Goal: Book appointment/travel/reservation

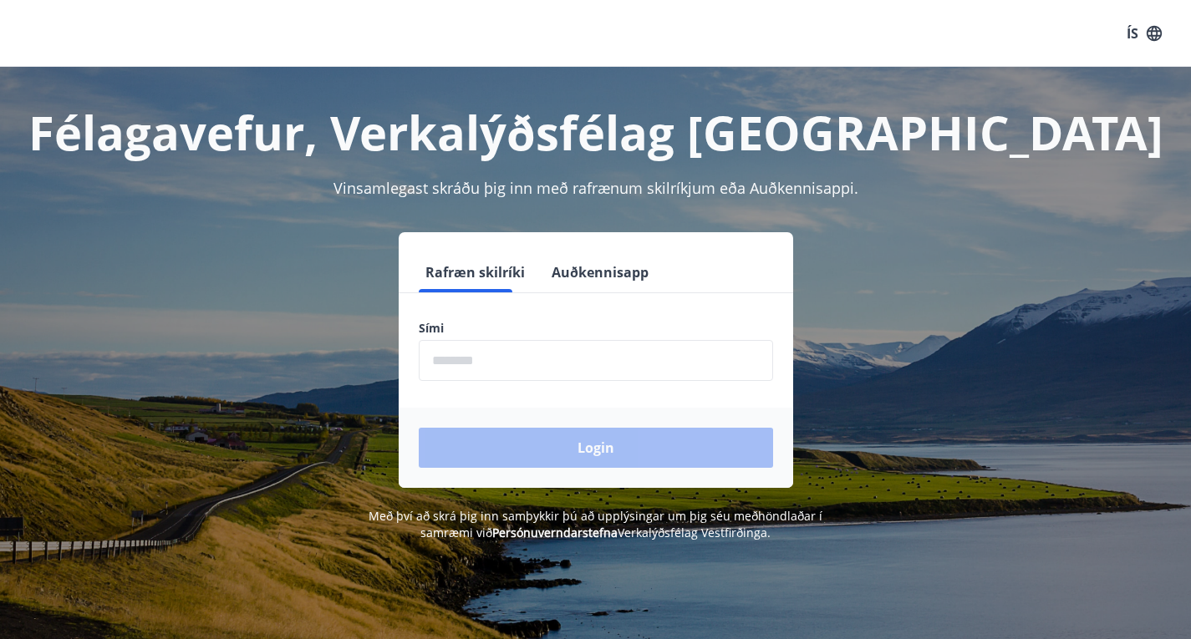
click at [545, 389] on form "Rafræn skilríki Auðkennisapp Sími ​ Login" at bounding box center [596, 370] width 394 height 236
click at [550, 368] on input "phone" at bounding box center [596, 360] width 354 height 41
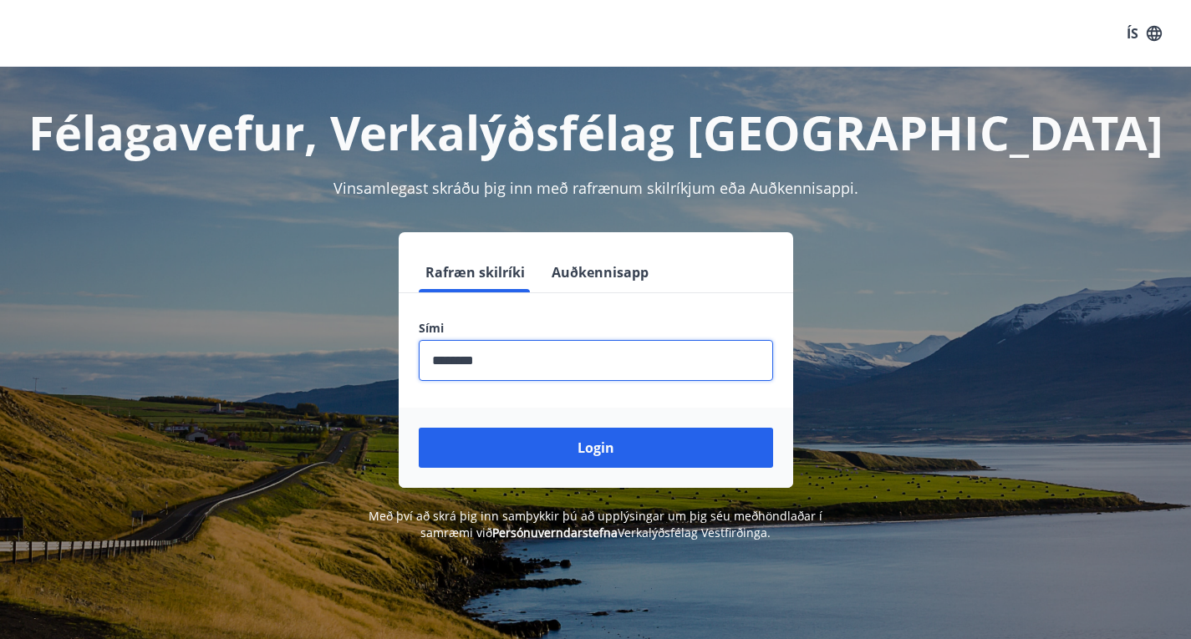
type input "********"
click at [419, 428] on button "Login" at bounding box center [596, 448] width 354 height 40
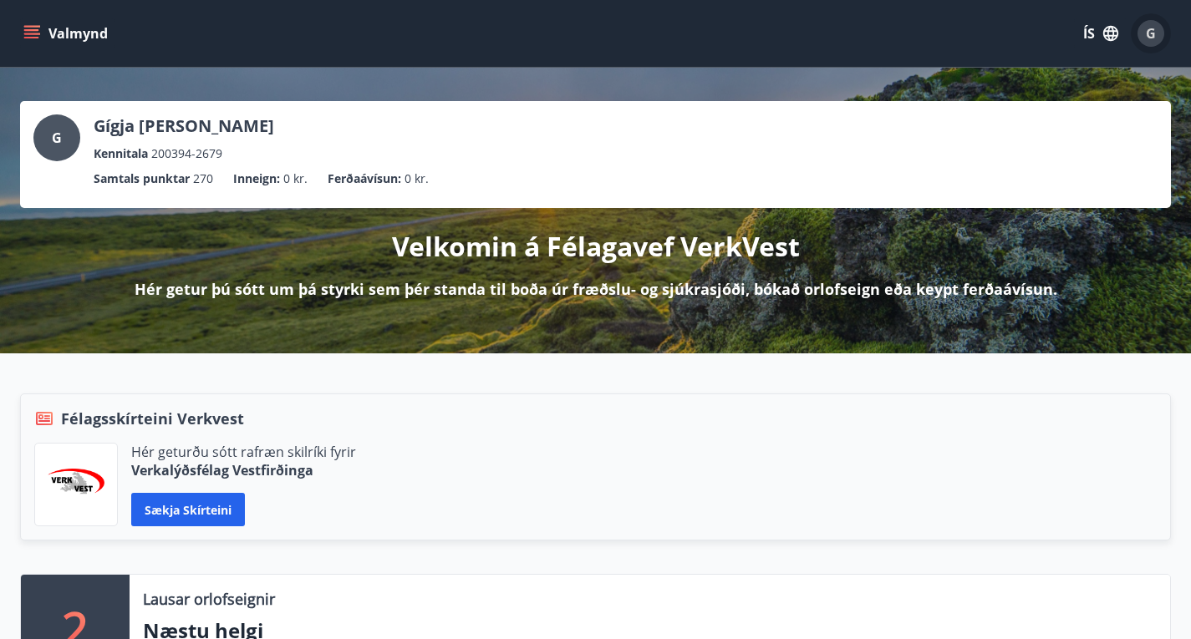
click at [1151, 43] on div "G" at bounding box center [1150, 33] width 27 height 27
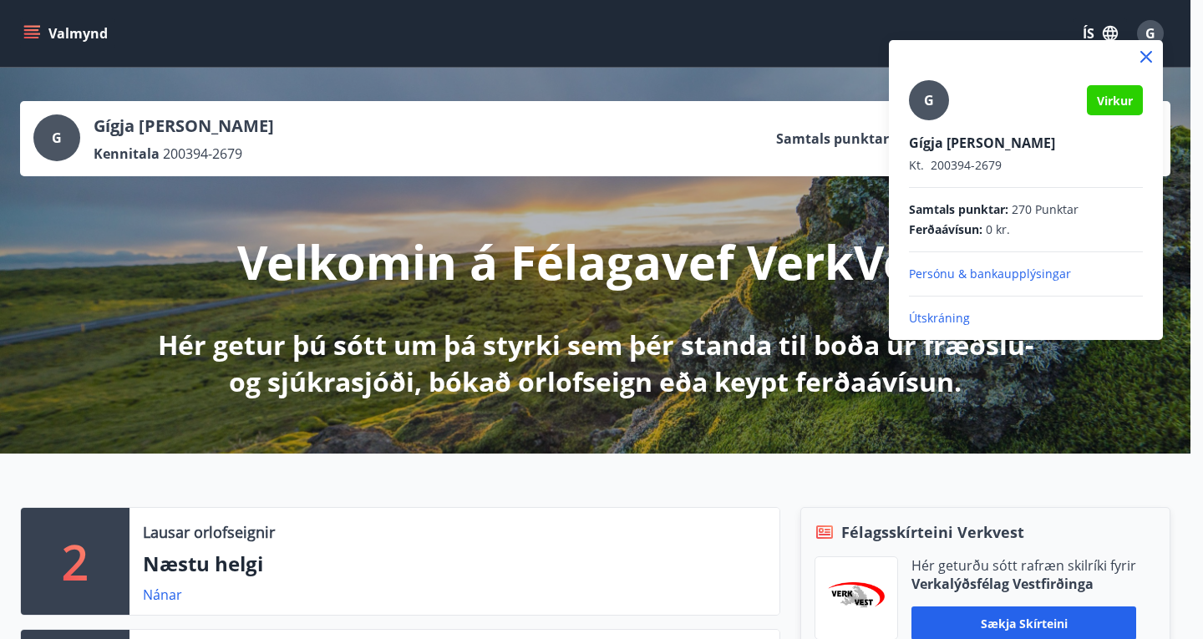
click at [982, 273] on p "Persónu & bankaupplýsingar" at bounding box center [1026, 274] width 234 height 17
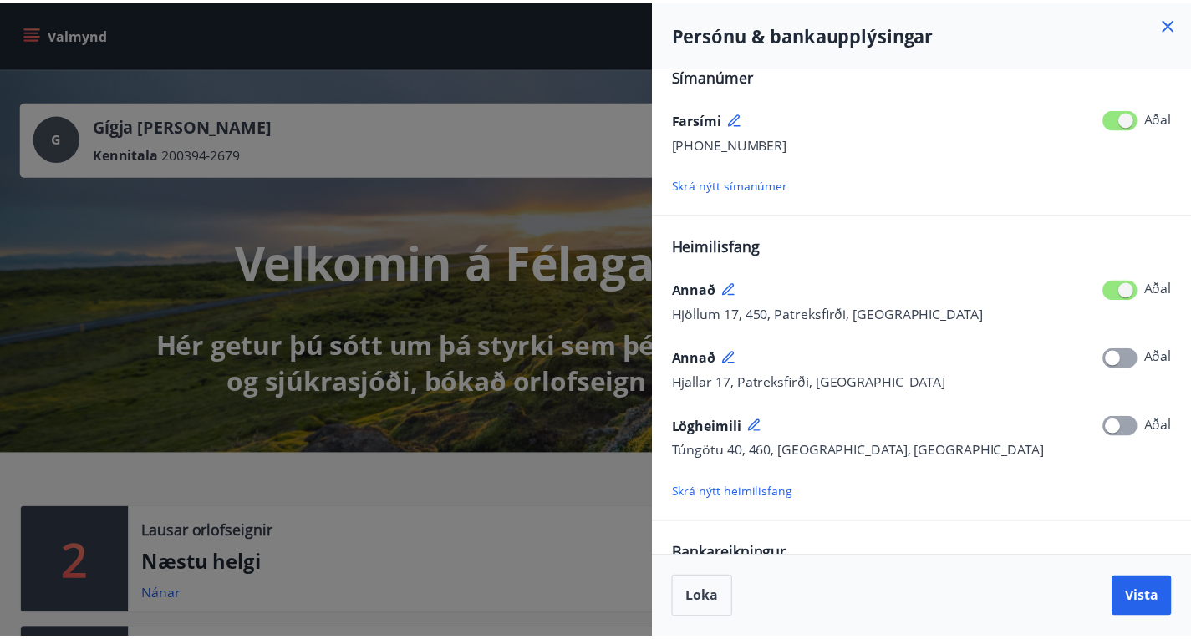
scroll to position [287, 0]
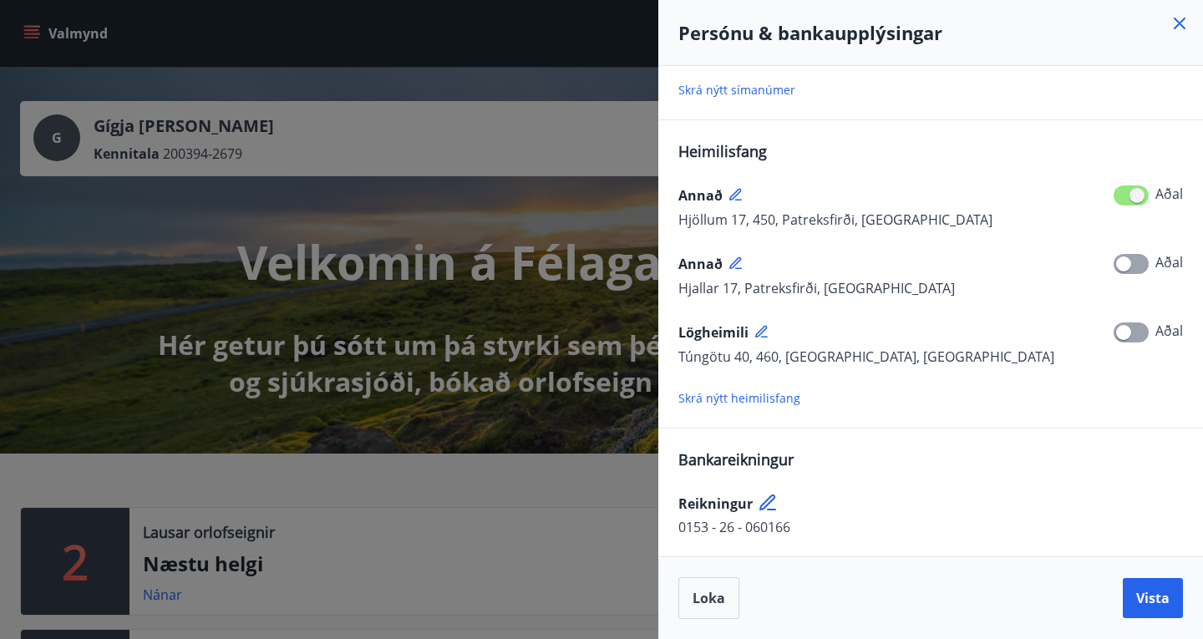
click at [776, 503] on icon at bounding box center [769, 504] width 20 height 20
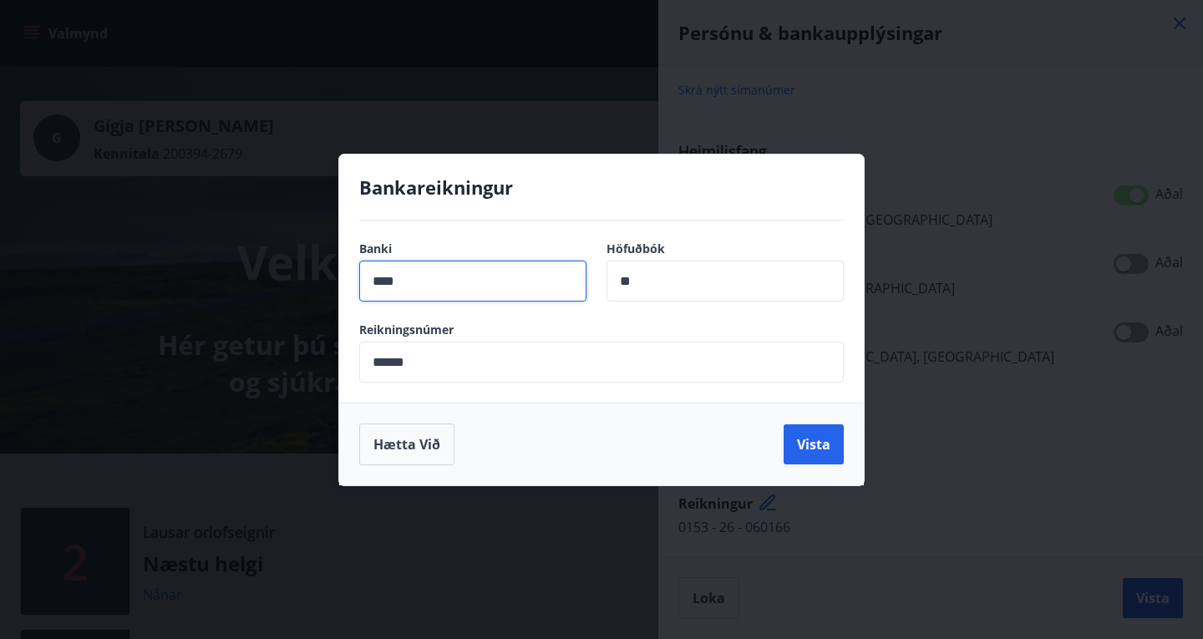
click at [525, 294] on input "****" at bounding box center [472, 281] width 227 height 41
type input "****"
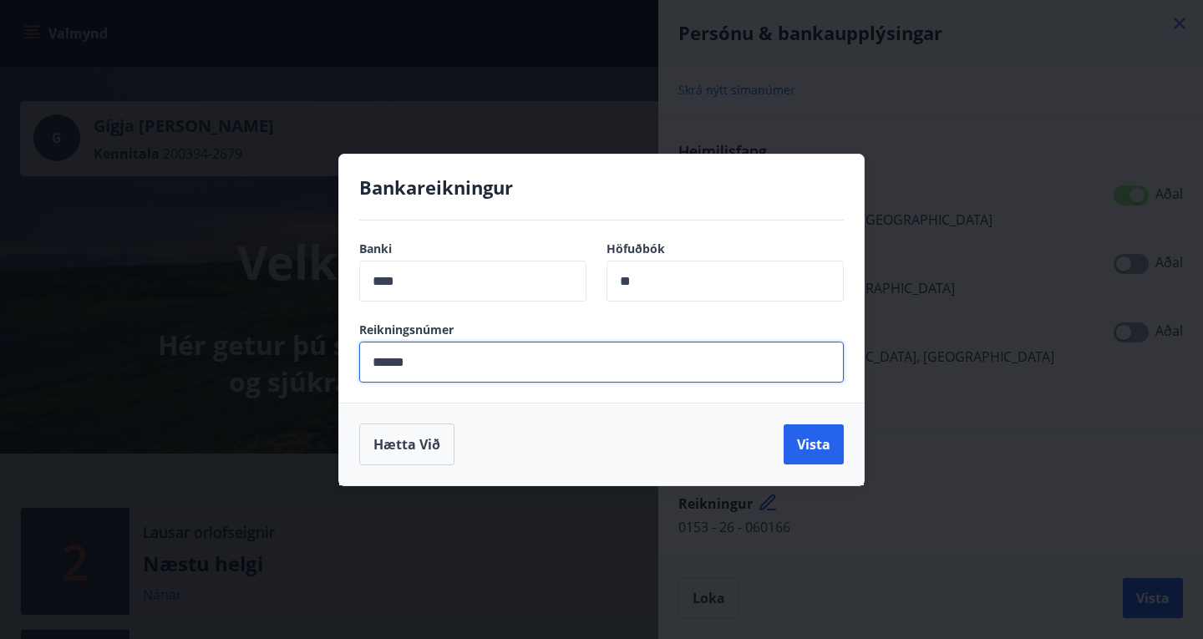
click at [546, 364] on input "******" at bounding box center [601, 362] width 485 height 41
type input "******"
click at [805, 457] on button "Vista" at bounding box center [814, 444] width 60 height 40
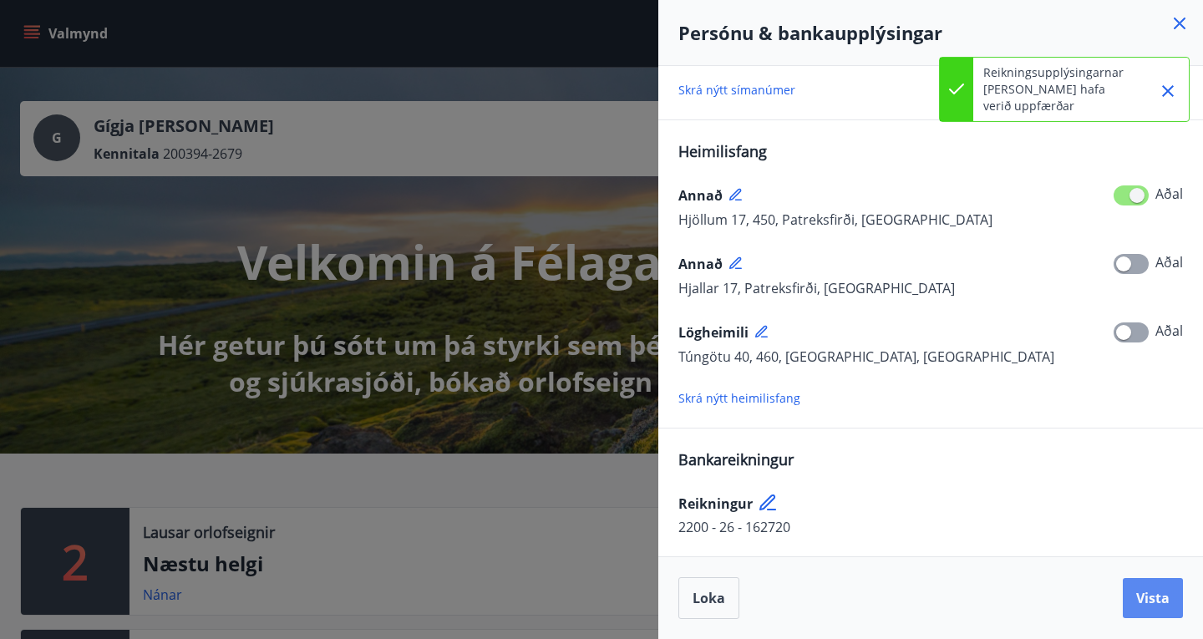
click at [1150, 599] on span "Vista" at bounding box center [1152, 598] width 33 height 18
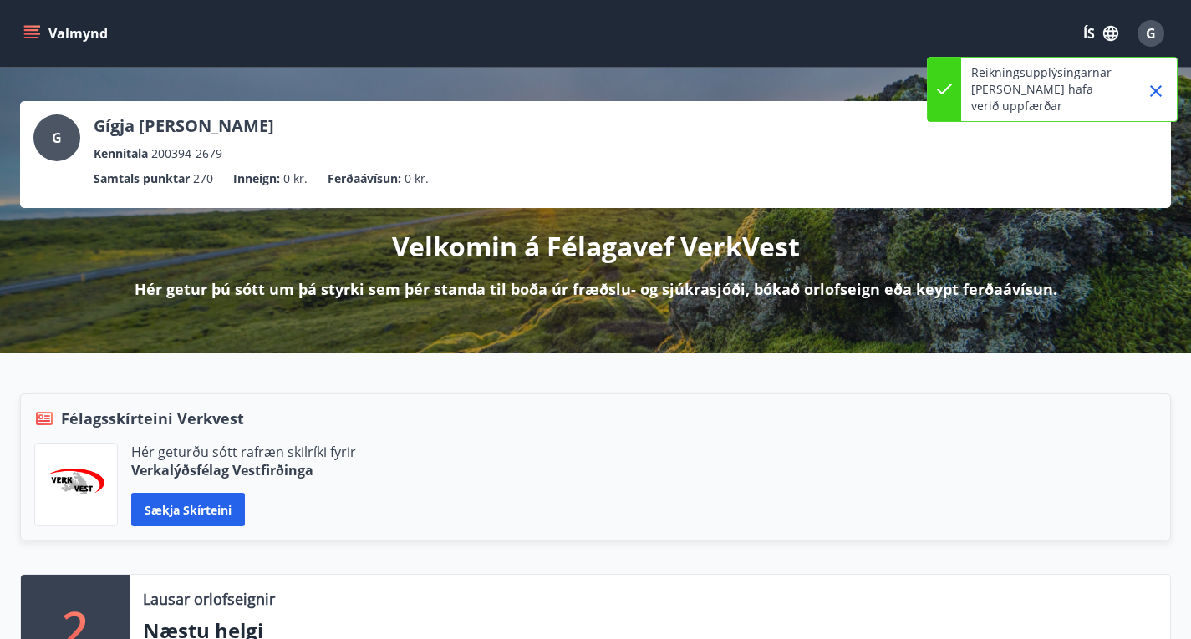
click at [27, 38] on icon "menu" at bounding box center [31, 33] width 17 height 17
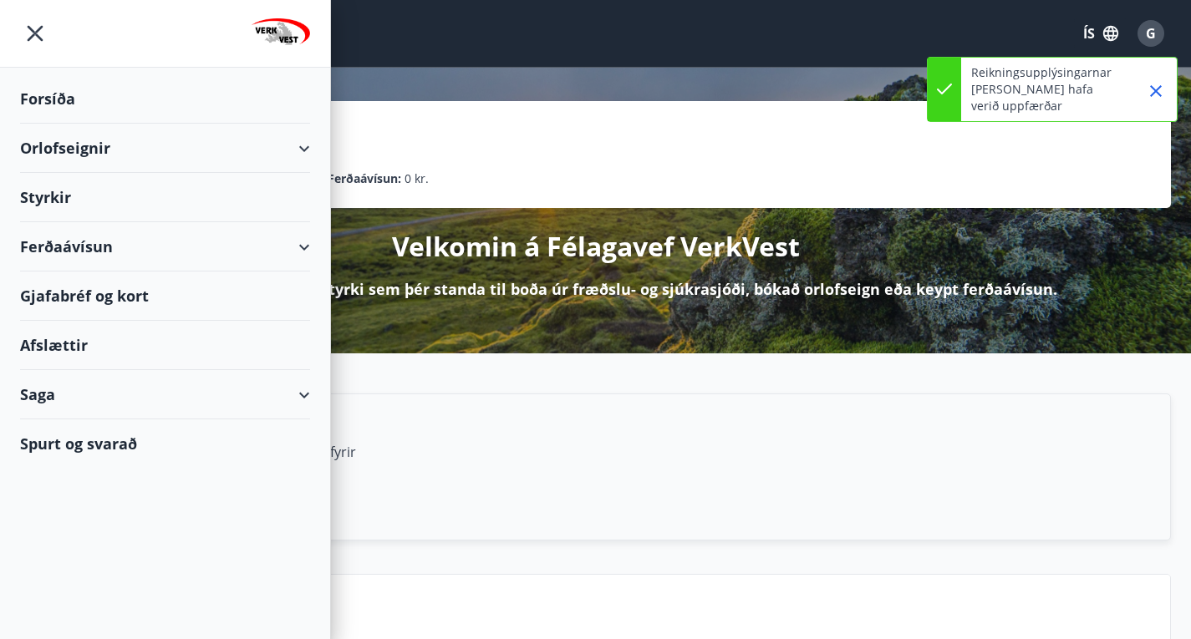
click at [158, 157] on div "Orlofseignir" at bounding box center [165, 148] width 290 height 49
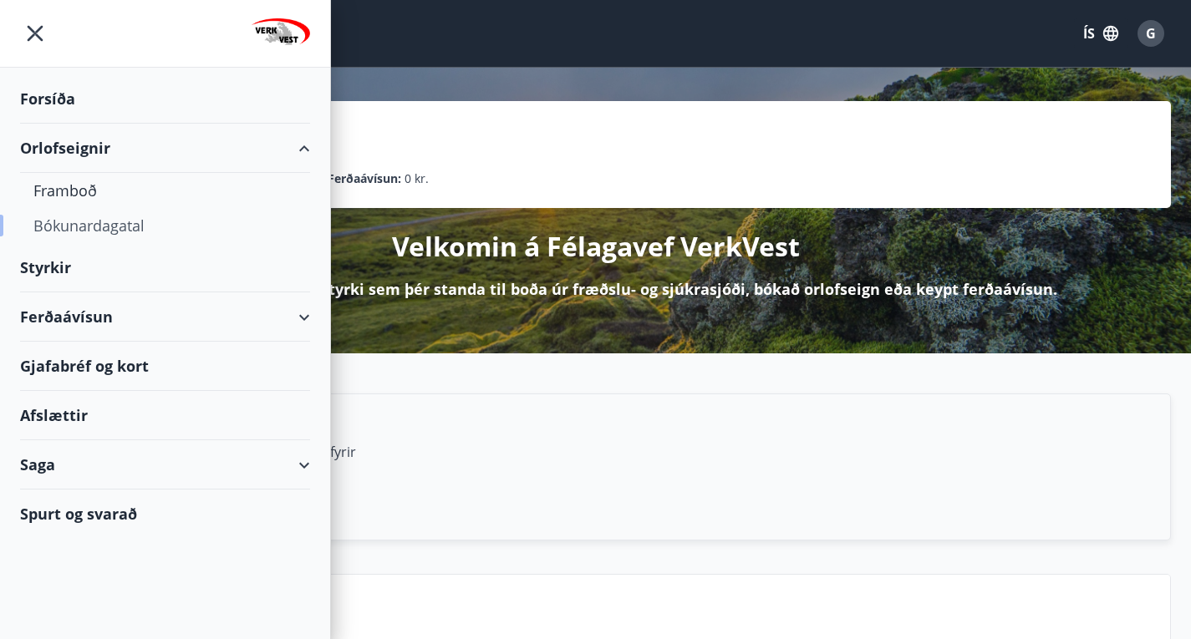
click at [66, 236] on div "Bókunardagatal" at bounding box center [164, 225] width 263 height 35
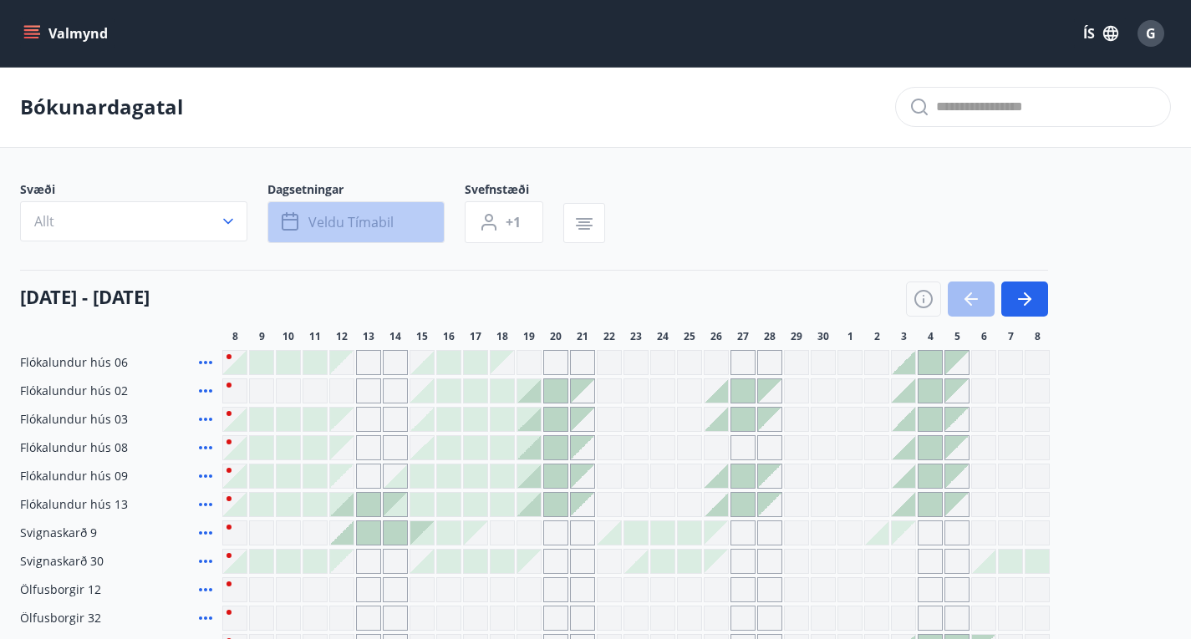
click at [360, 231] on span "Veldu tímabil" at bounding box center [350, 222] width 85 height 18
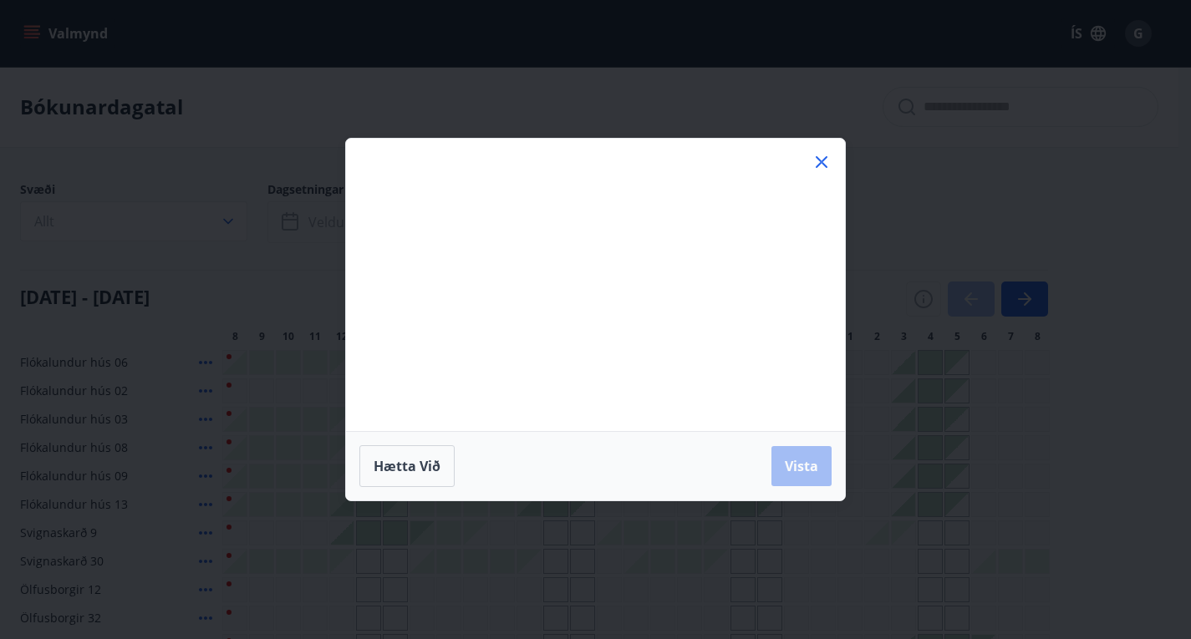
click at [360, 239] on div "Má Þr Mi Fi Fö La Su Má Þr Mi Fi Fö La Su [DATE] 1 2 3 4 5 6 7 8 9 10 11 12 13 …" at bounding box center [595, 285] width 499 height 292
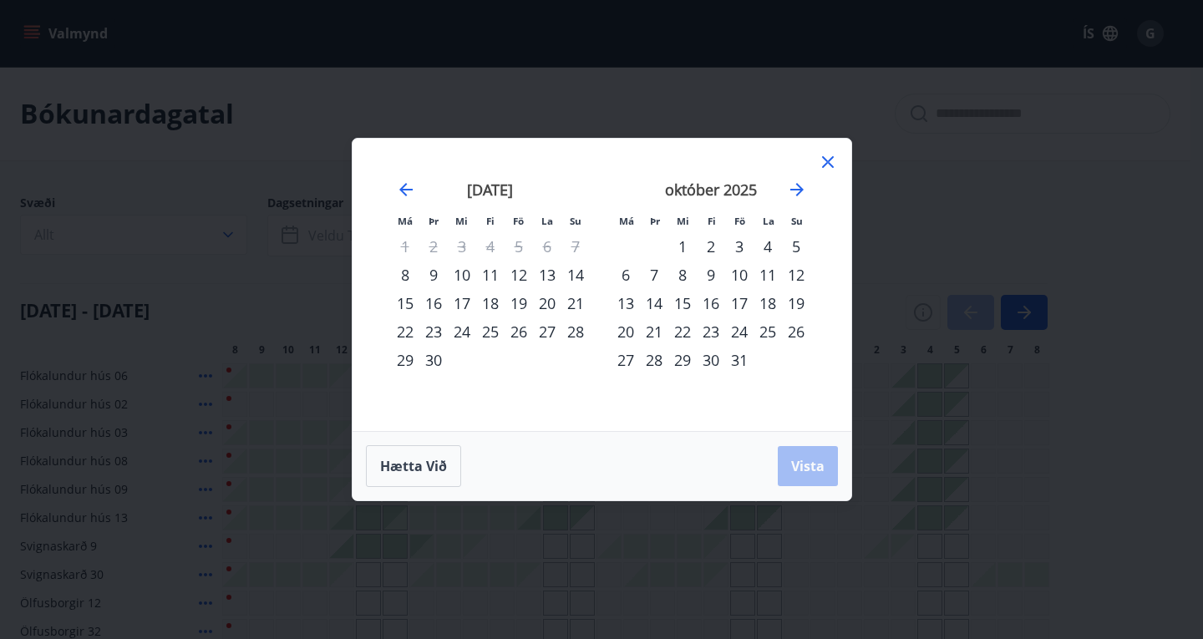
click at [740, 272] on div "10" at bounding box center [739, 275] width 28 height 28
click at [664, 305] on div "14" at bounding box center [654, 303] width 28 height 28
click at [807, 455] on button "Vista" at bounding box center [808, 466] width 60 height 40
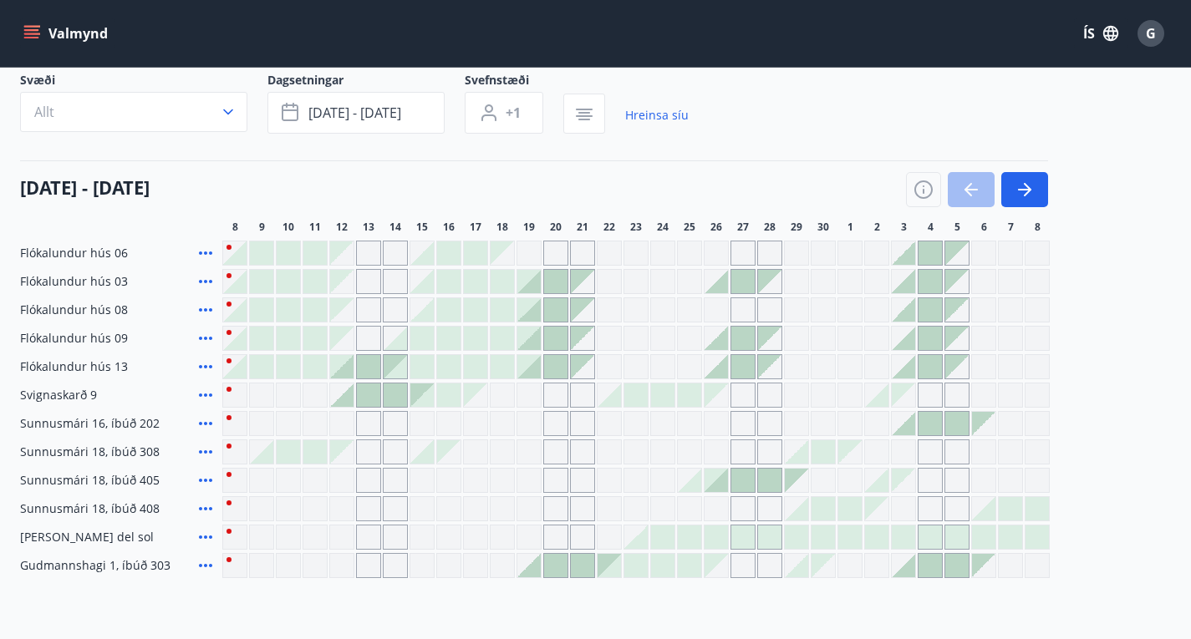
scroll to position [106, 0]
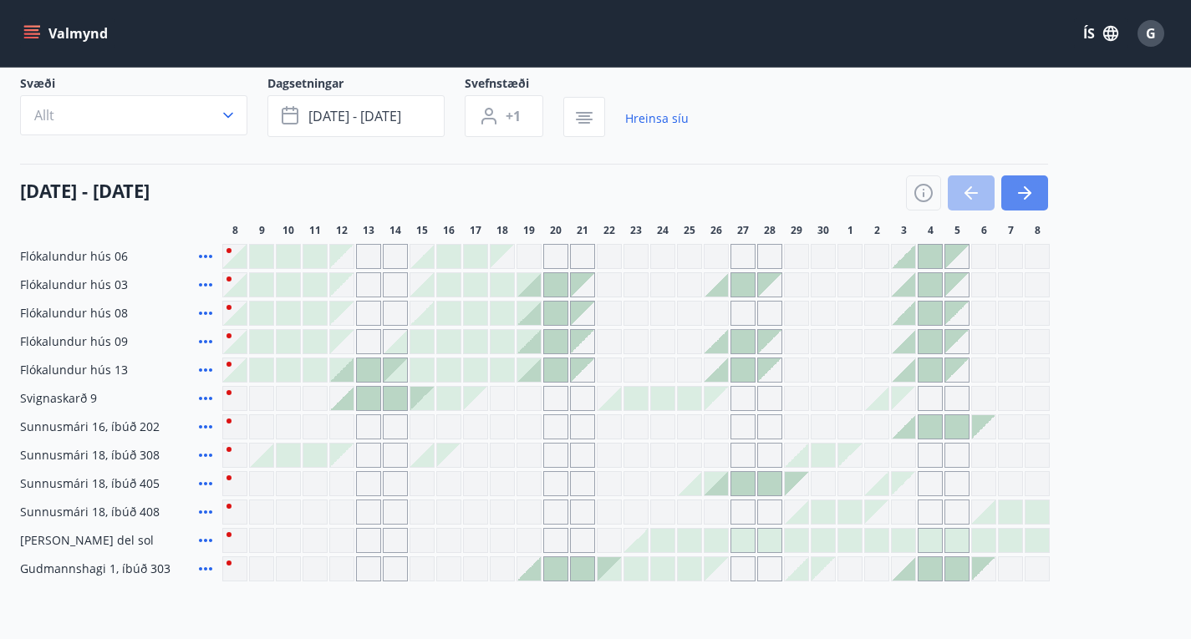
click at [1033, 203] on icon "button" at bounding box center [1024, 193] width 20 height 20
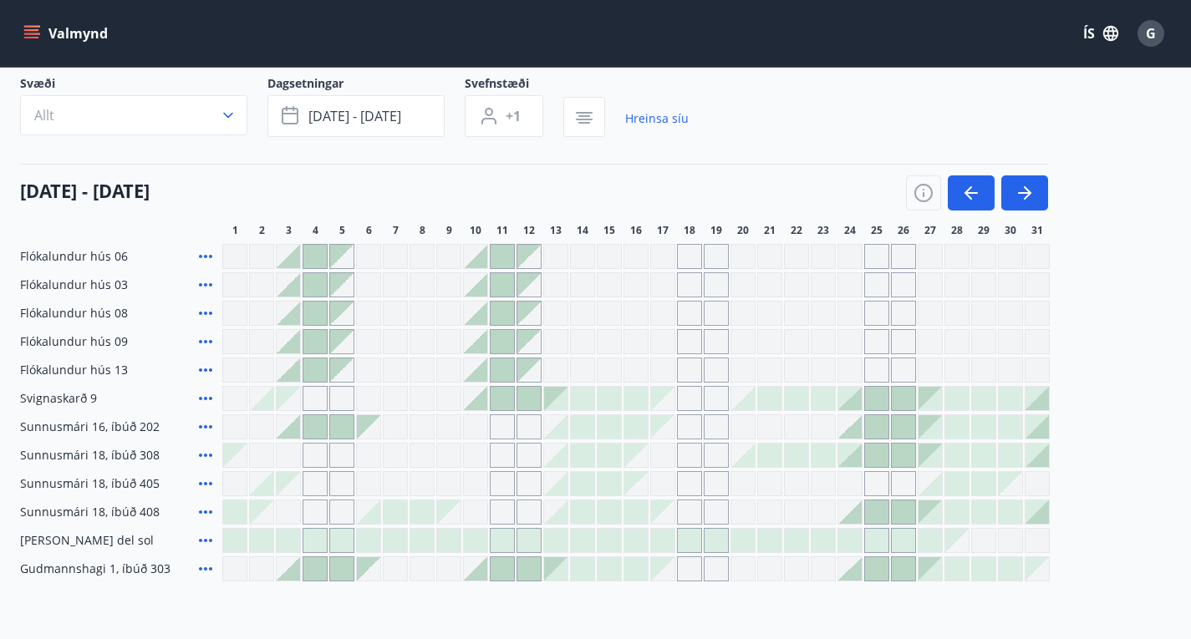
click at [471, 439] on div "Gráir dagar eru ekki bókanlegir" at bounding box center [475, 426] width 25 height 25
click at [213, 122] on button "Allt" at bounding box center [133, 115] width 227 height 40
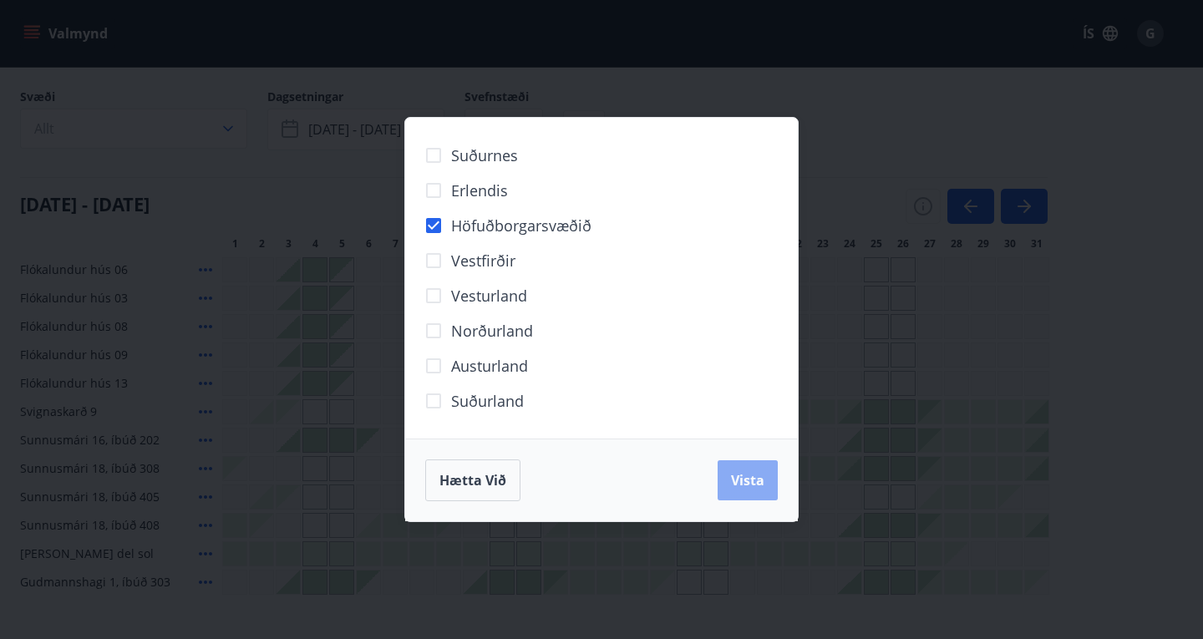
click at [762, 488] on span "Vista" at bounding box center [747, 480] width 33 height 18
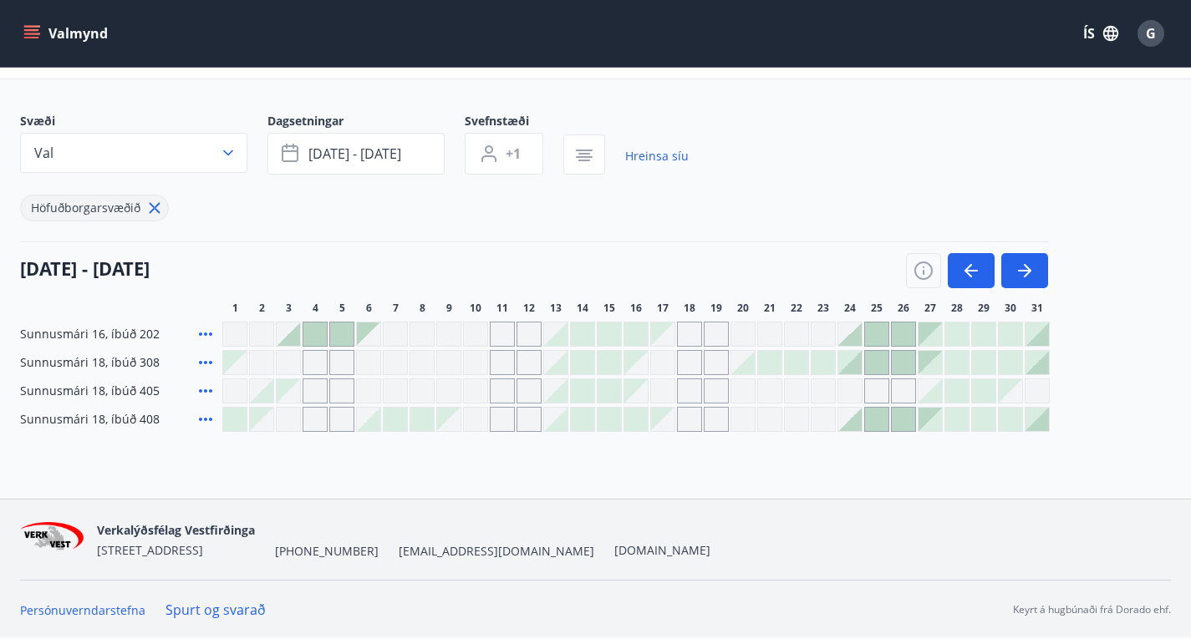
scroll to position [82, 0]
click at [561, 424] on div at bounding box center [555, 419] width 23 height 23
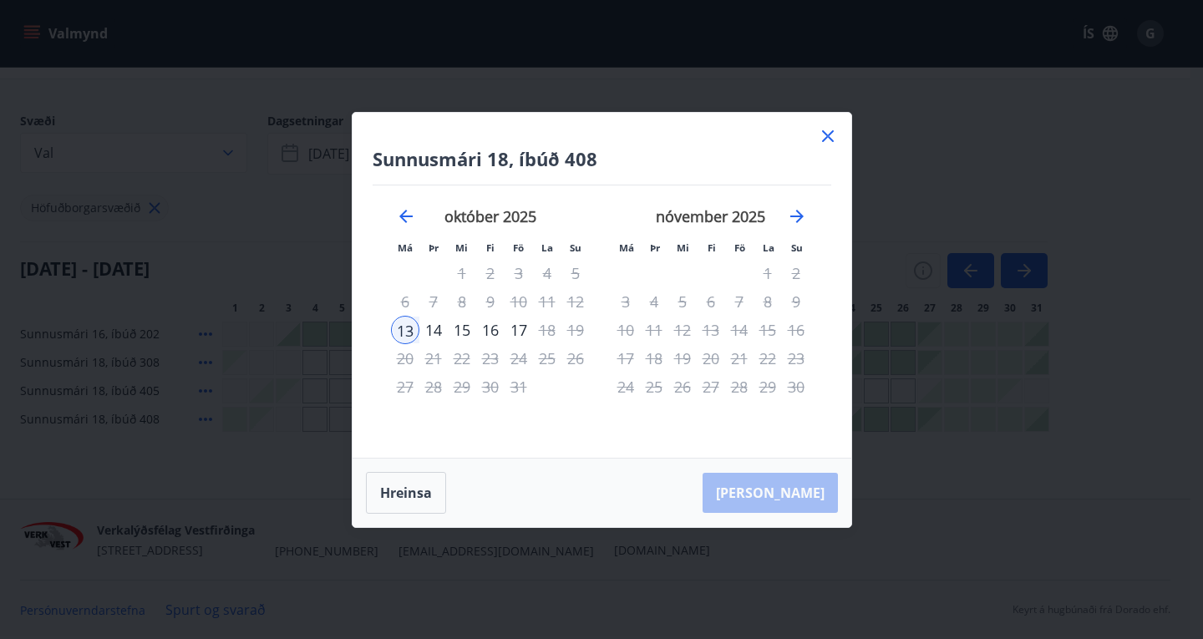
click at [827, 137] on icon at bounding box center [828, 136] width 20 height 20
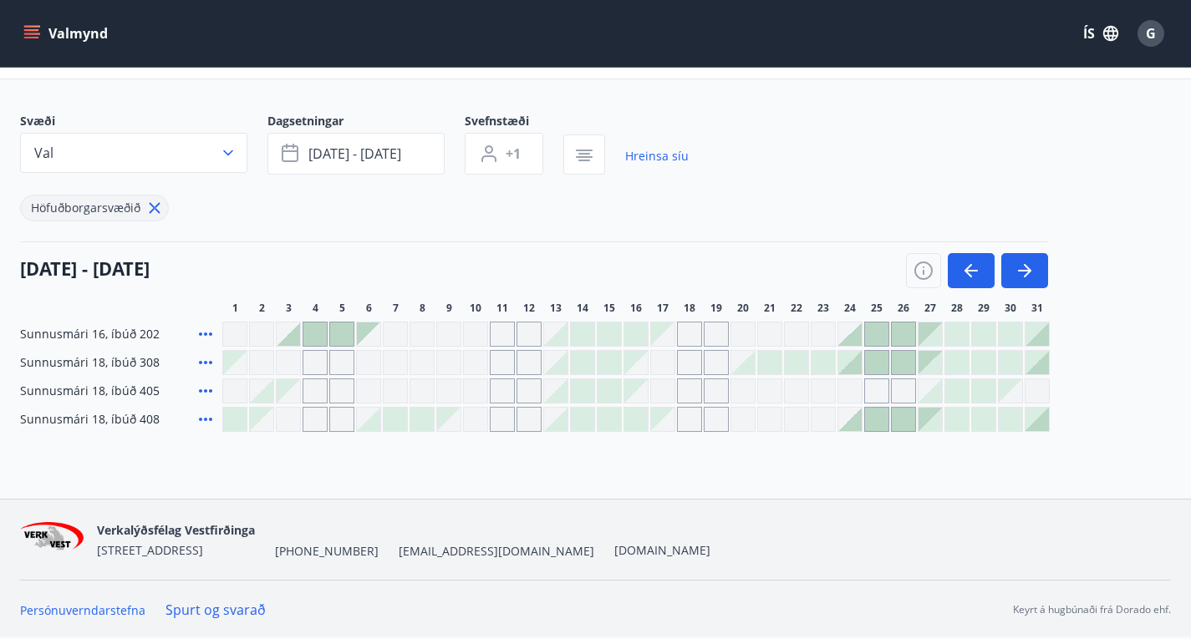
click at [62, 45] on button "Valmynd" at bounding box center [67, 33] width 94 height 30
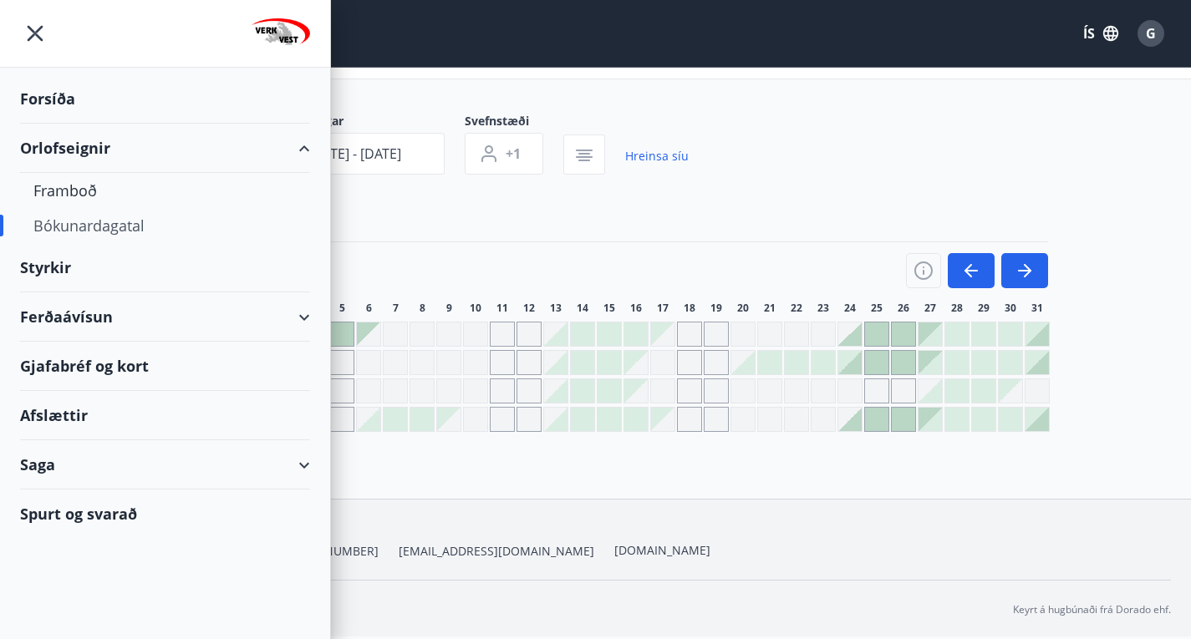
click at [69, 224] on div "Bókunardagatal" at bounding box center [164, 225] width 263 height 35
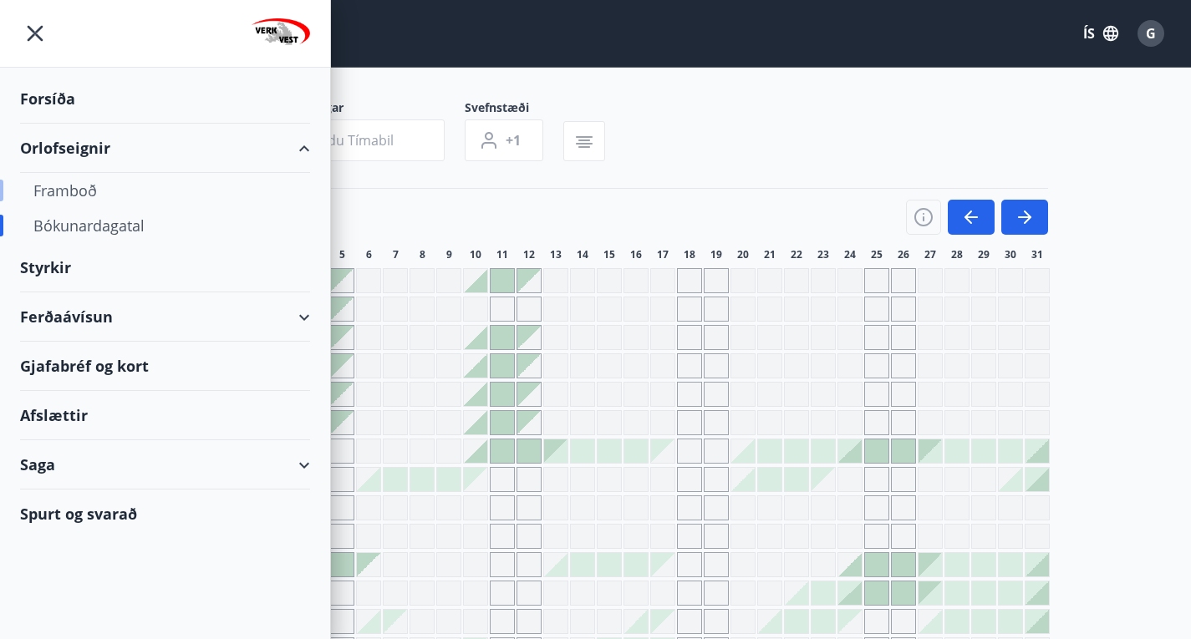
click at [74, 196] on div "Framboð" at bounding box center [164, 190] width 263 height 35
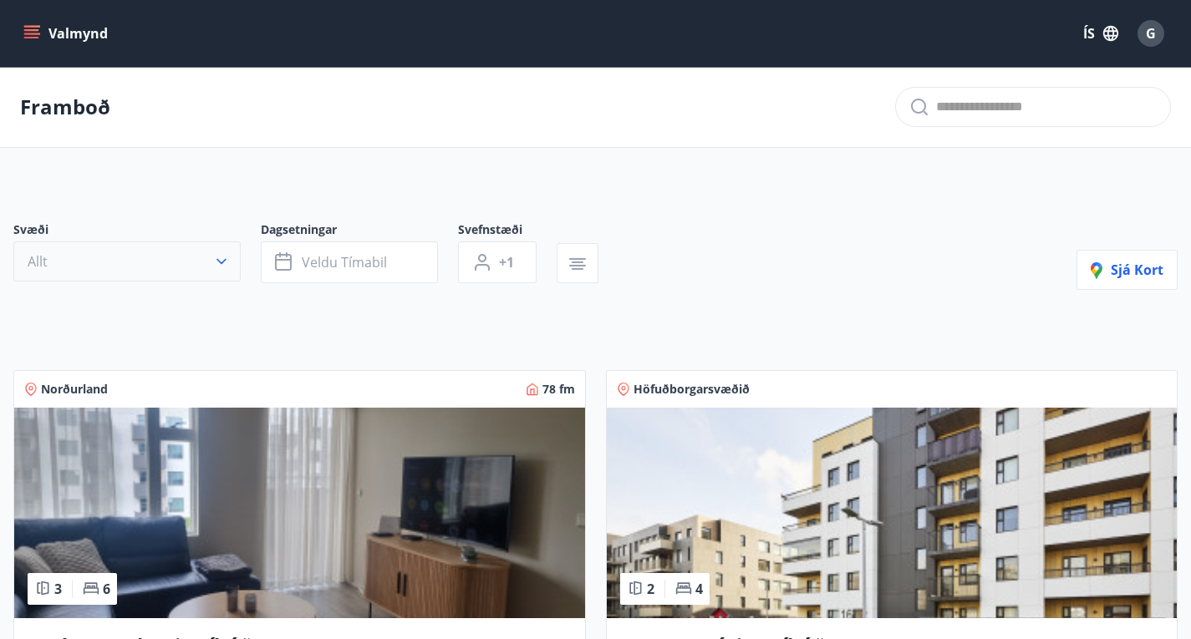
click at [180, 275] on button "Allt" at bounding box center [126, 261] width 227 height 40
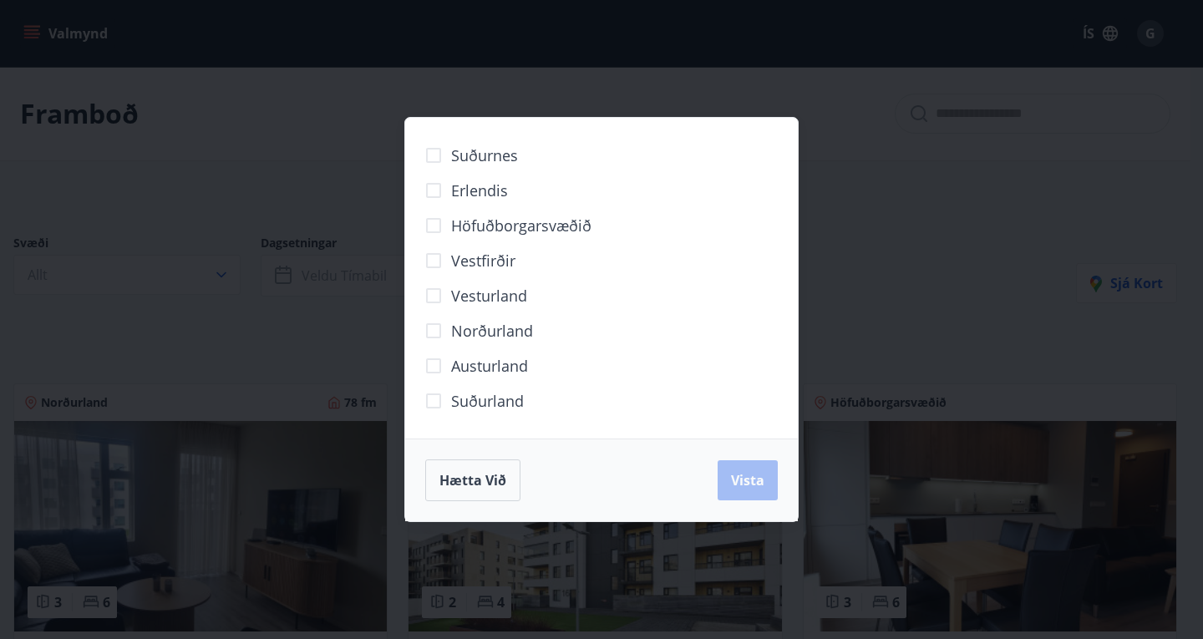
click at [501, 235] on span "Höfuðborgarsvæðið" at bounding box center [521, 226] width 140 height 22
click at [742, 478] on span "Vista" at bounding box center [747, 480] width 33 height 18
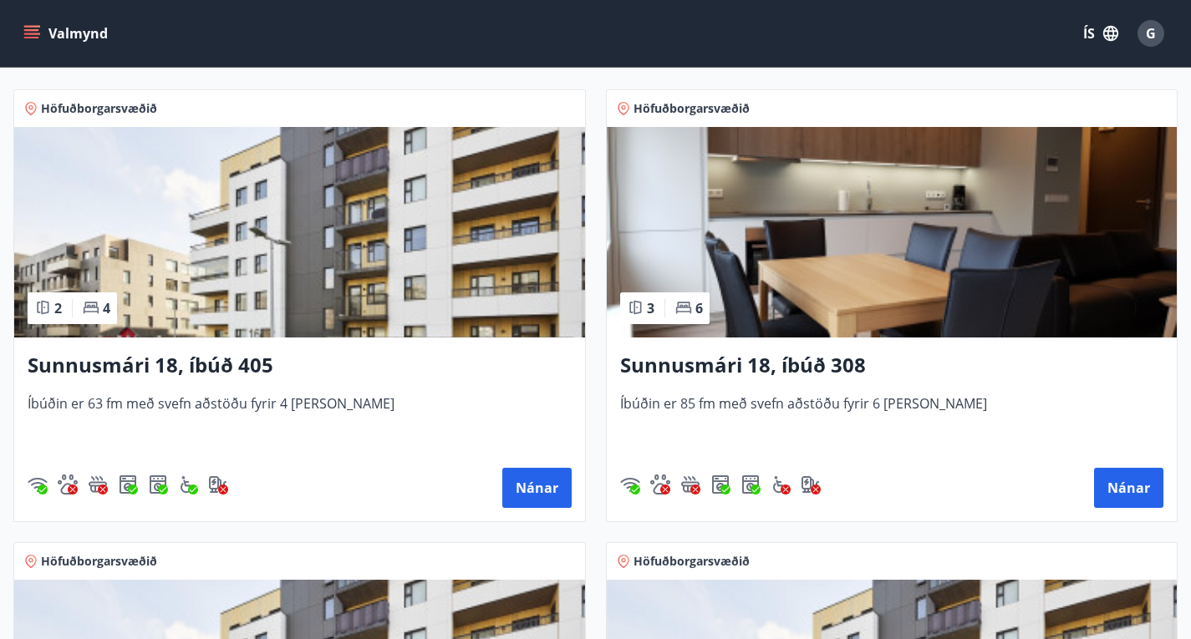
scroll to position [322, 0]
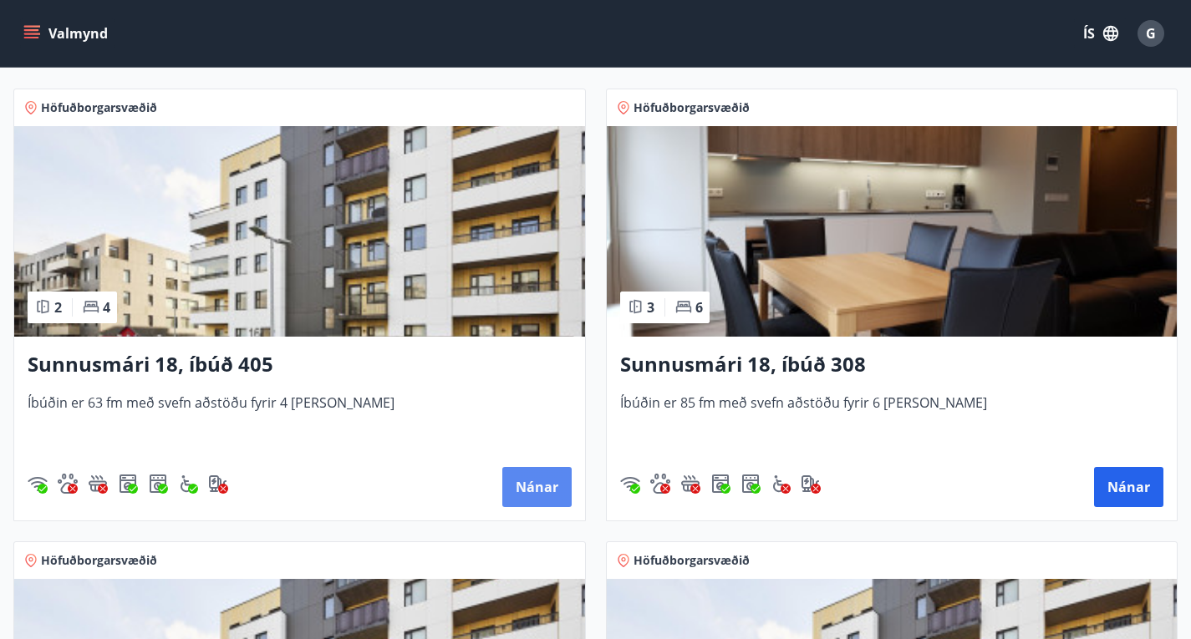
click at [502, 501] on button "Nánar" at bounding box center [536, 487] width 69 height 40
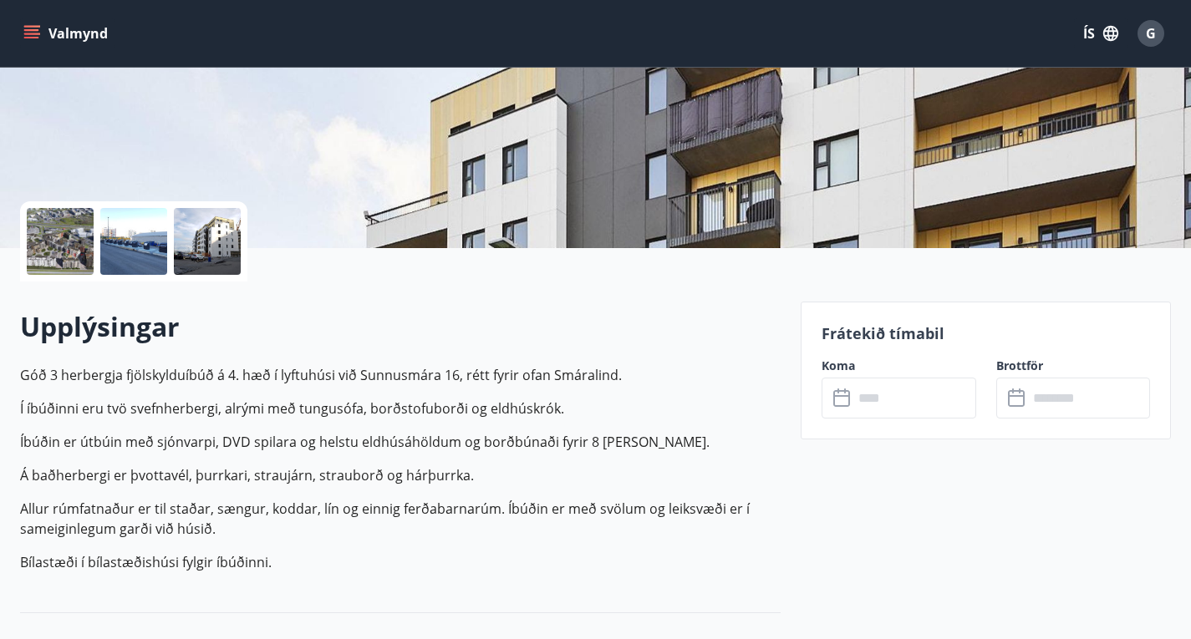
scroll to position [483, 0]
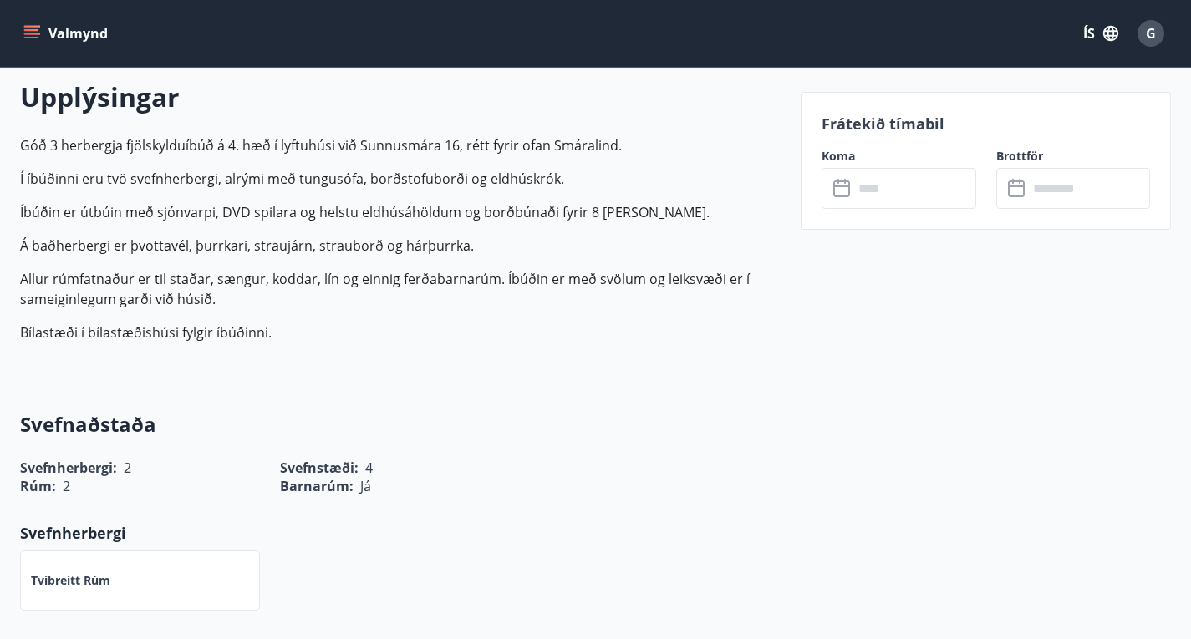
click at [853, 206] on input "text" at bounding box center [914, 188] width 123 height 41
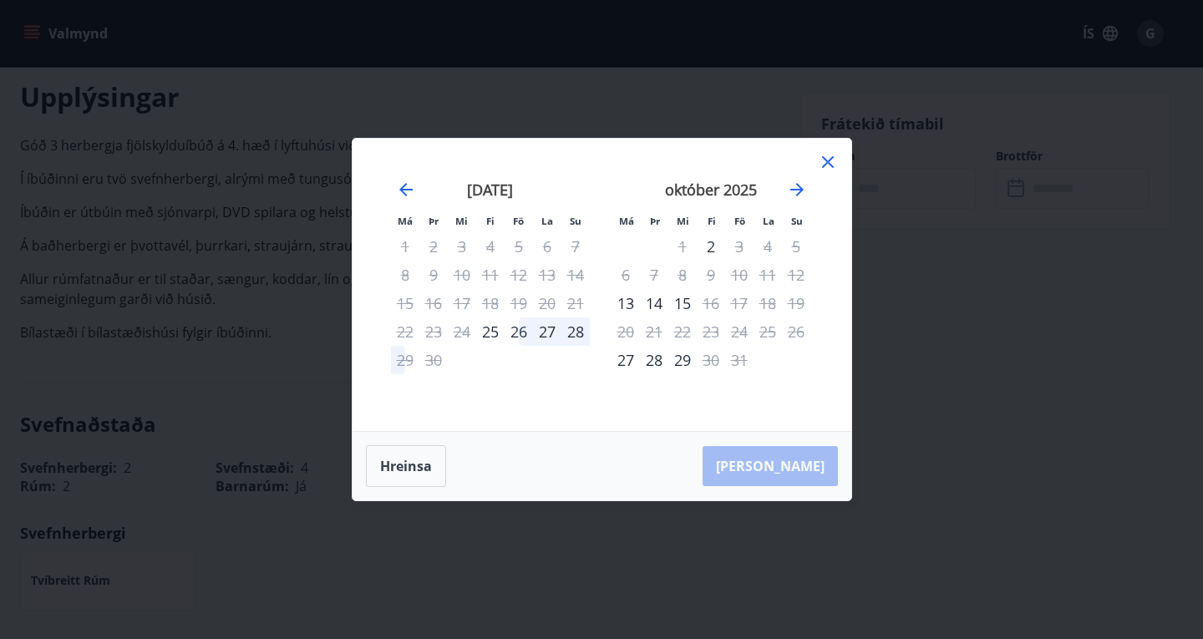
click at [831, 169] on icon at bounding box center [828, 162] width 20 height 20
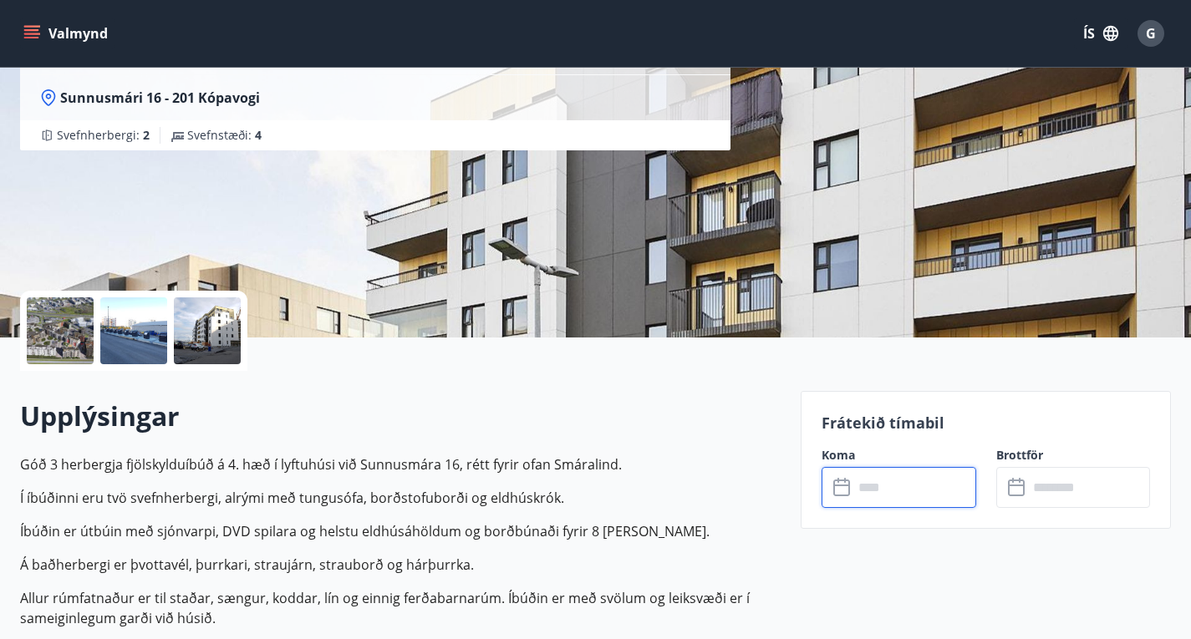
scroll to position [0, 0]
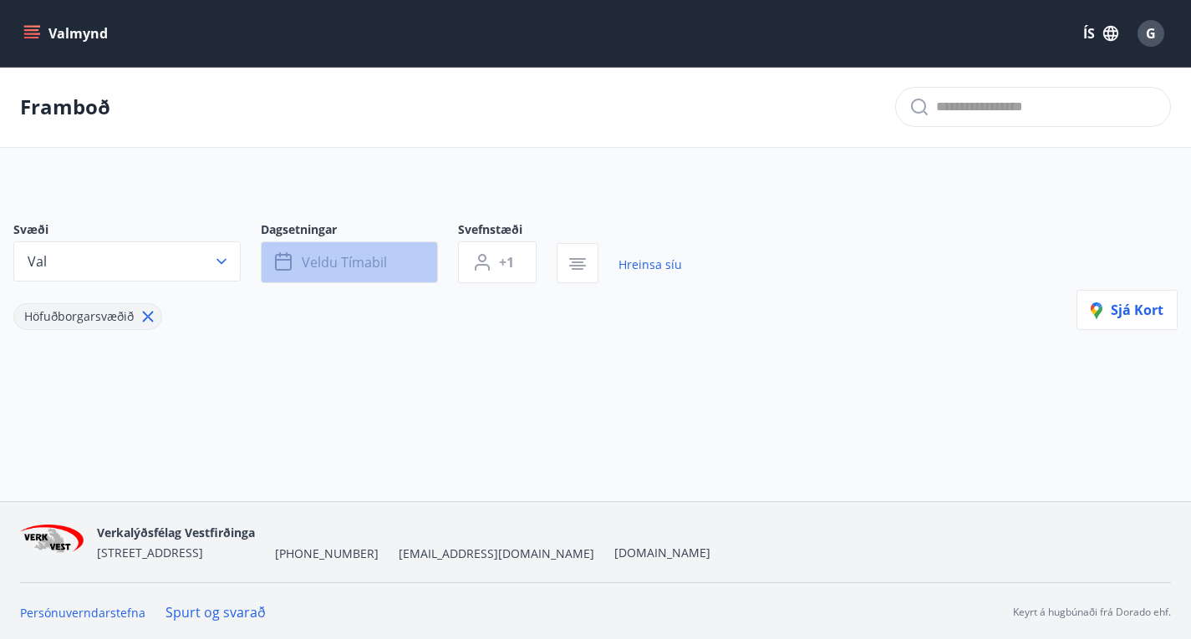
click at [417, 280] on button "Veldu tímabil" at bounding box center [349, 262] width 177 height 42
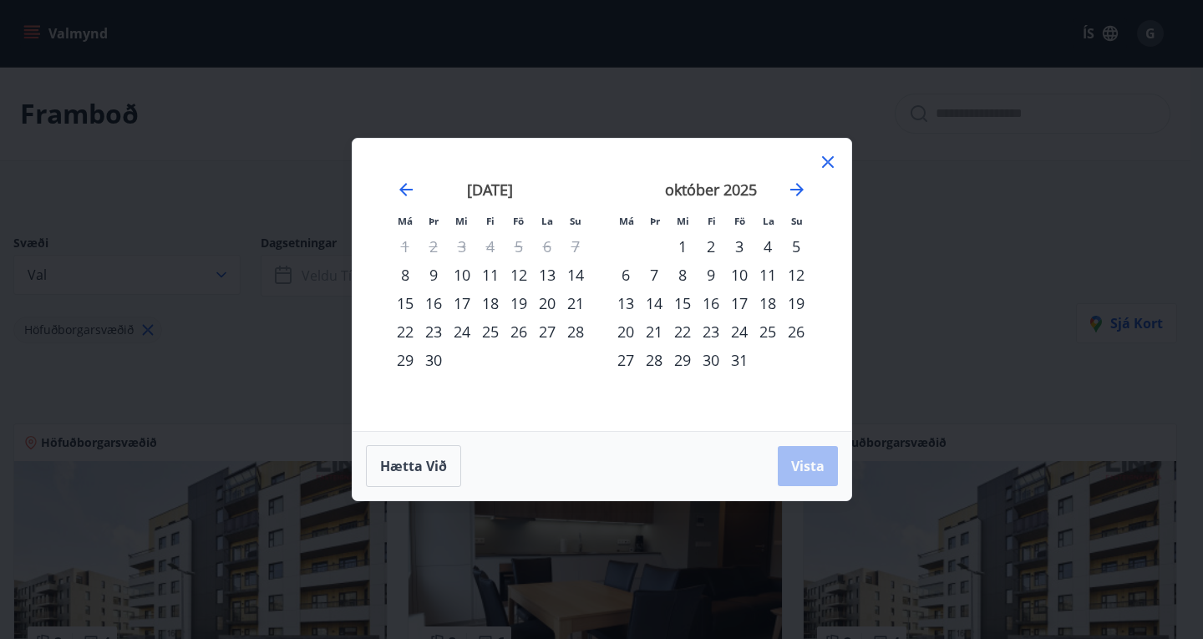
click at [834, 167] on icon at bounding box center [828, 162] width 20 height 20
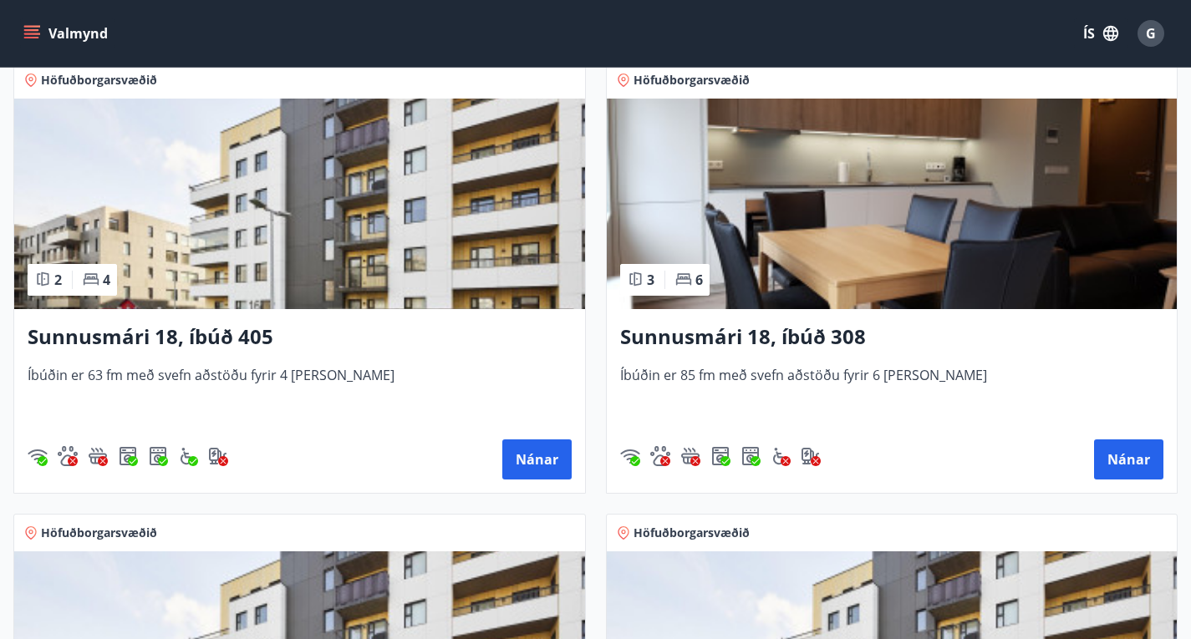
scroll to position [350, 0]
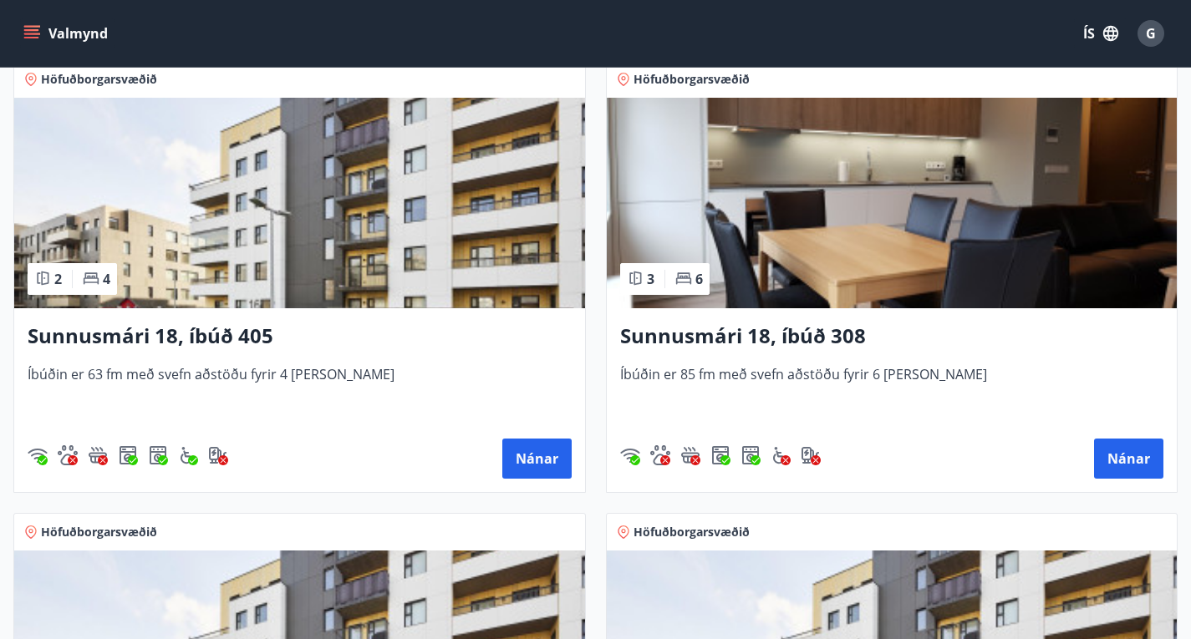
click at [667, 343] on h3 "Sunnusmári 18, íbúð 308" at bounding box center [892, 337] width 544 height 30
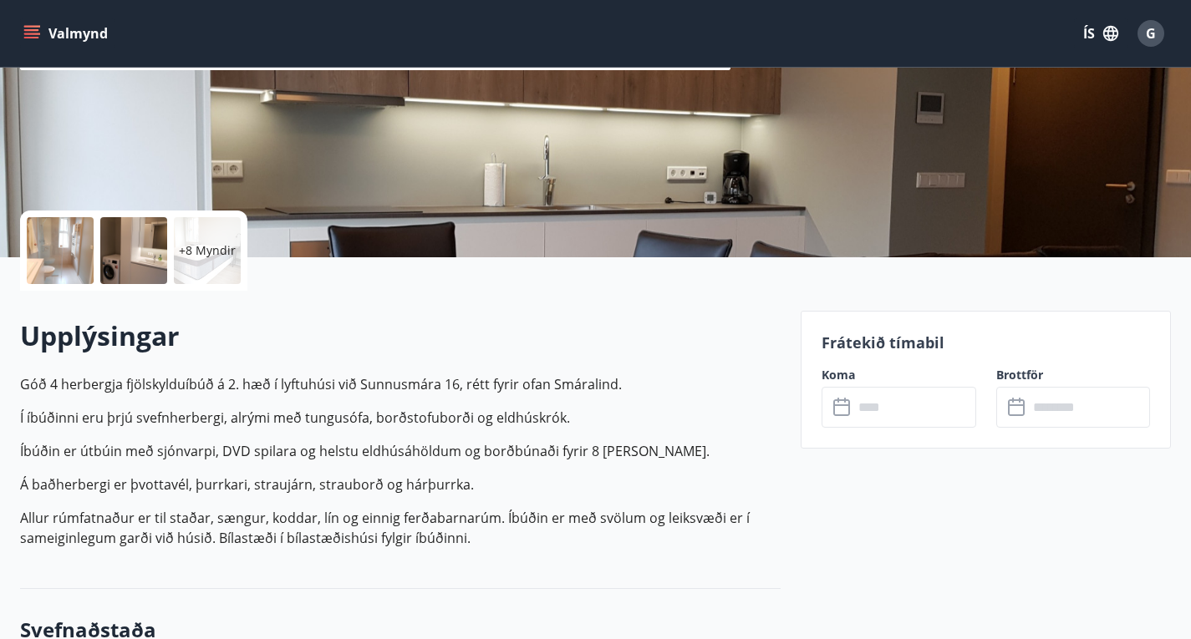
scroll to position [250, 0]
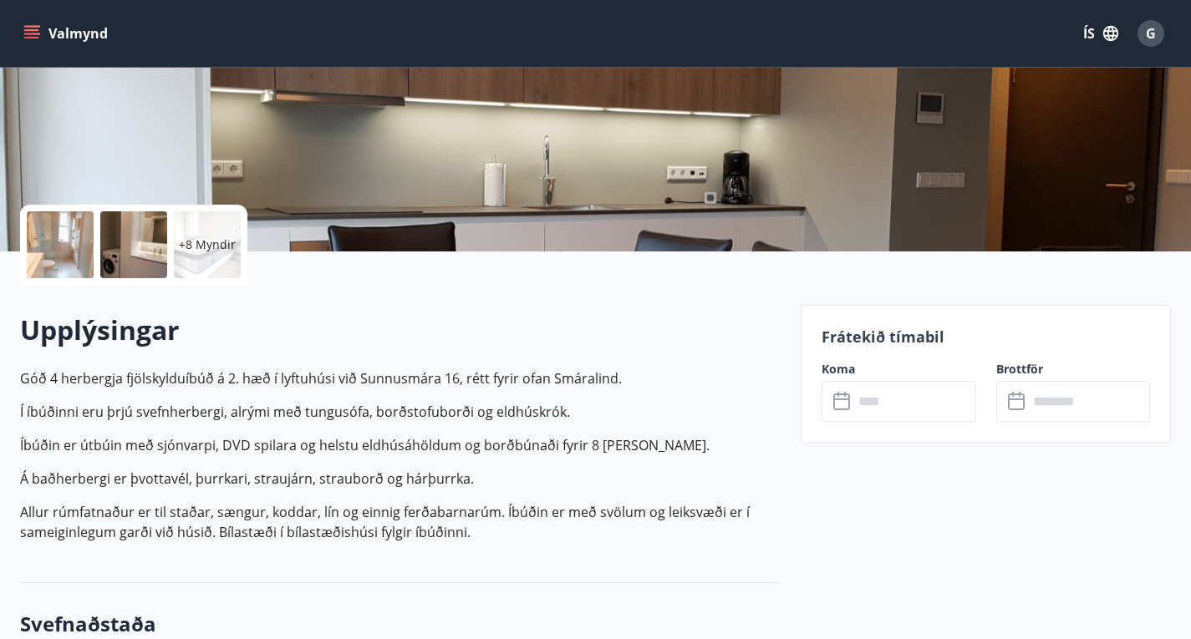
click at [907, 397] on input "text" at bounding box center [914, 401] width 123 height 41
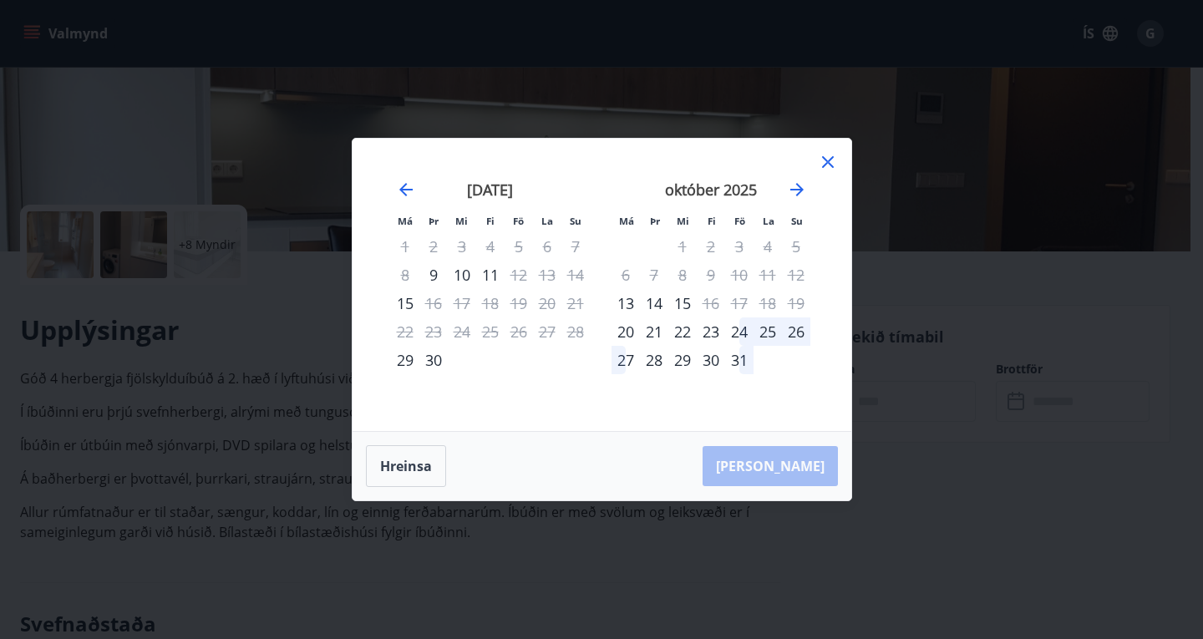
click at [830, 158] on icon at bounding box center [828, 162] width 20 height 20
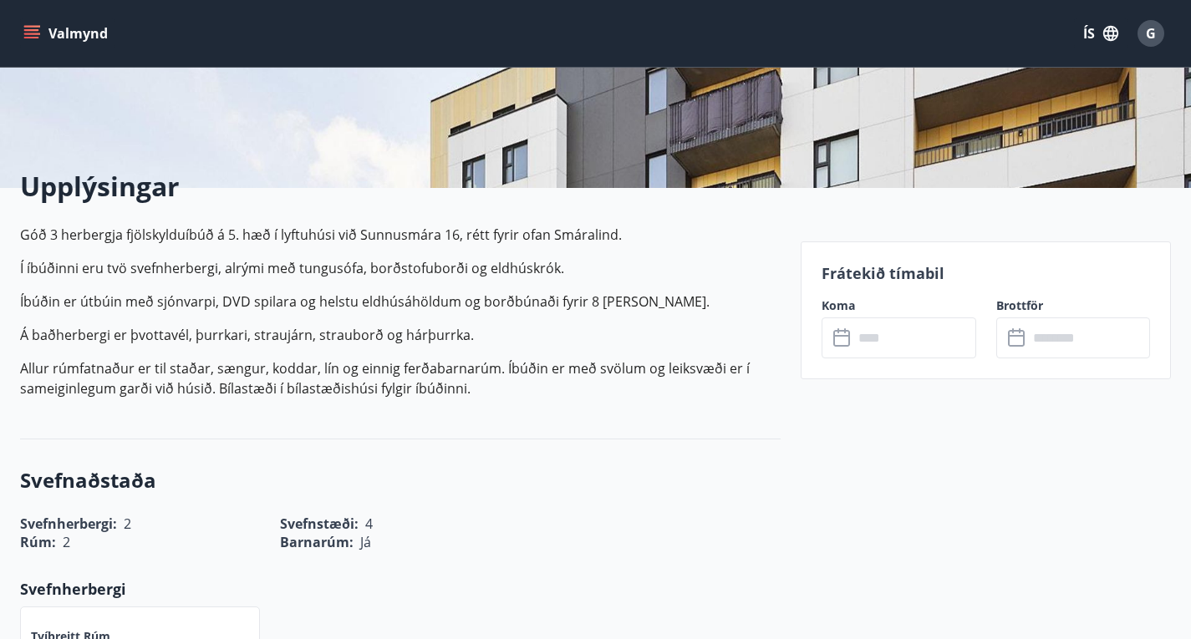
scroll to position [317, 0]
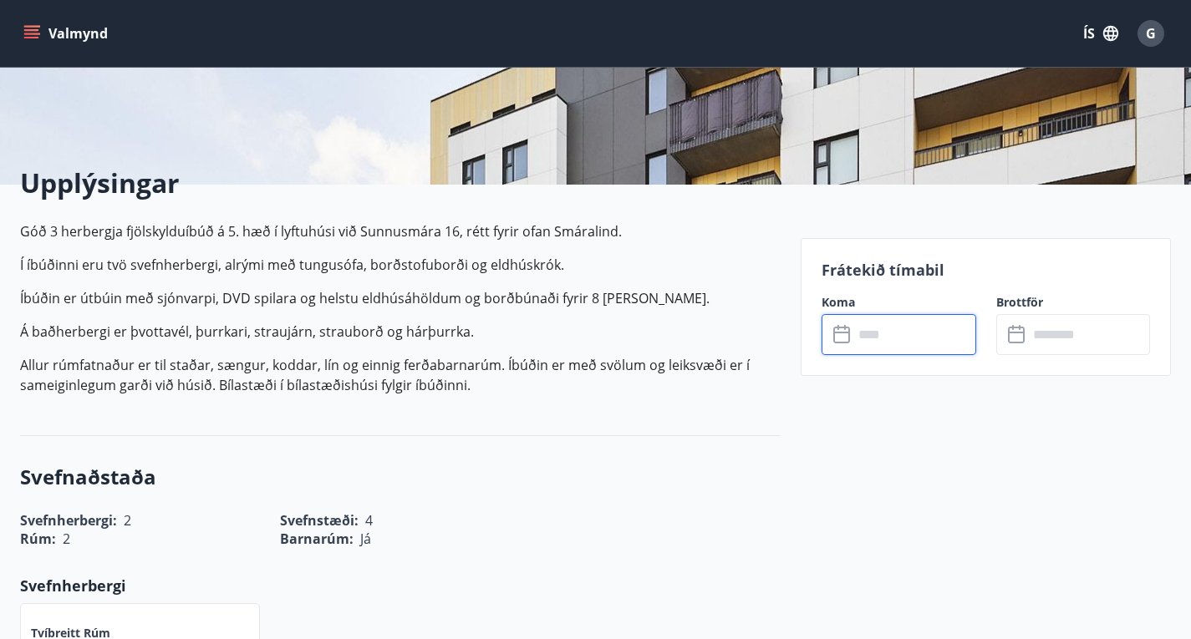
click at [916, 322] on input "text" at bounding box center [914, 334] width 123 height 41
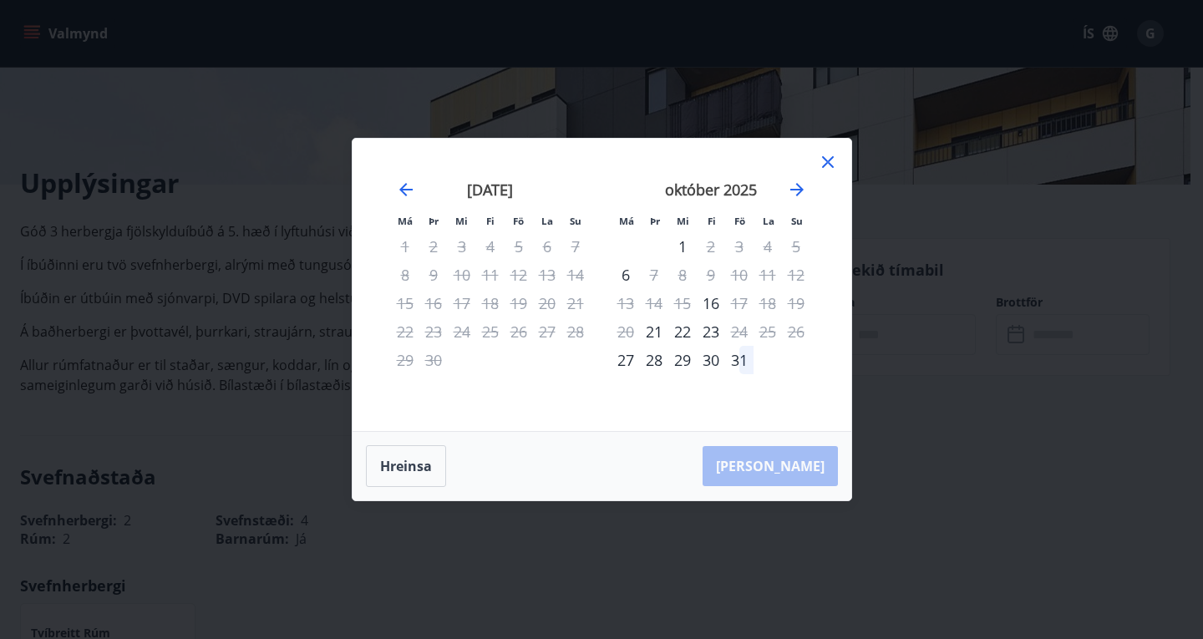
click at [832, 163] on icon at bounding box center [828, 162] width 20 height 20
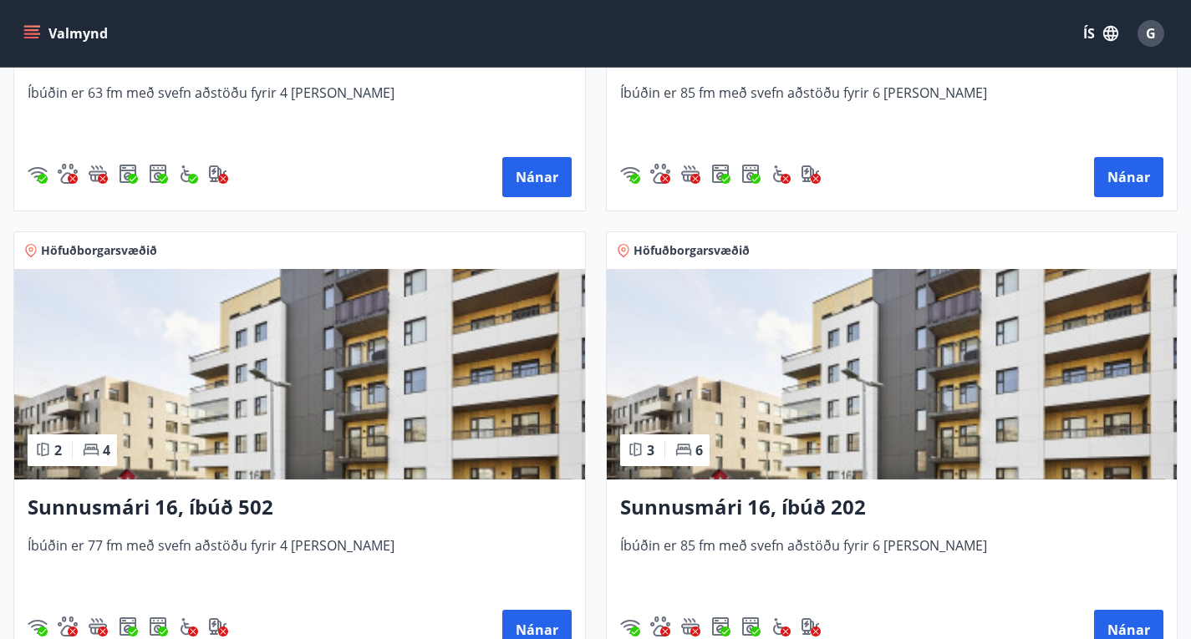
click at [607, 431] on img at bounding box center [892, 374] width 571 height 211
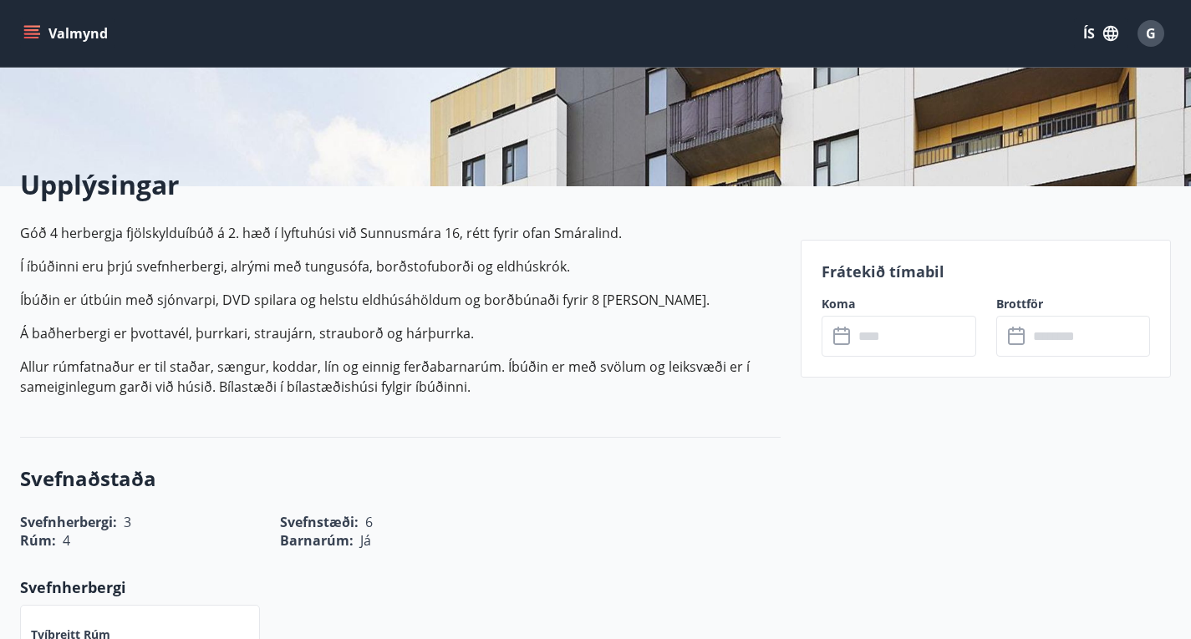
scroll to position [317, 0]
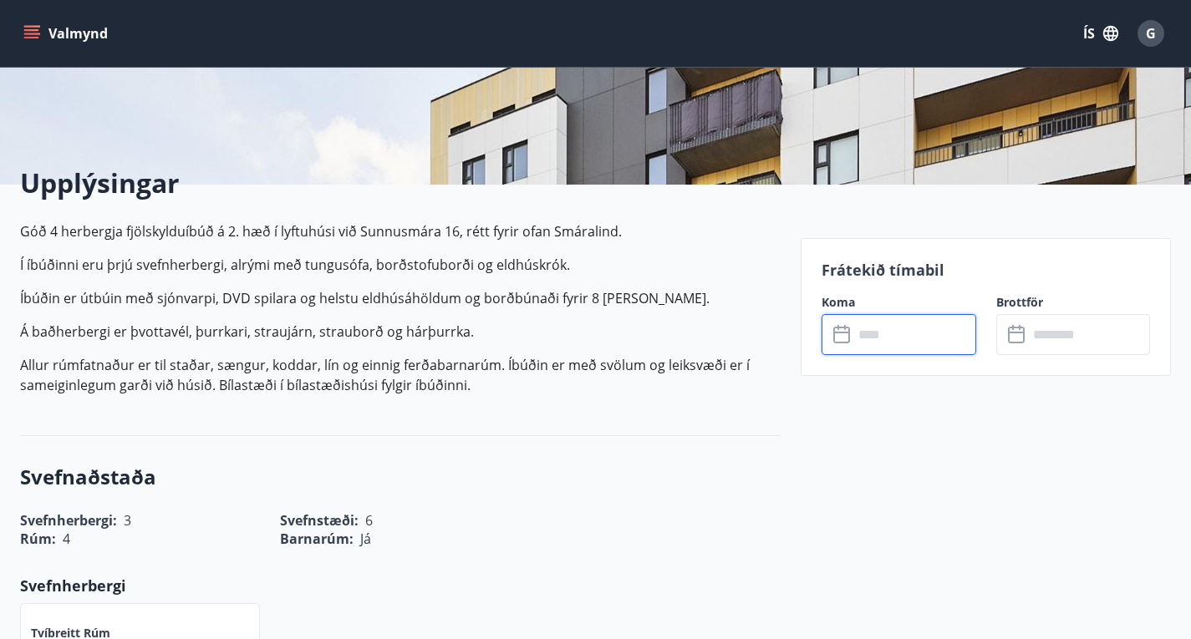
click at [902, 349] on input "text" at bounding box center [914, 334] width 123 height 41
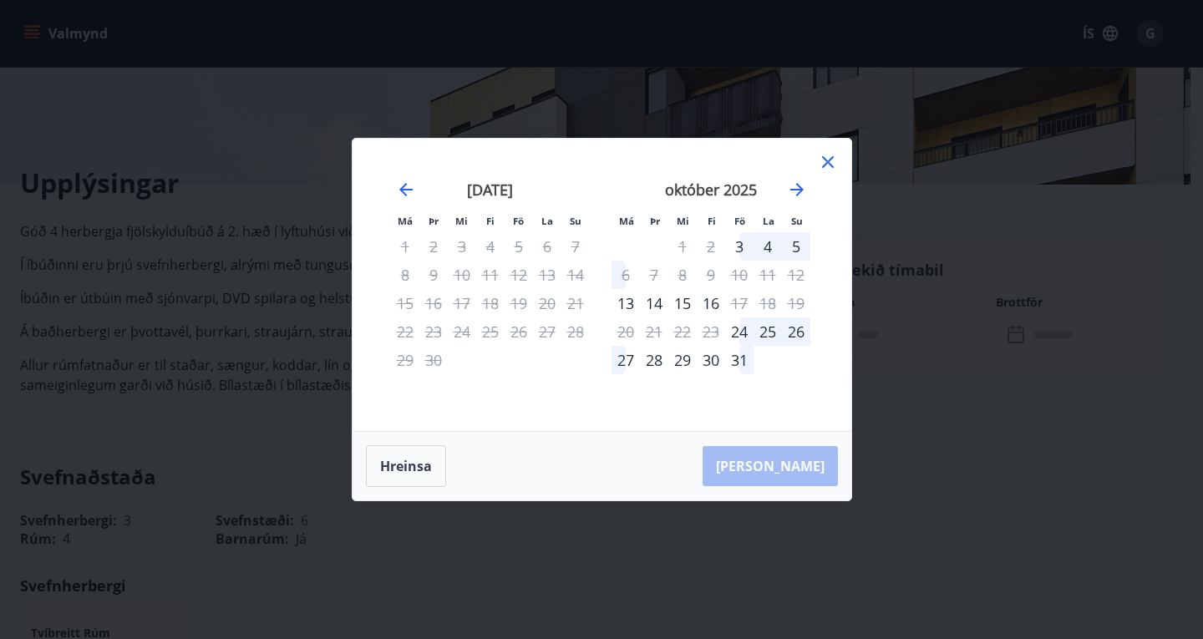
click at [831, 166] on icon at bounding box center [828, 162] width 12 height 12
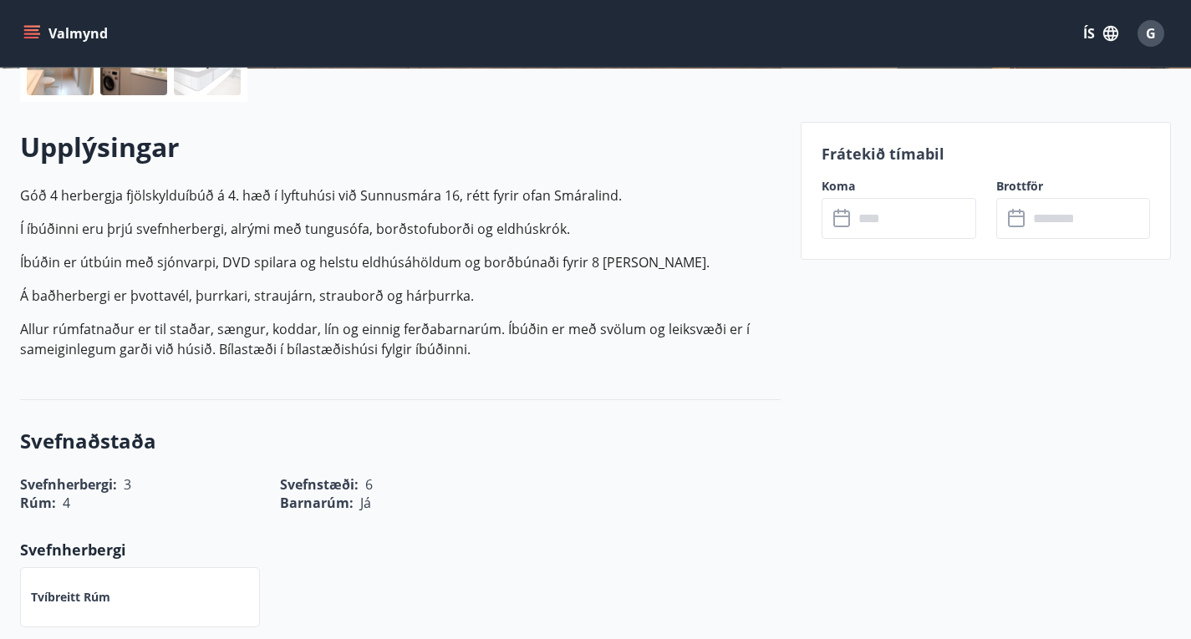
scroll to position [434, 0]
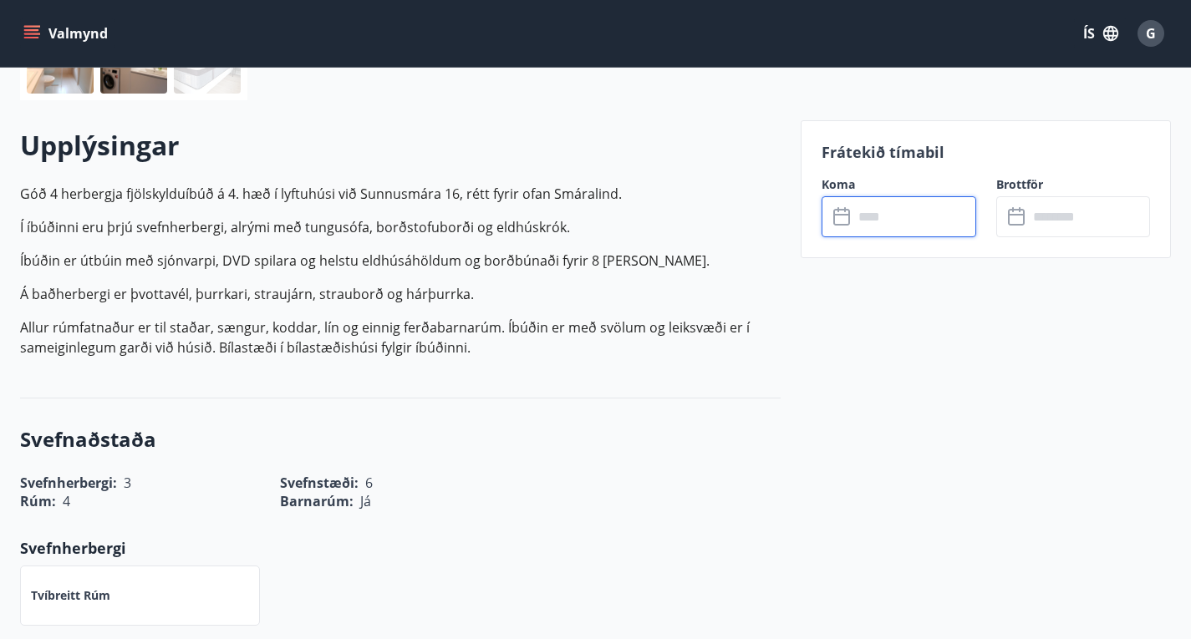
click at [878, 221] on input "text" at bounding box center [914, 216] width 123 height 41
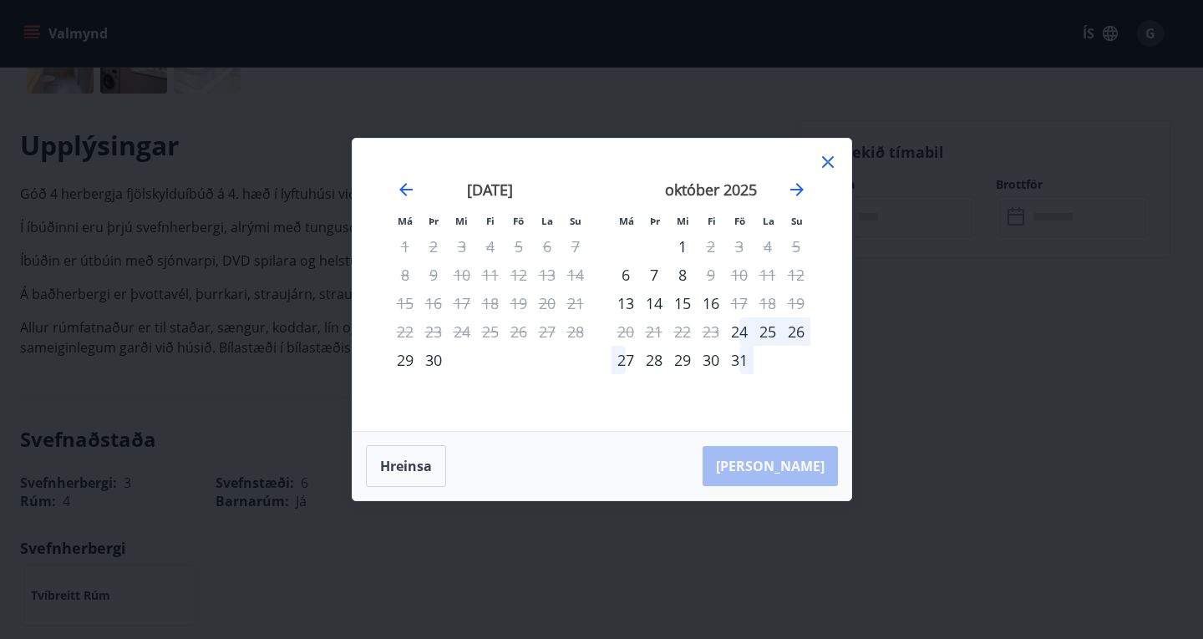
click at [827, 164] on icon at bounding box center [828, 162] width 20 height 20
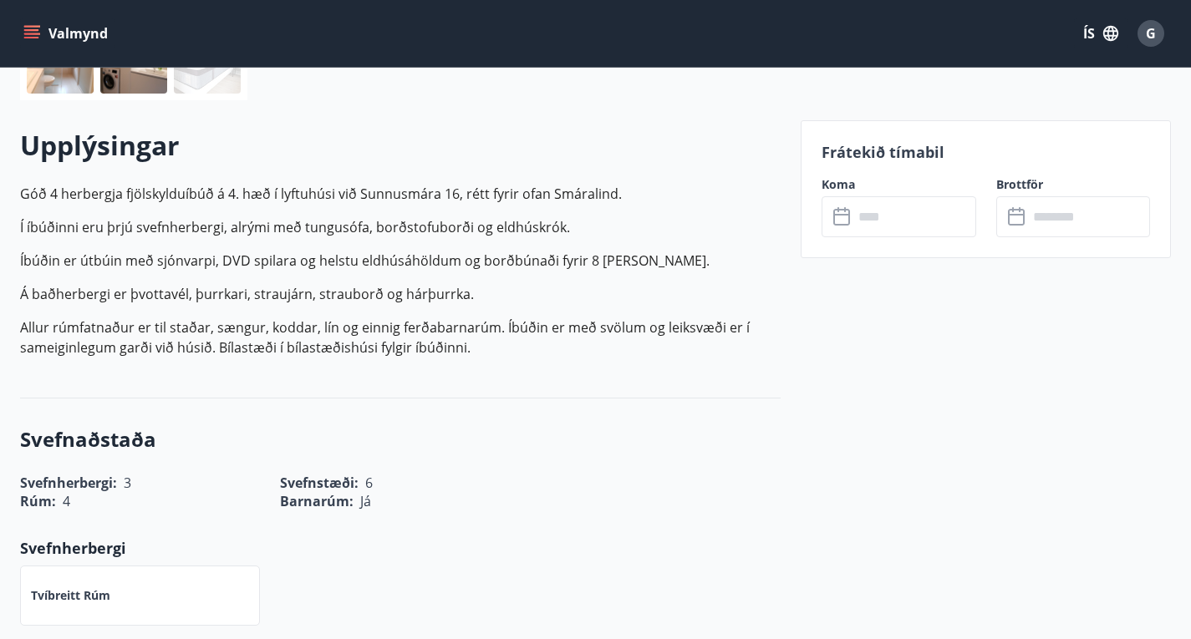
click at [827, 164] on div "Frátekið tímabil Koma ​ ​ Brottför ​ ​" at bounding box center [985, 189] width 370 height 138
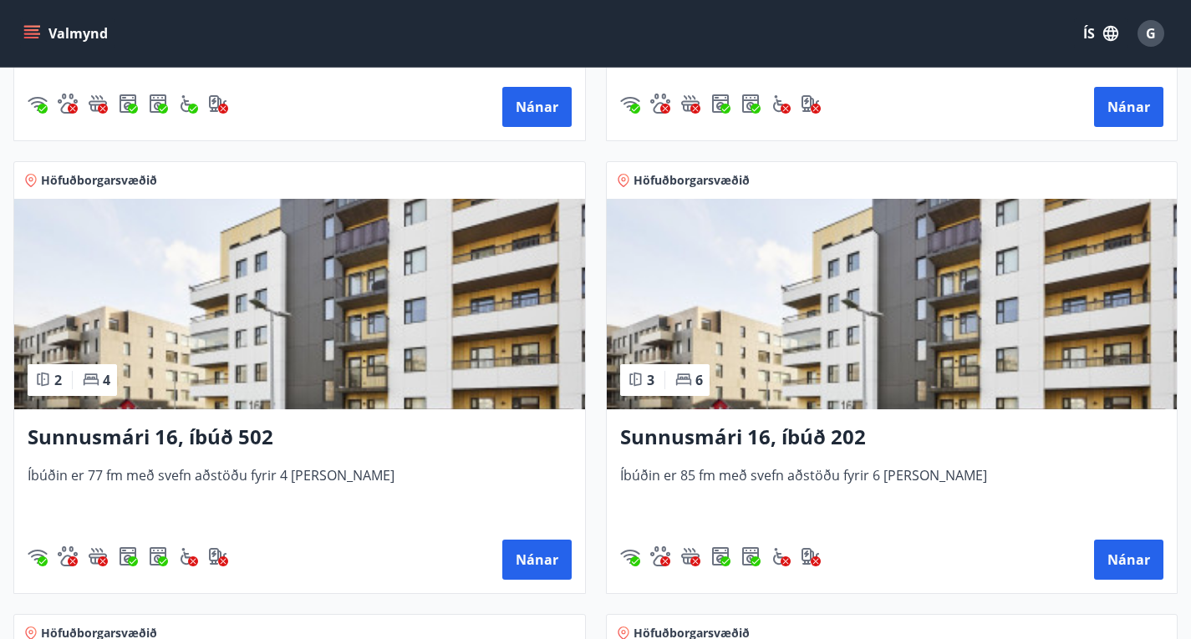
scroll to position [711, 0]
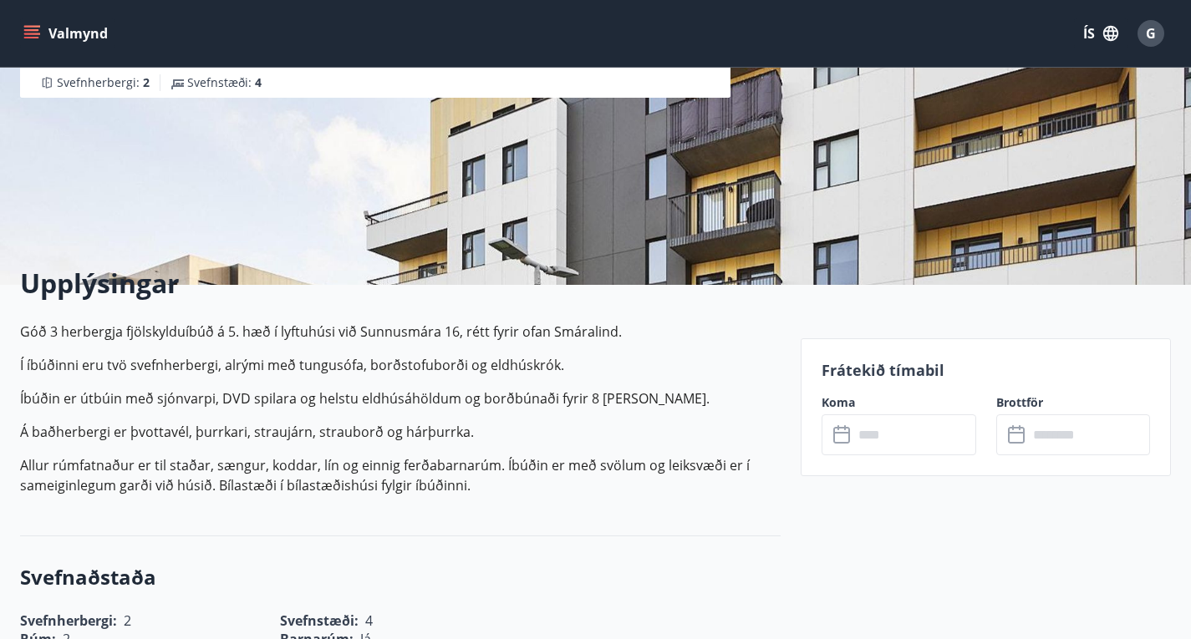
scroll to position [217, 0]
click at [903, 435] on input "text" at bounding box center [914, 434] width 123 height 41
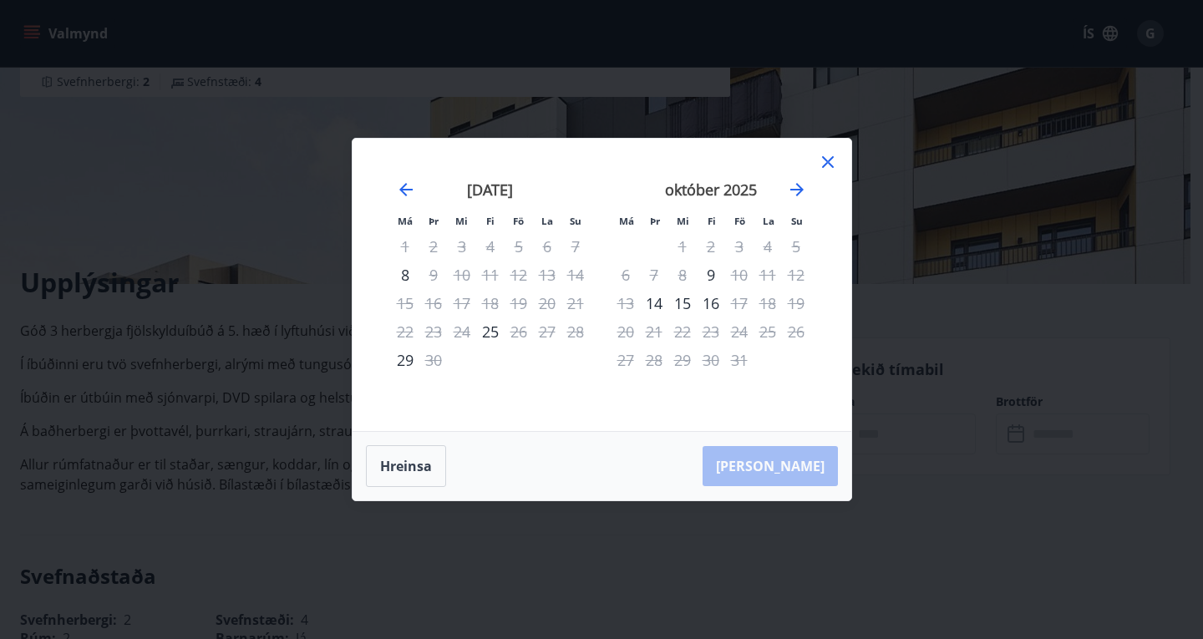
click at [829, 159] on icon at bounding box center [828, 162] width 20 height 20
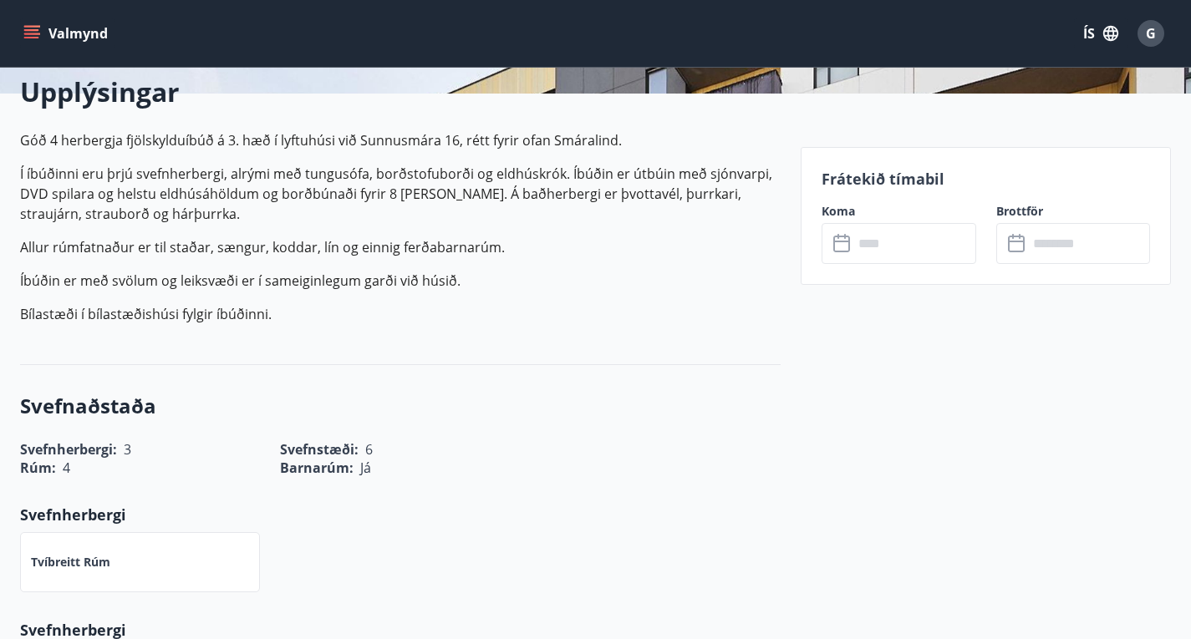
scroll to position [409, 0]
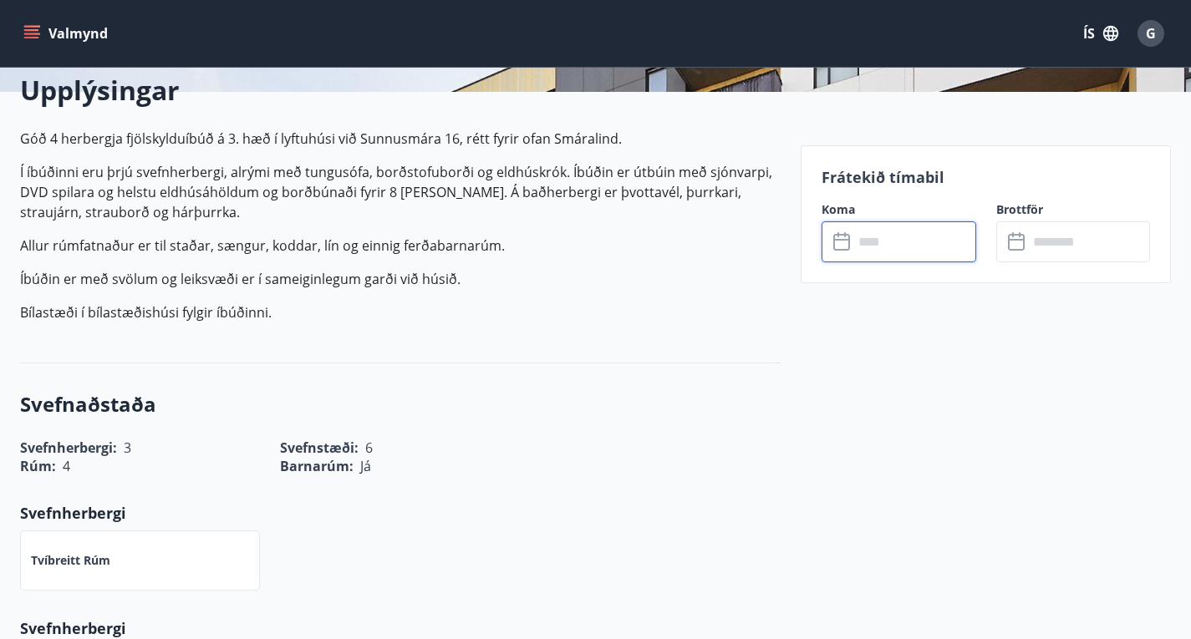
click at [901, 246] on input "text" at bounding box center [914, 241] width 123 height 41
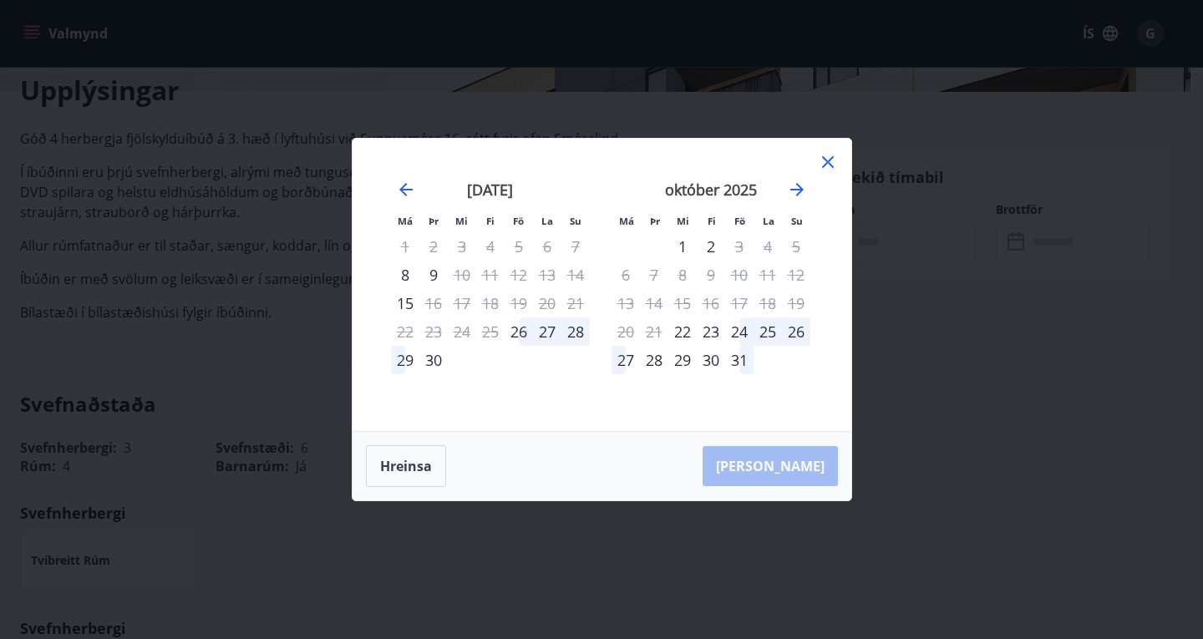
click at [834, 159] on icon at bounding box center [828, 162] width 20 height 20
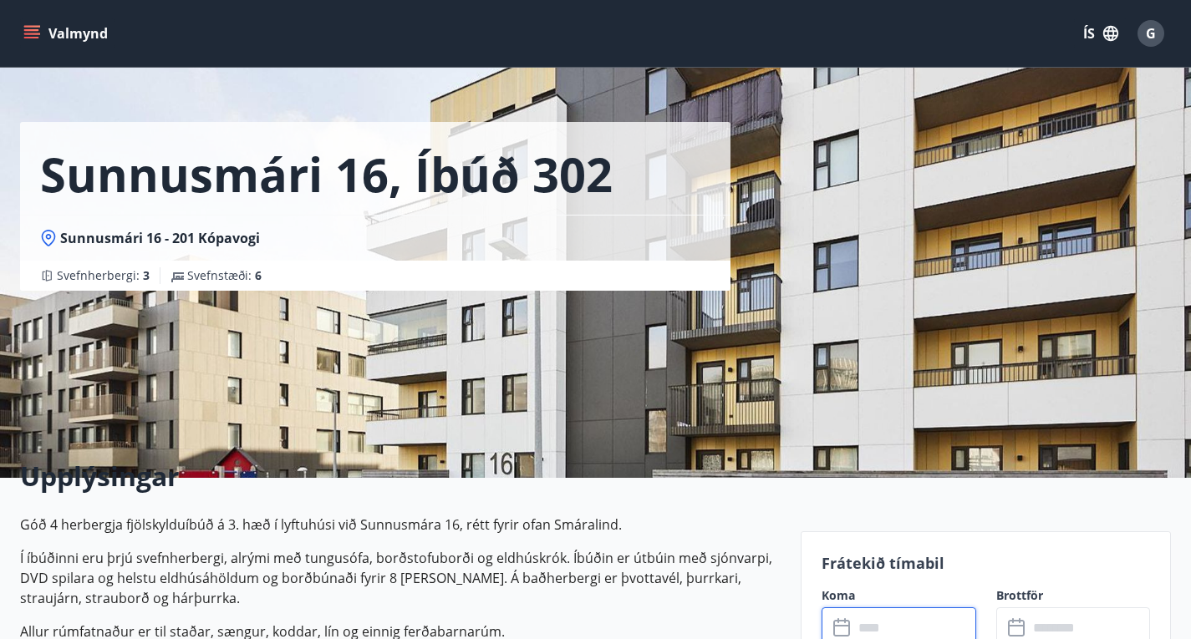
scroll to position [0, 0]
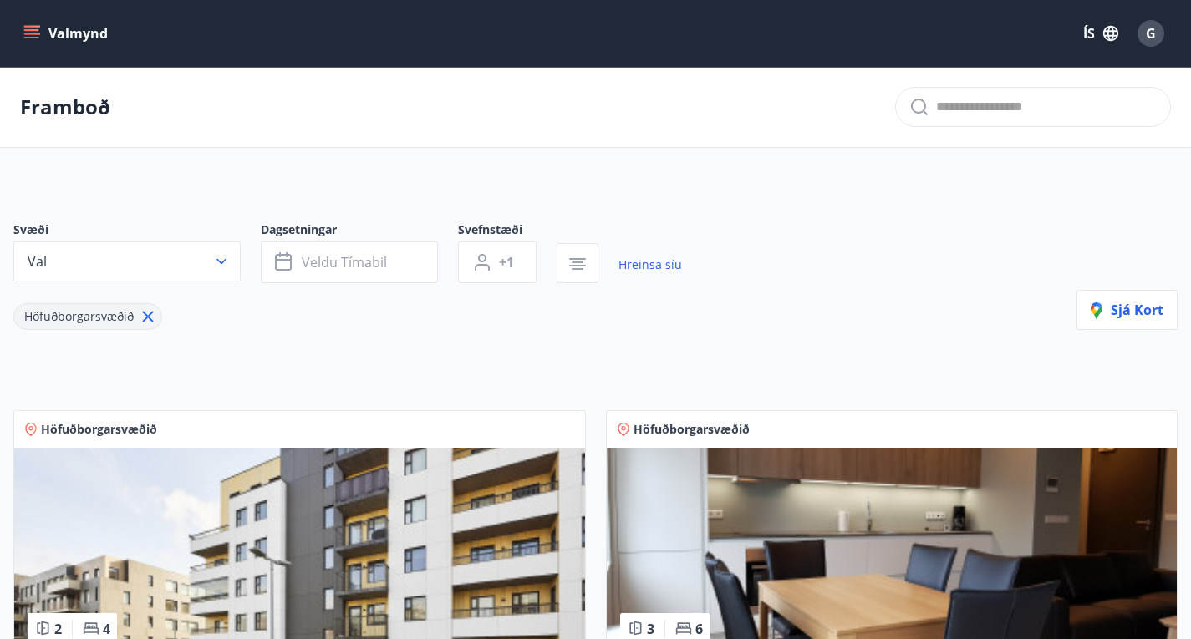
click at [43, 30] on button "Valmynd" at bounding box center [67, 33] width 94 height 30
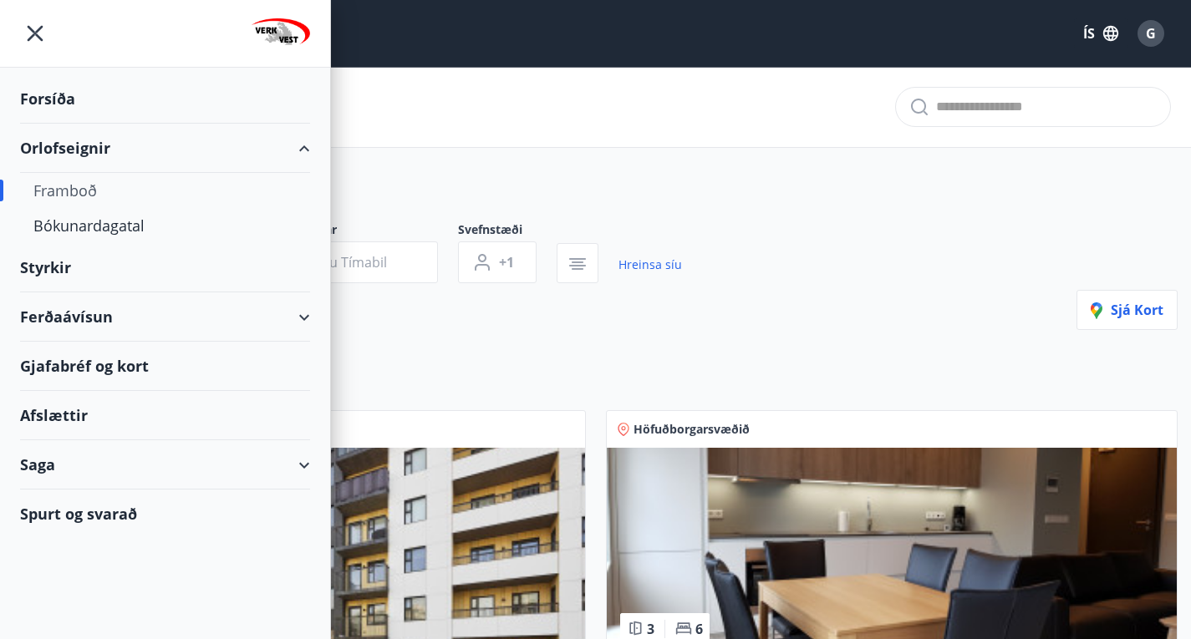
click at [63, 468] on div "Saga" at bounding box center [165, 464] width 290 height 49
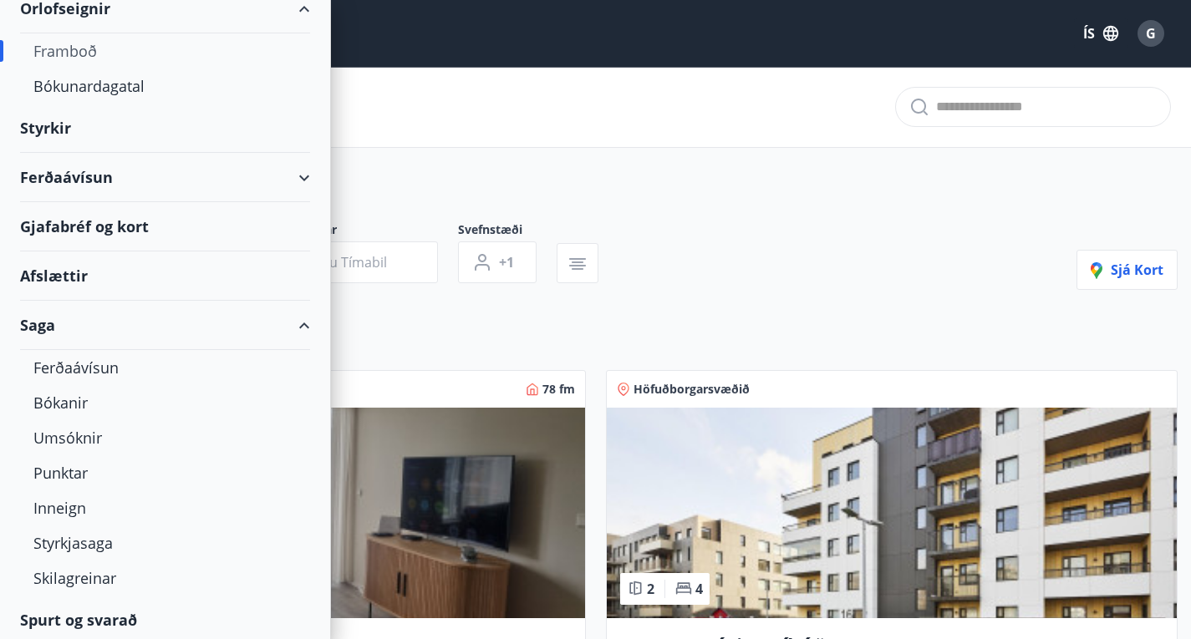
scroll to position [145, 0]
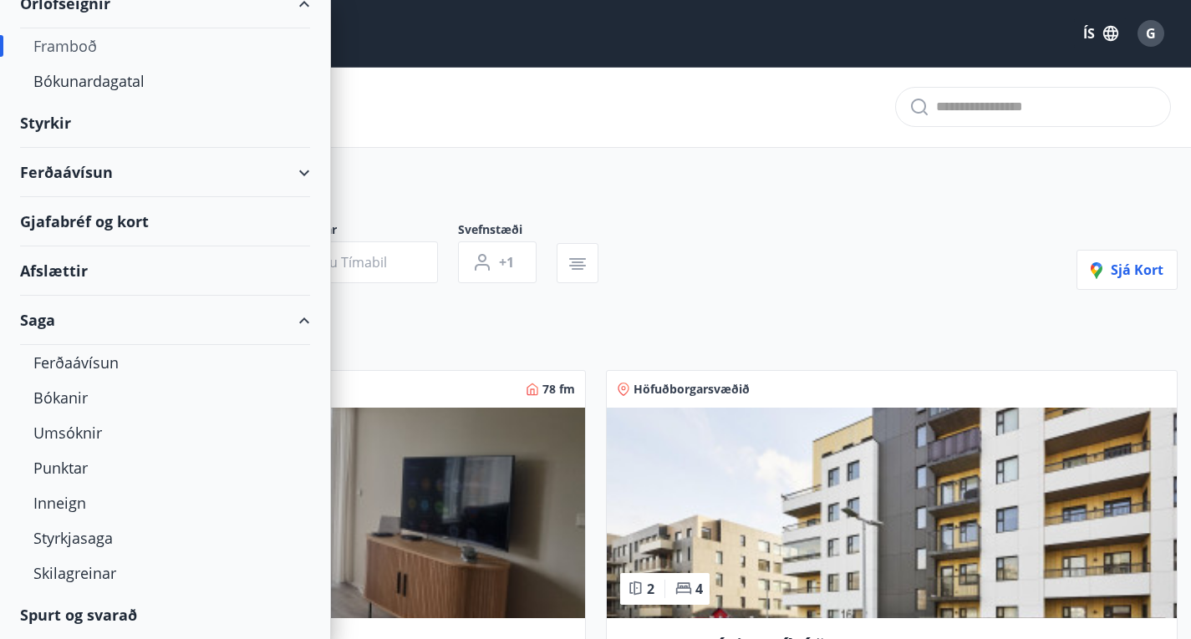
click at [63, 468] on div "Punktar" at bounding box center [164, 467] width 263 height 35
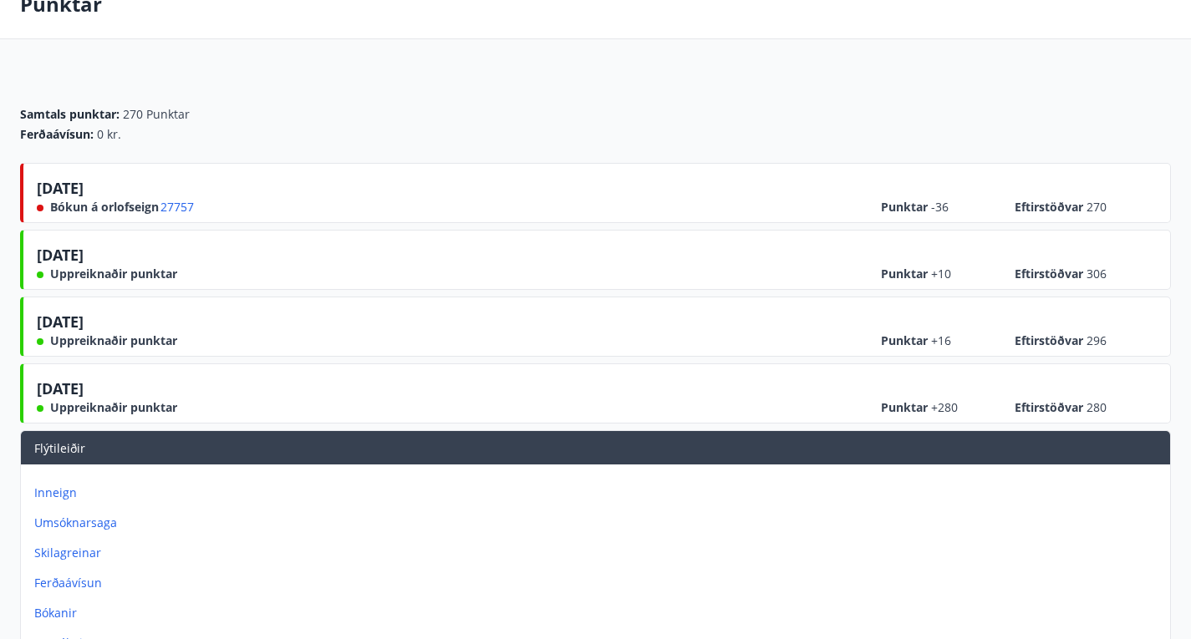
scroll to position [118, 0]
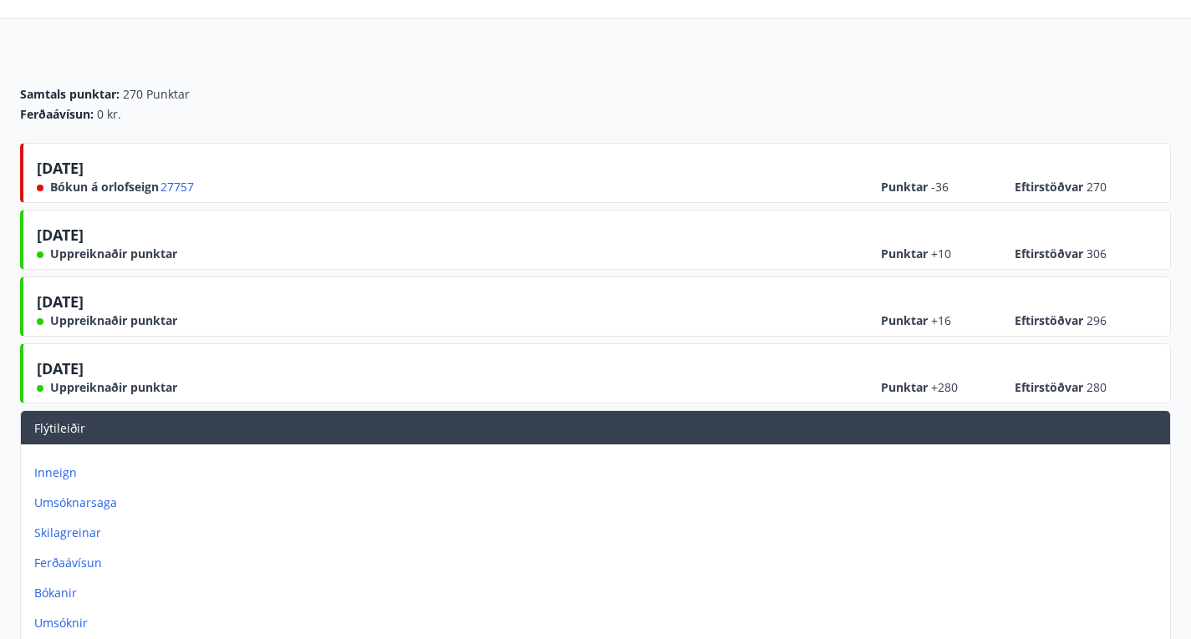
click at [832, 465] on p "Inneign" at bounding box center [598, 473] width 1129 height 17
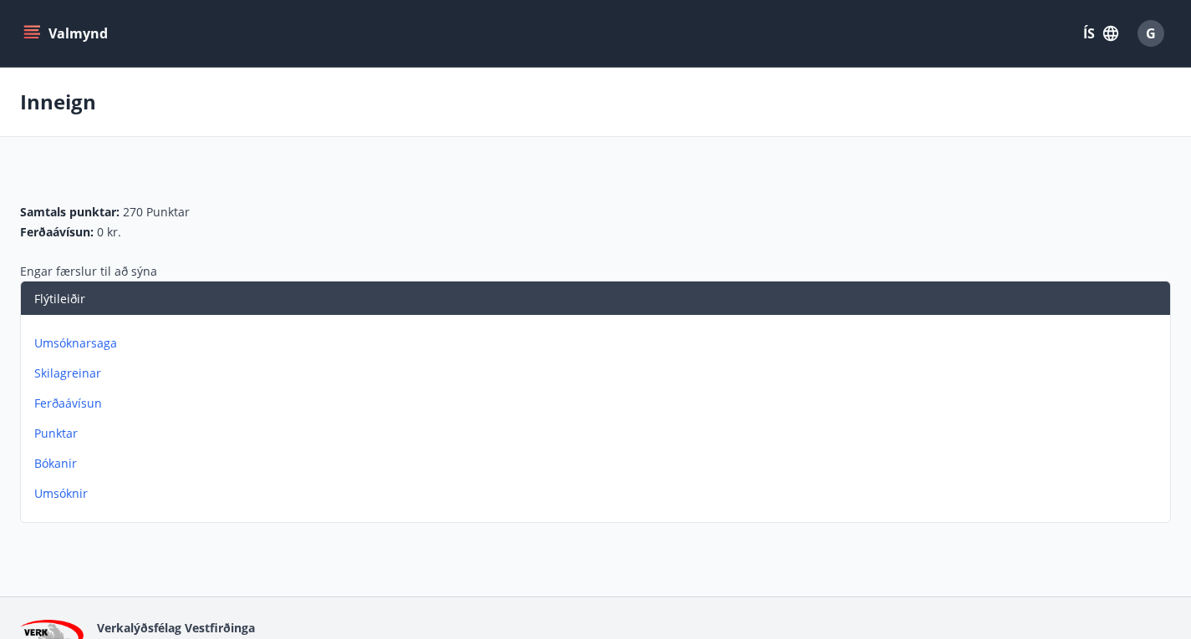
click at [44, 45] on button "Valmynd" at bounding box center [67, 33] width 94 height 30
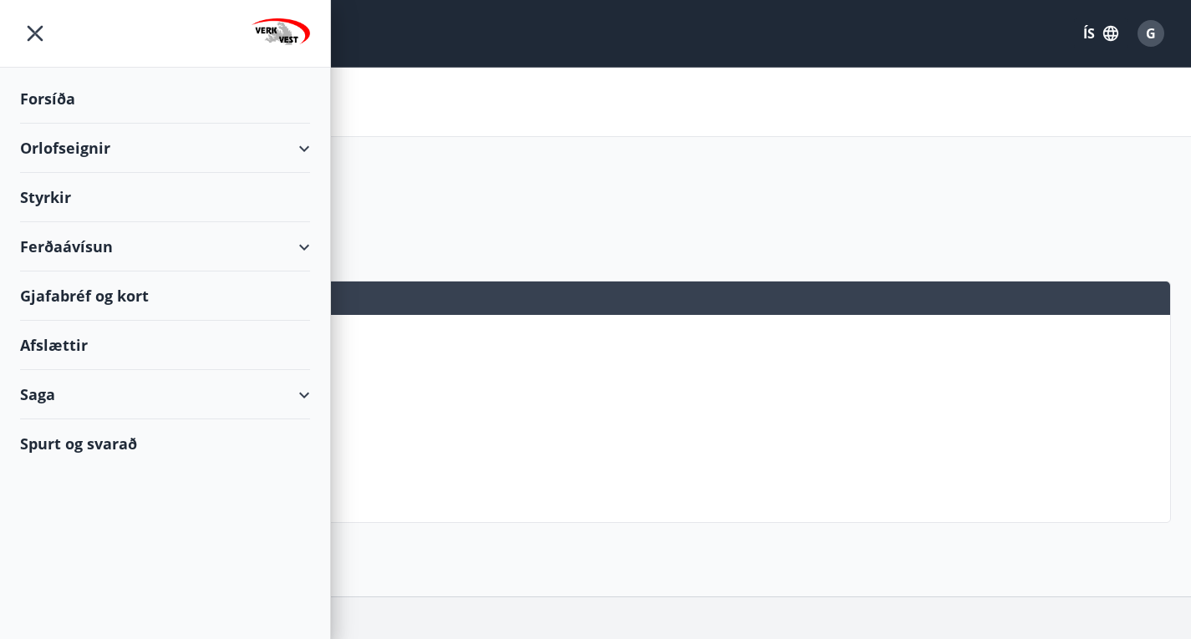
click at [299, 394] on div "Saga" at bounding box center [165, 394] width 330 height 49
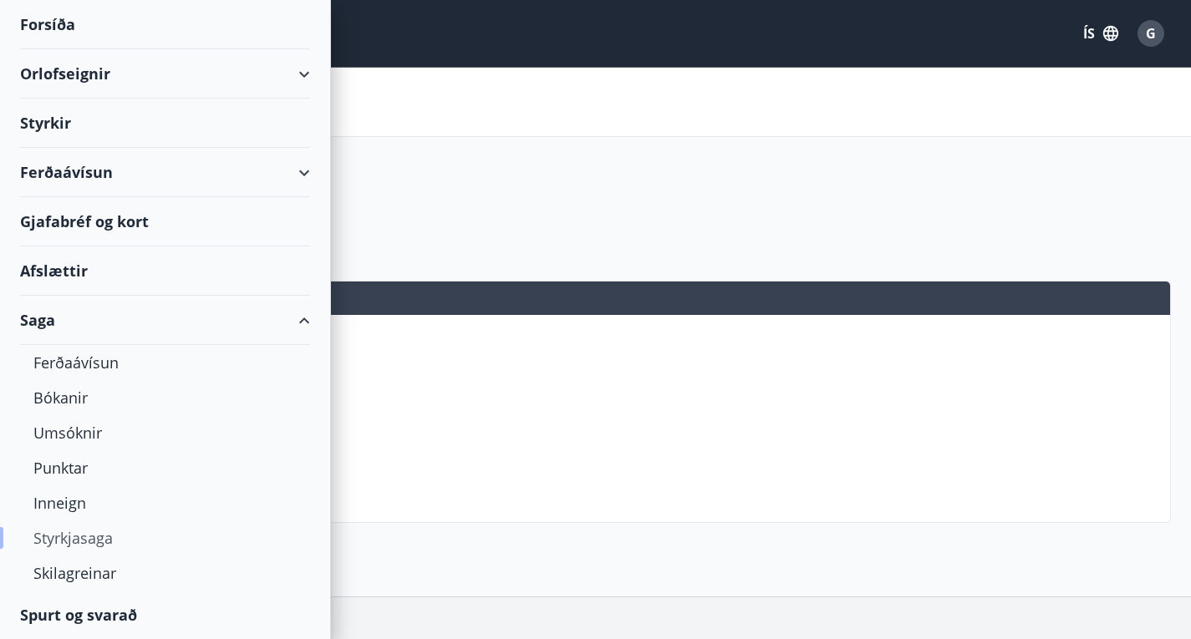
click at [87, 533] on div "Styrkjasaga" at bounding box center [164, 538] width 263 height 35
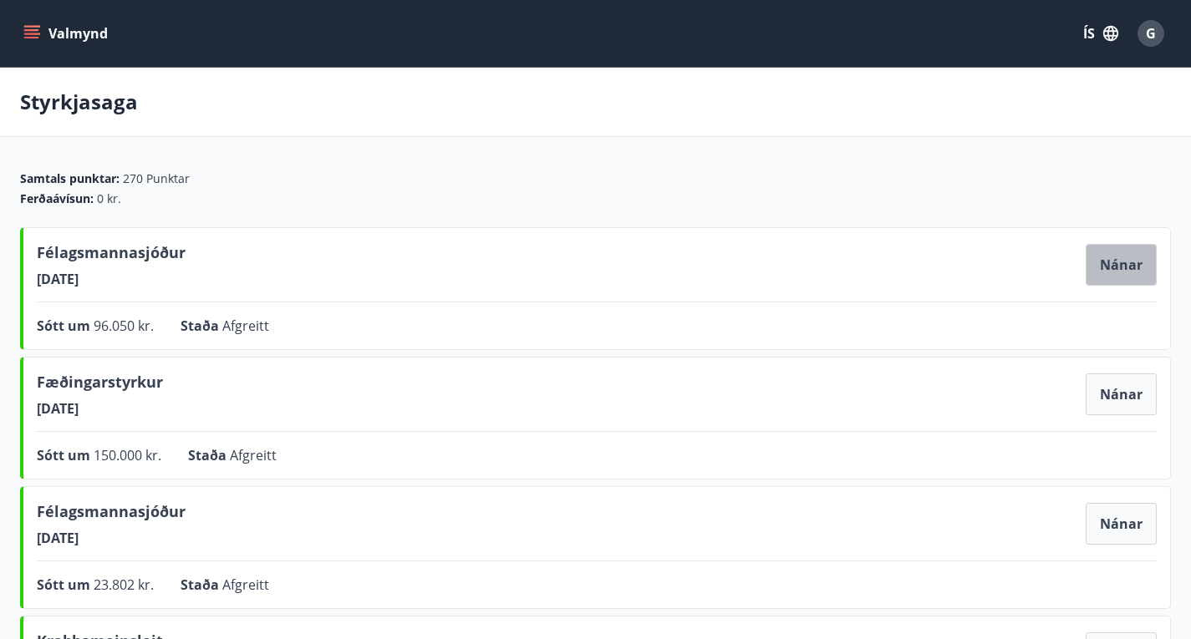
click at [1085, 286] on button "Nánar" at bounding box center [1120, 265] width 71 height 42
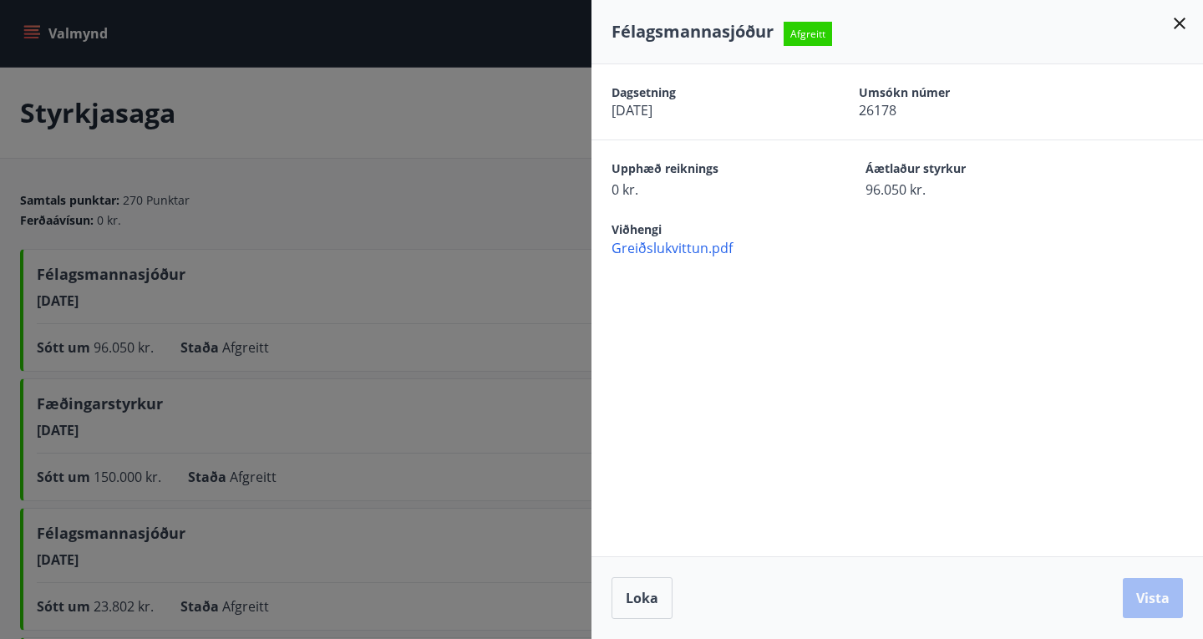
click at [556, 237] on div at bounding box center [601, 319] width 1203 height 639
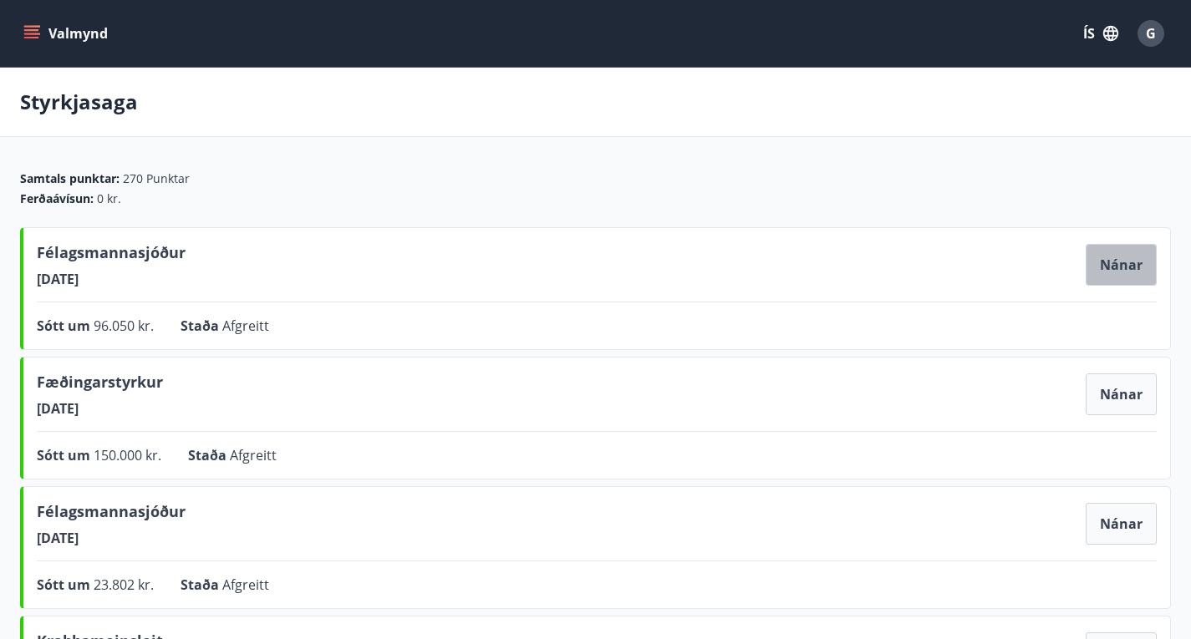
click at [1085, 279] on button "Nánar" at bounding box center [1120, 265] width 71 height 42
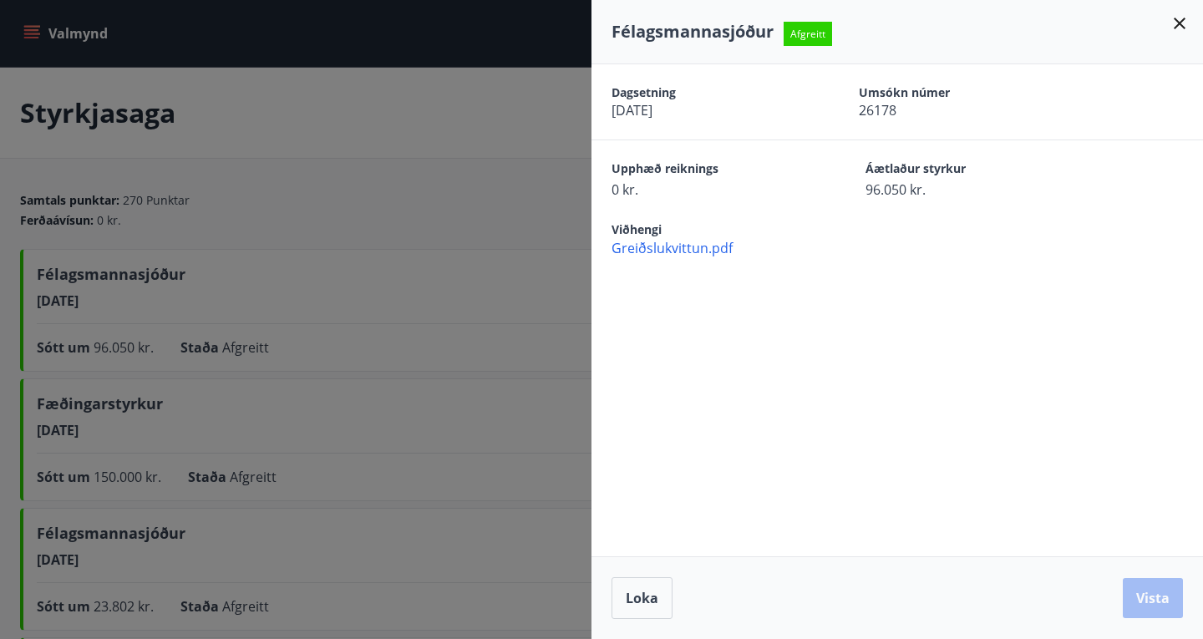
click at [688, 252] on span "Greiðslukvittun.pdf" at bounding box center [908, 248] width 592 height 18
click at [396, 102] on div at bounding box center [601, 319] width 1203 height 639
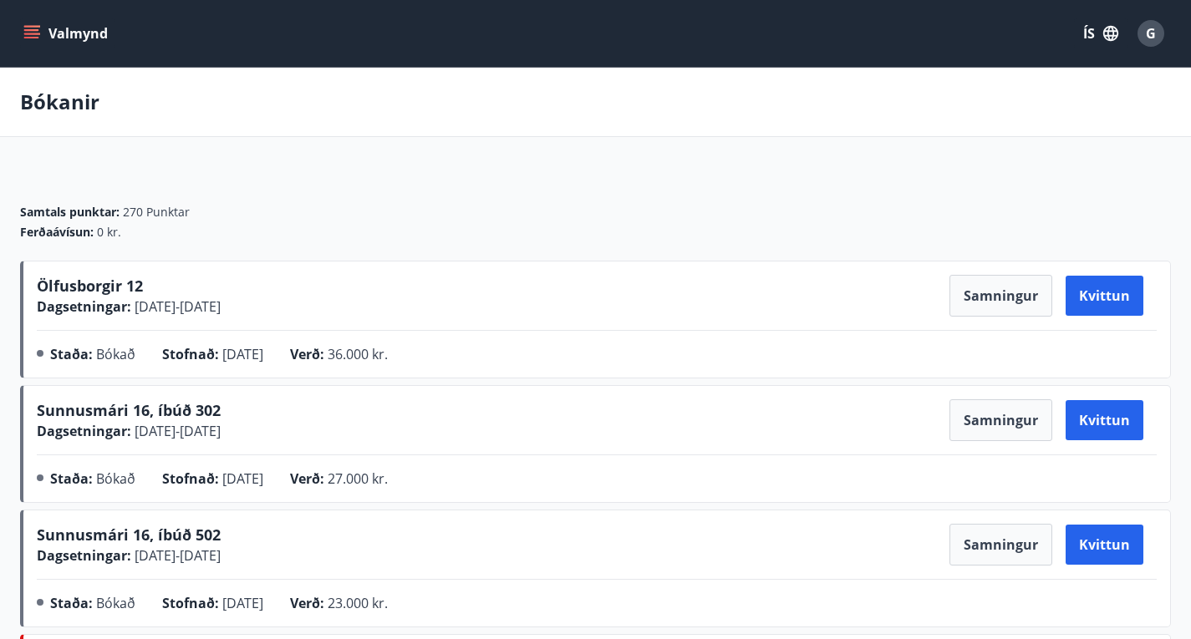
click at [25, 36] on icon "menu" at bounding box center [31, 33] width 17 height 17
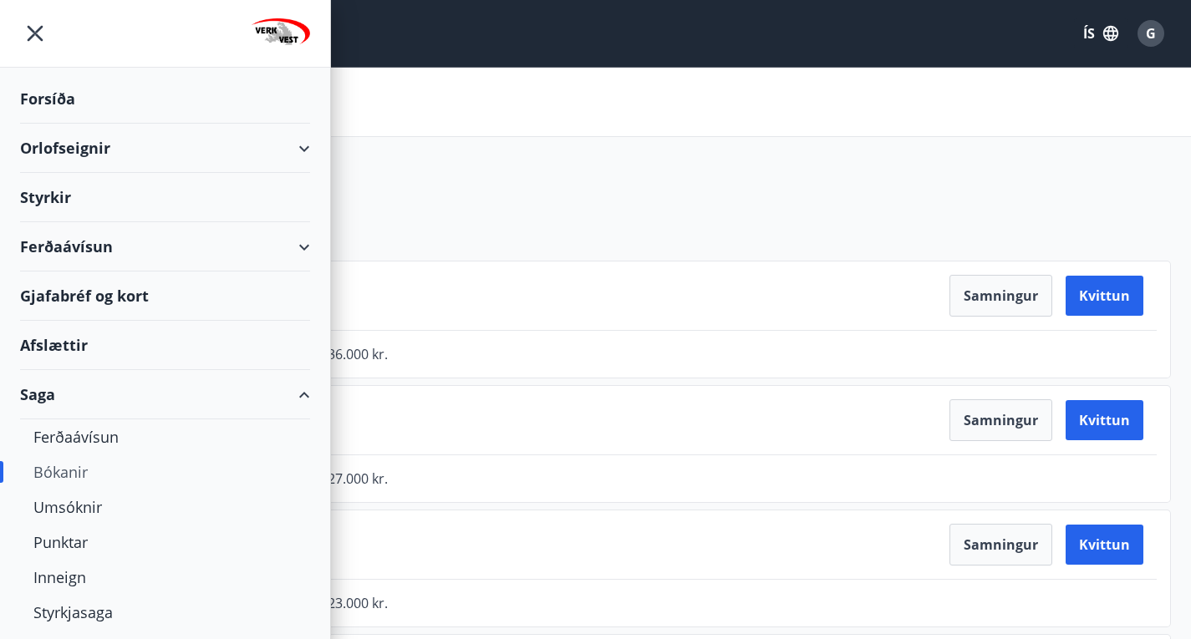
click at [120, 306] on div "Gjafabréf og kort" at bounding box center [165, 296] width 290 height 49
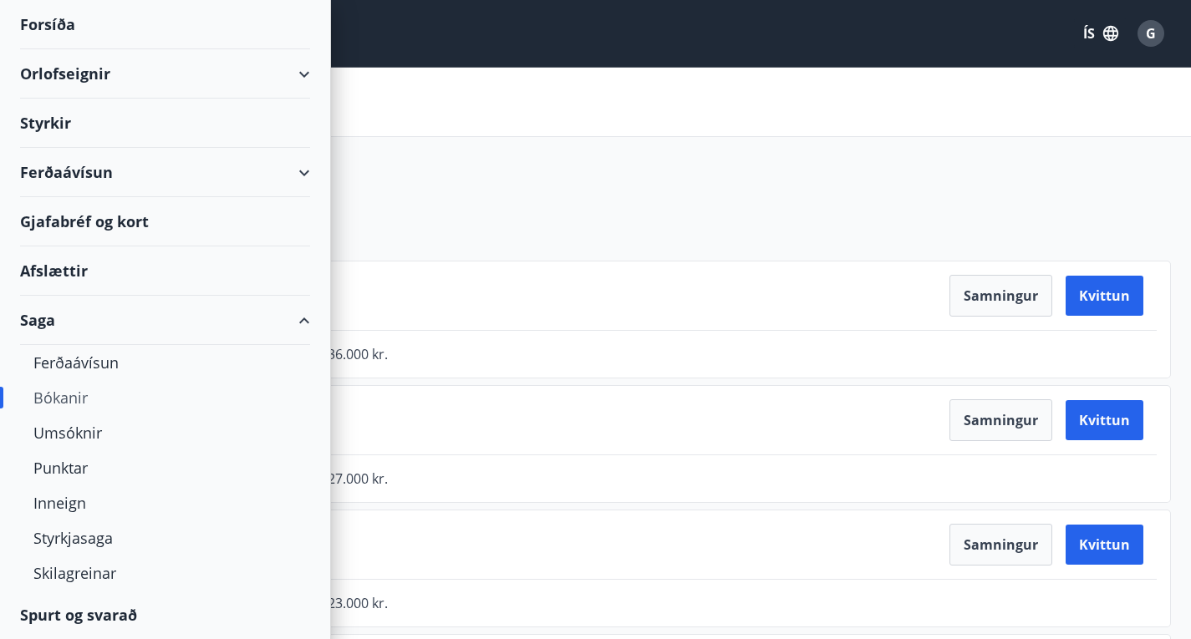
click at [155, 75] on div "Orlofseignir" at bounding box center [165, 73] width 290 height 49
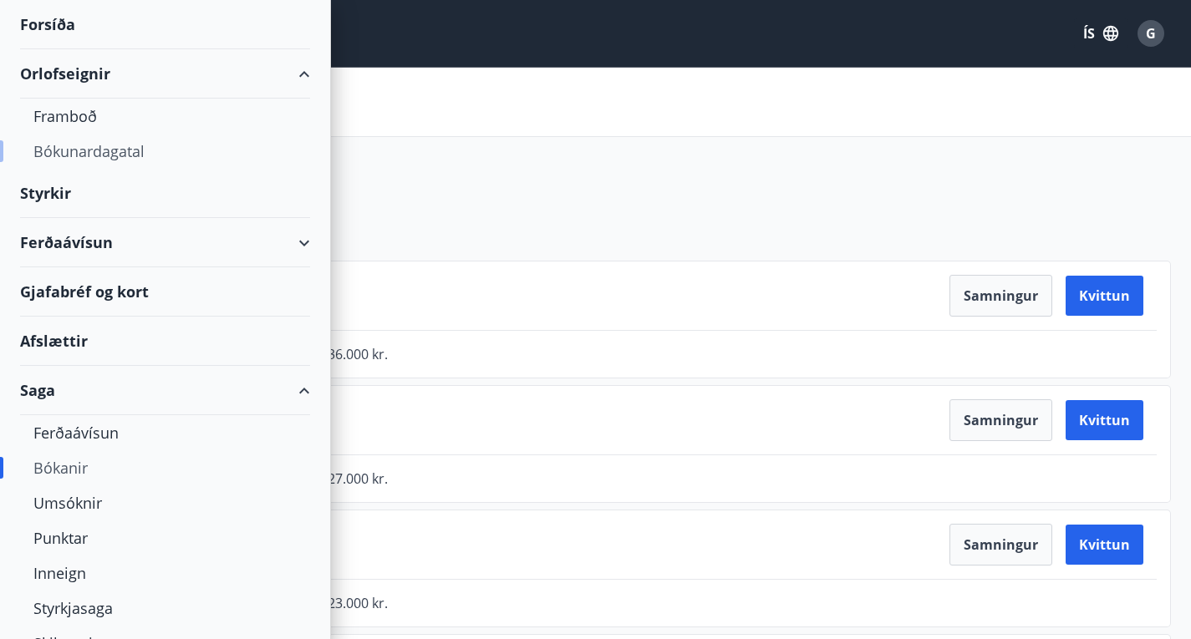
click at [99, 146] on div "Bókunardagatal" at bounding box center [164, 151] width 263 height 35
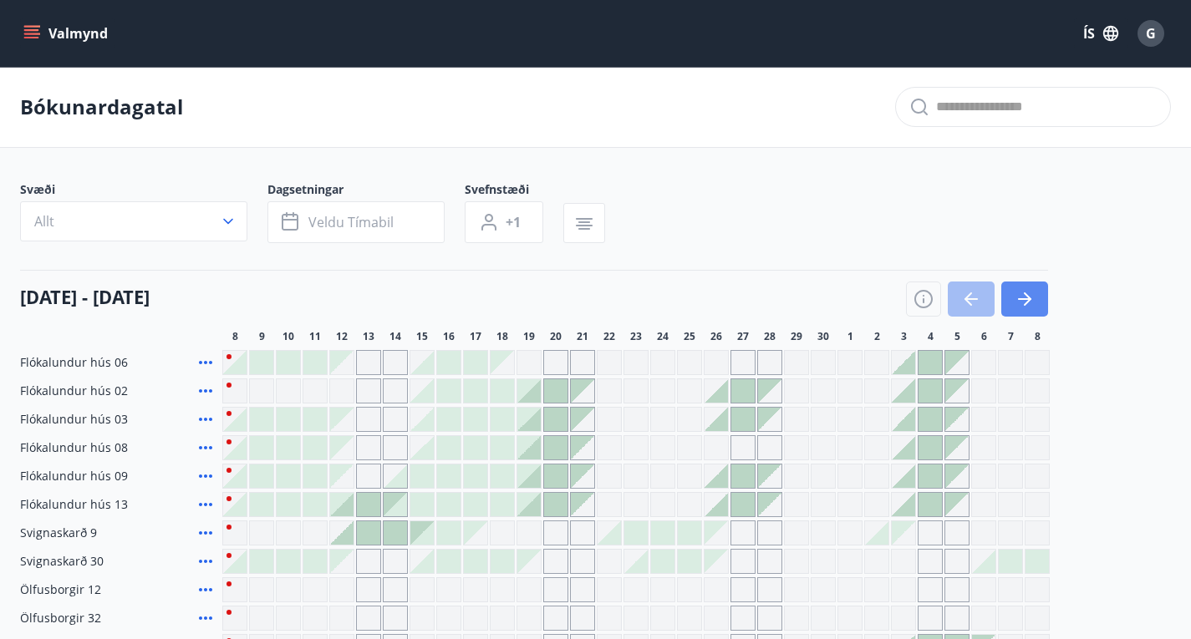
click at [1034, 308] on button "button" at bounding box center [1024, 299] width 47 height 35
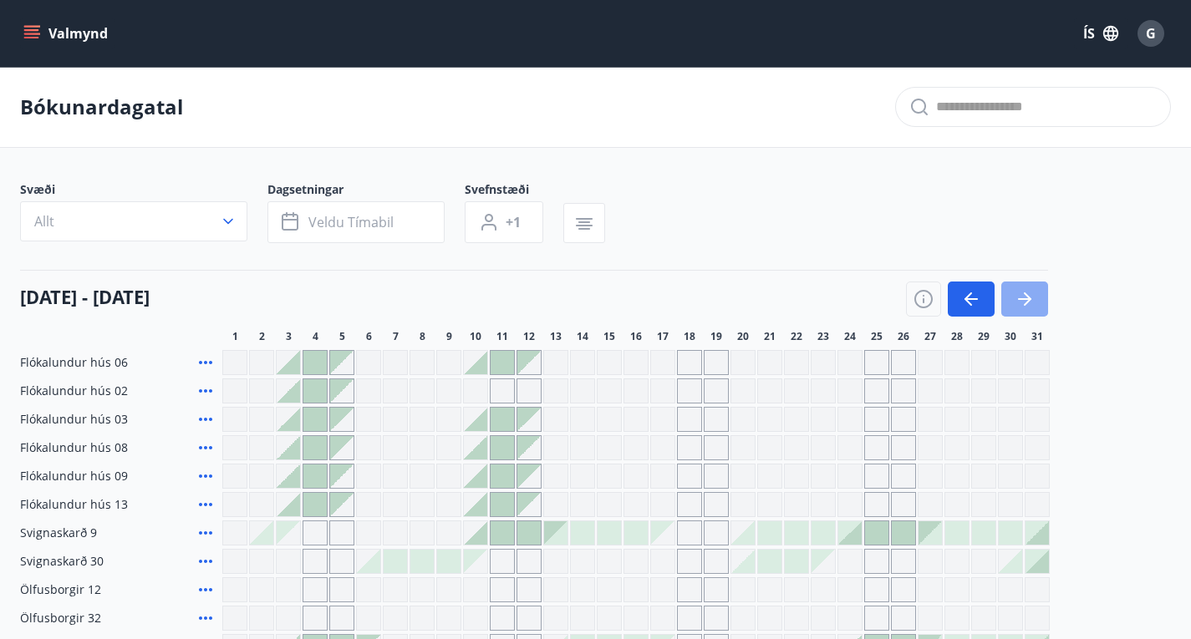
click at [1034, 308] on button "button" at bounding box center [1024, 299] width 47 height 35
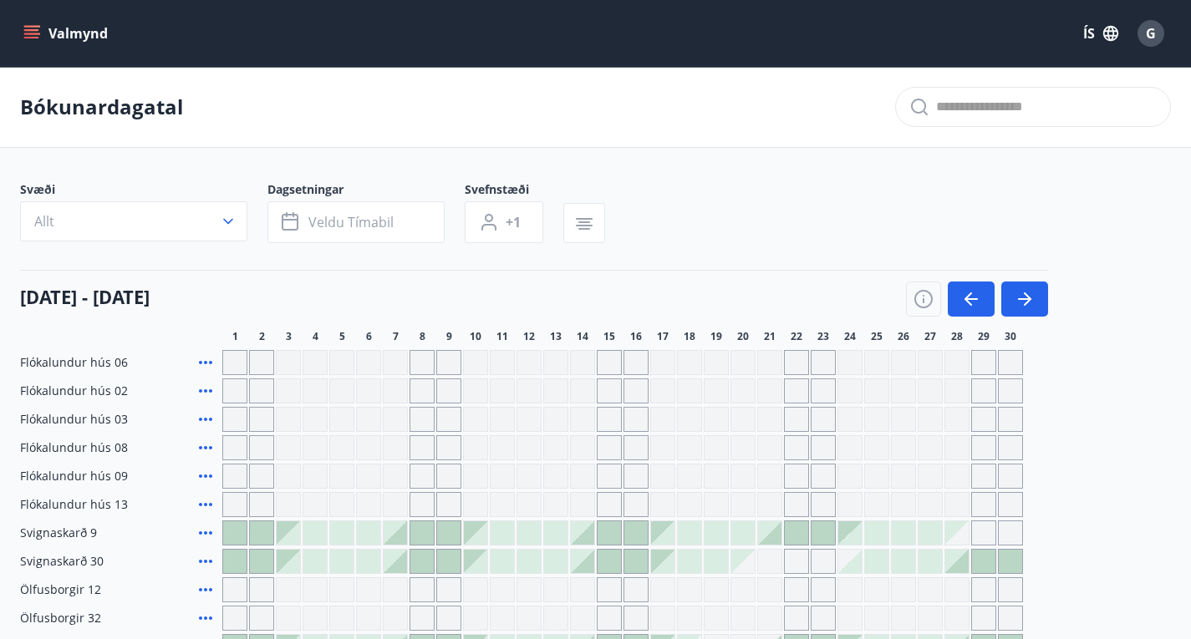
click at [82, 29] on button "Valmynd" at bounding box center [67, 33] width 94 height 30
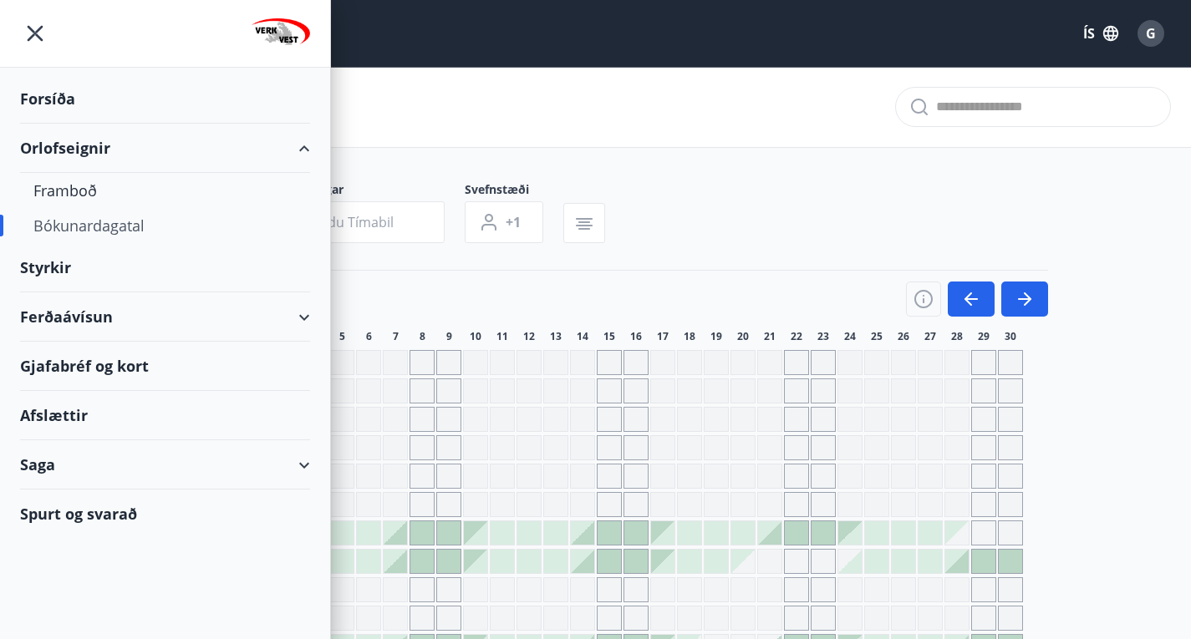
click at [93, 429] on div "Afslættir" at bounding box center [165, 415] width 290 height 49
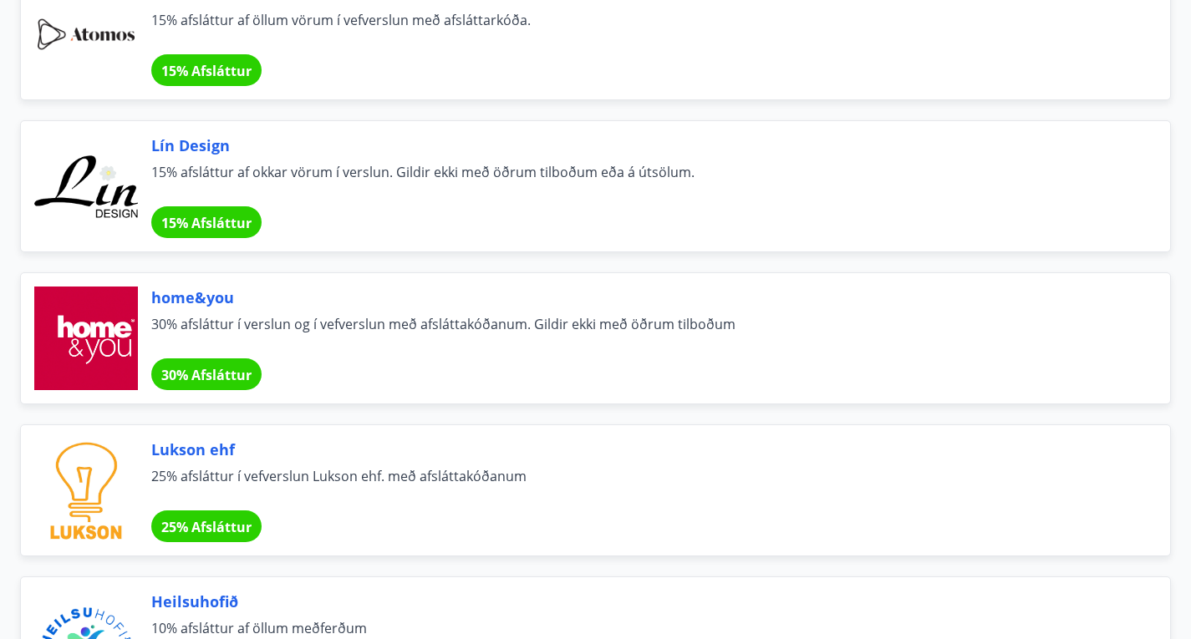
scroll to position [1137, 0]
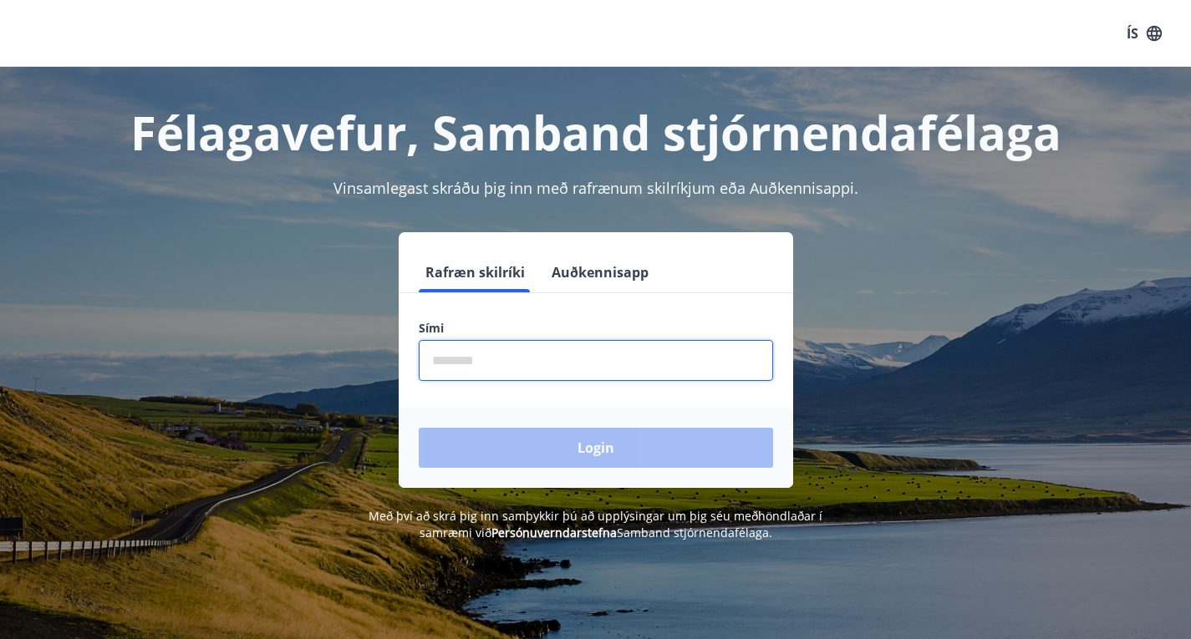
click at [552, 363] on input "phone" at bounding box center [596, 360] width 354 height 41
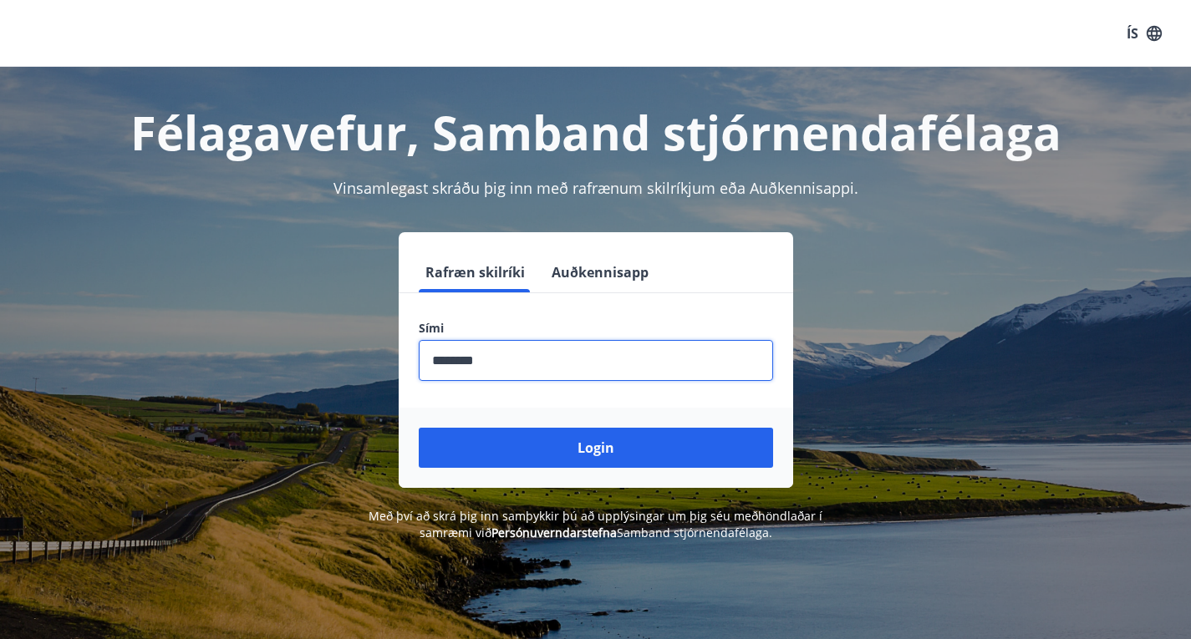
type input "********"
click at [419, 428] on button "Login" at bounding box center [596, 448] width 354 height 40
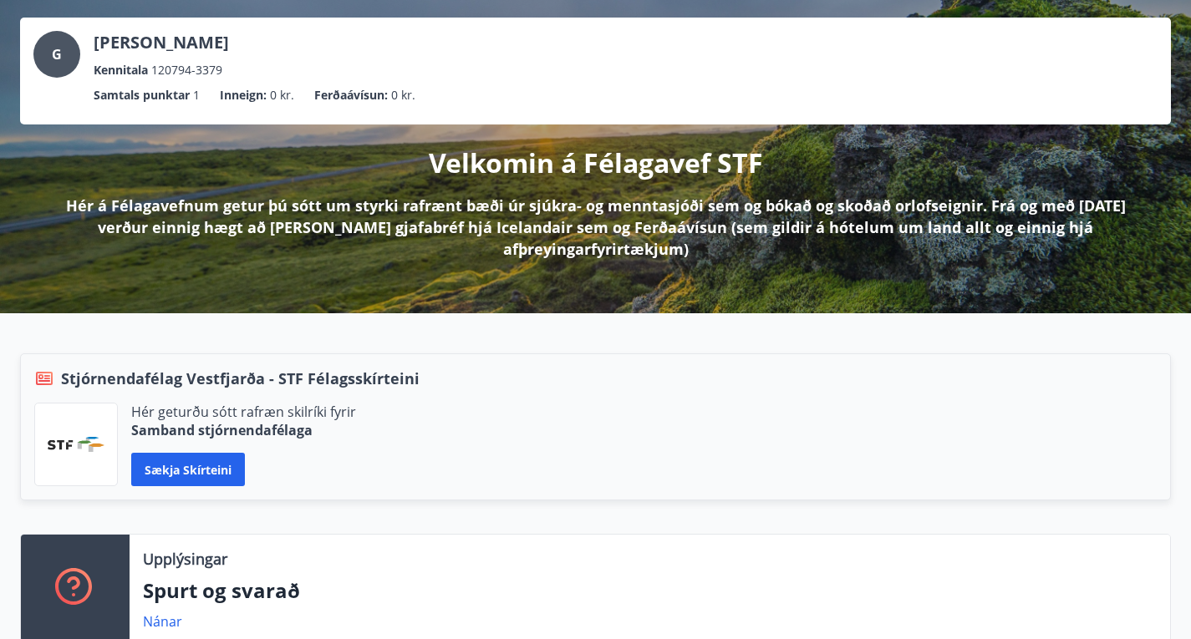
scroll to position [23, 0]
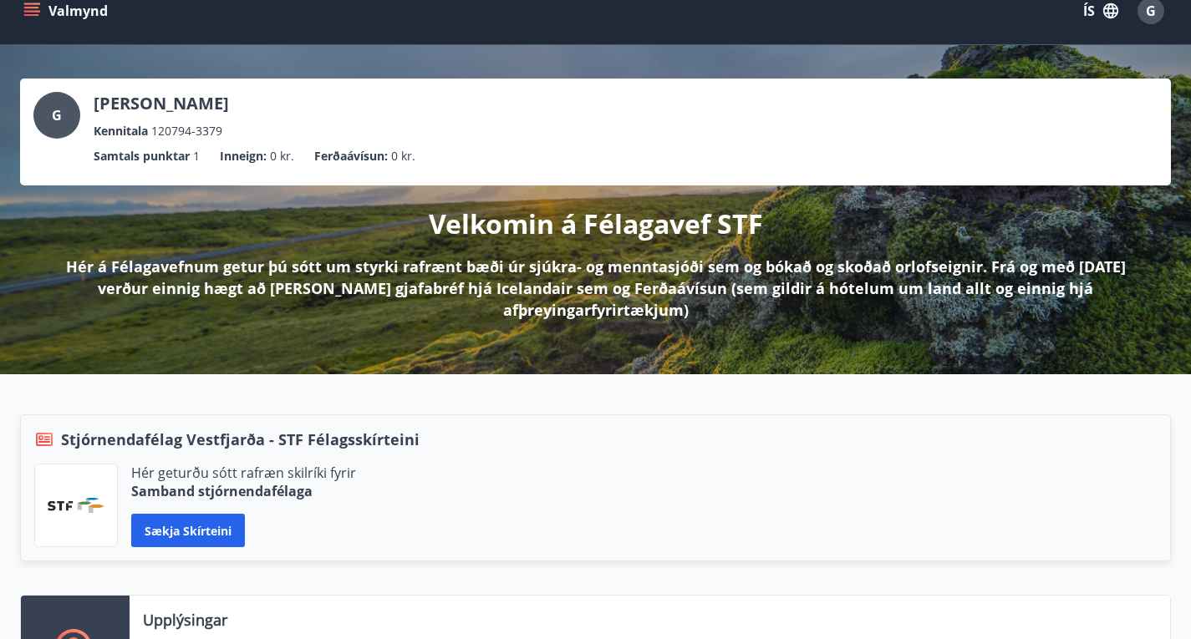
click at [27, 21] on button "Valmynd" at bounding box center [67, 11] width 94 height 30
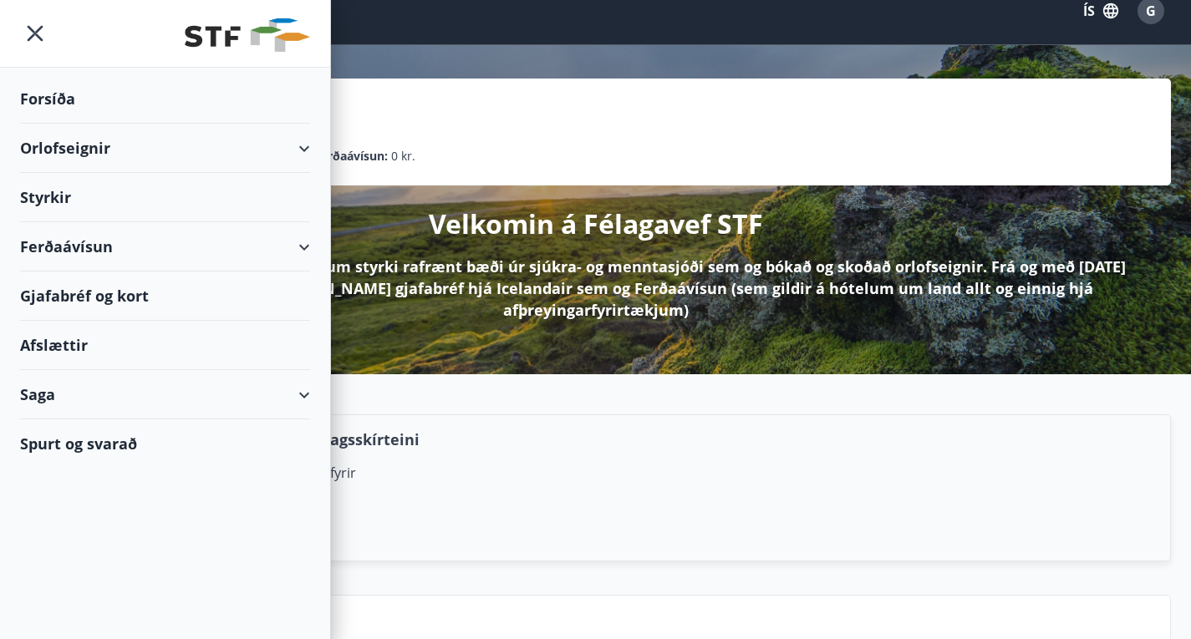
click at [73, 148] on div "Orlofseignir" at bounding box center [165, 148] width 290 height 49
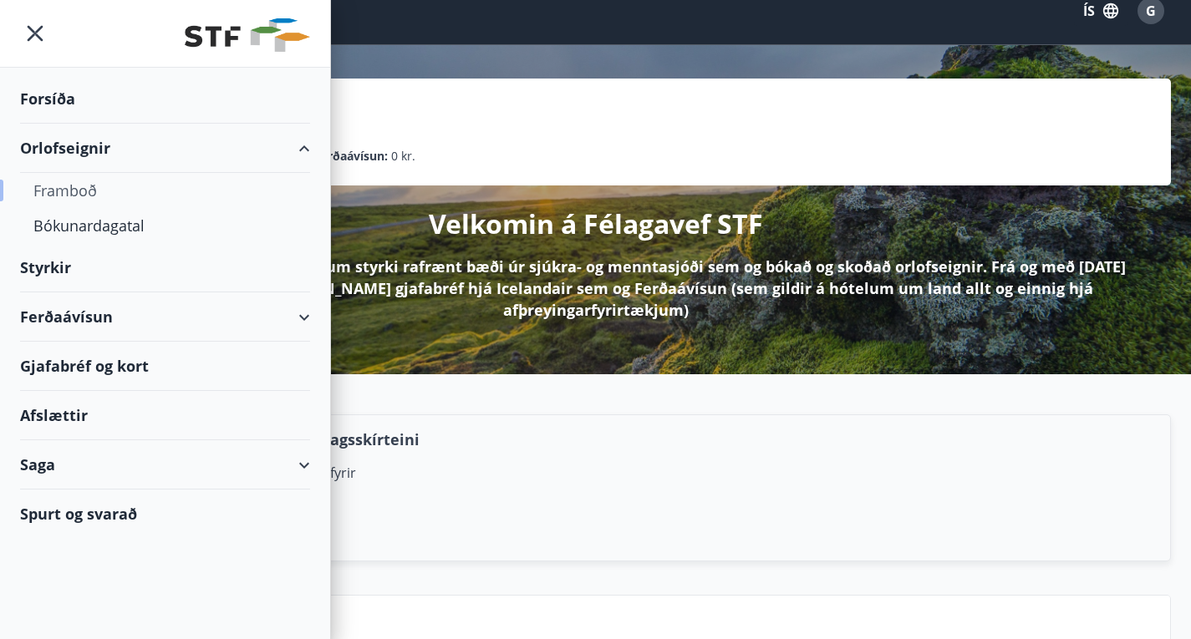
click at [69, 195] on div "Framboð" at bounding box center [164, 190] width 263 height 35
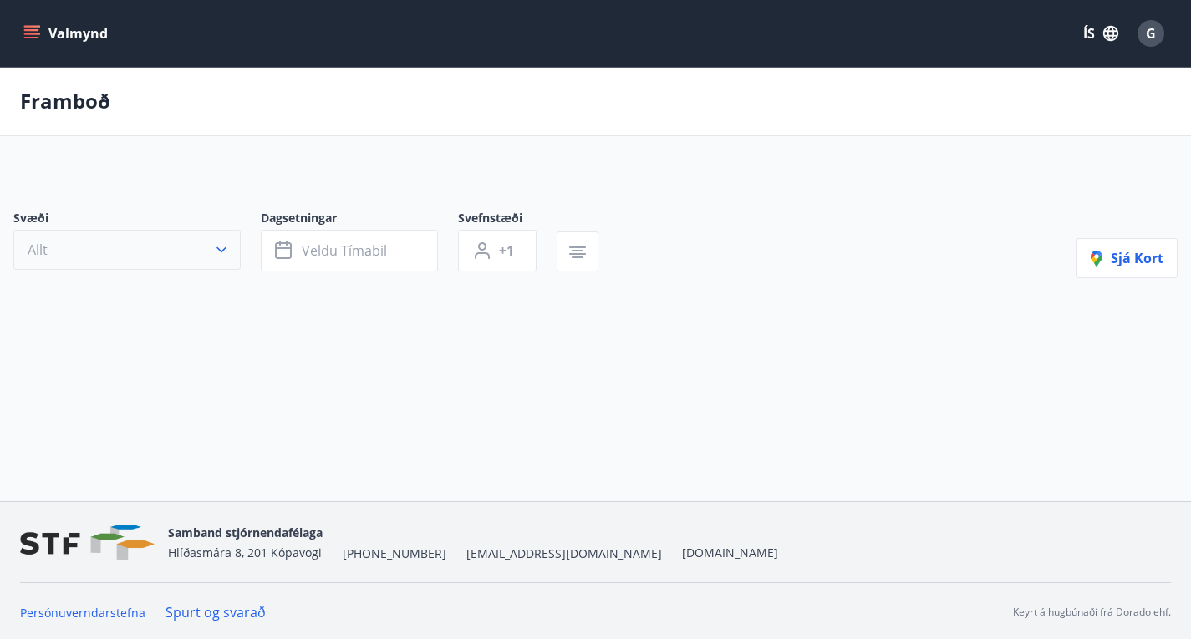
click at [206, 270] on button "Allt" at bounding box center [126, 250] width 227 height 40
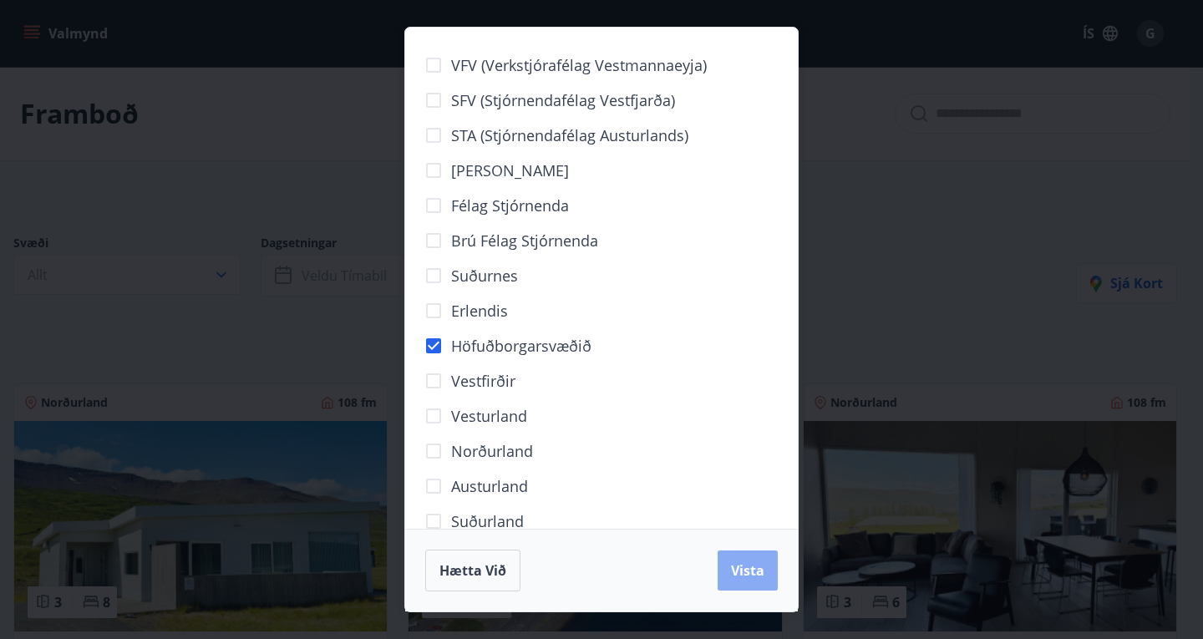
click at [757, 582] on button "Vista" at bounding box center [748, 571] width 60 height 40
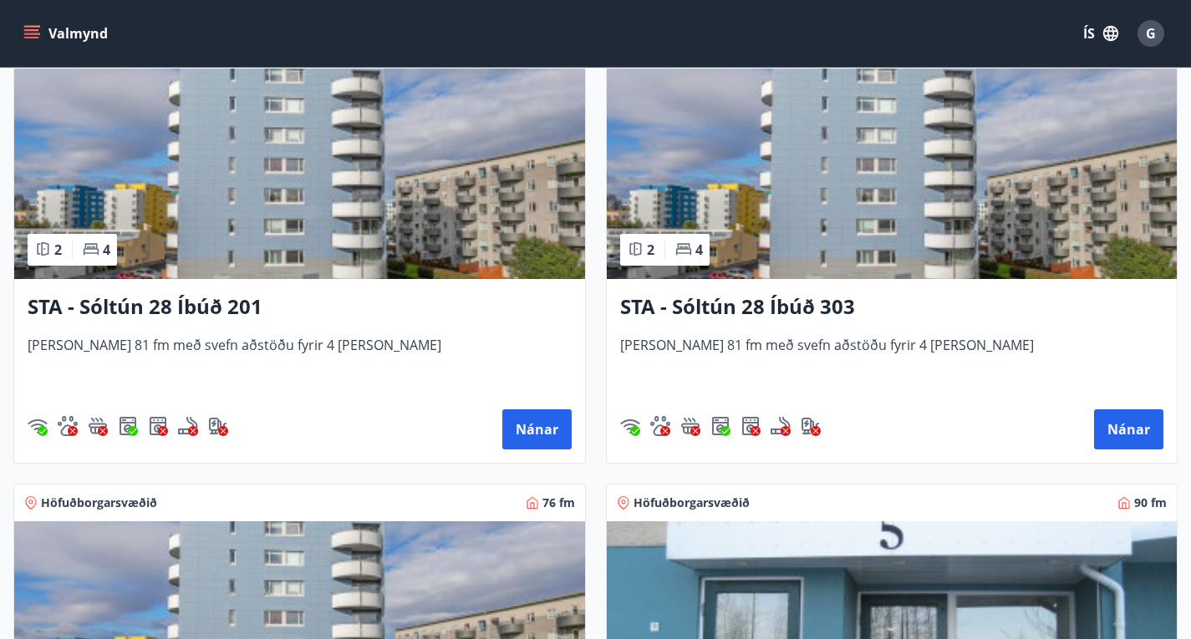
scroll to position [833, 0]
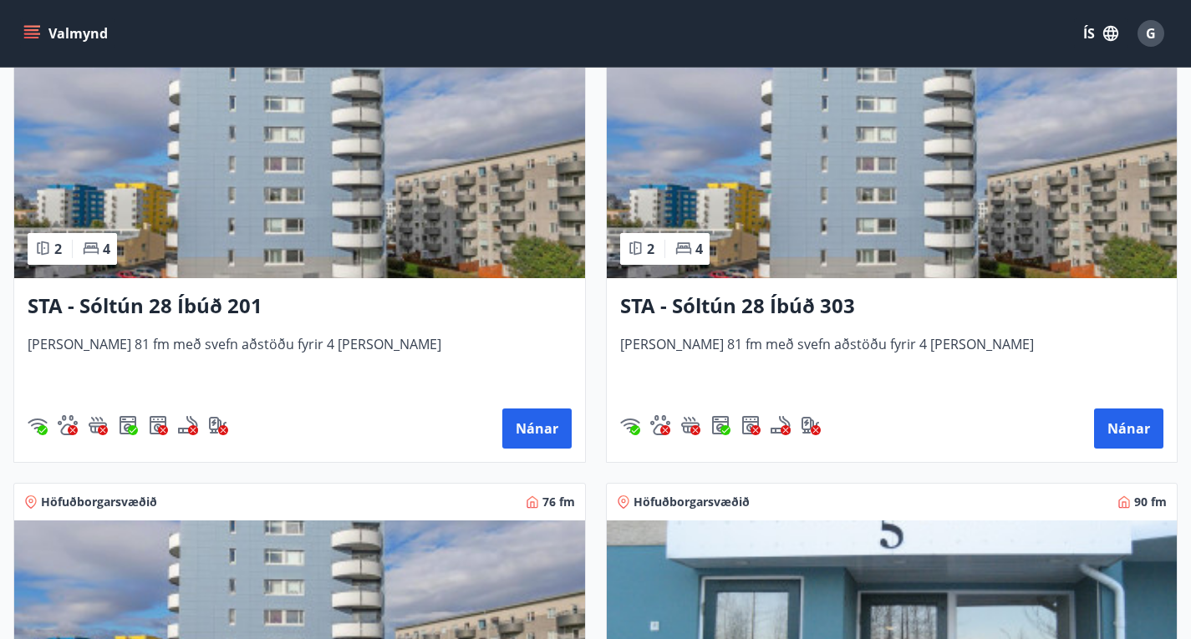
click at [620, 315] on h3 "STA - Sóltún 28 Íbúð 303" at bounding box center [892, 307] width 544 height 30
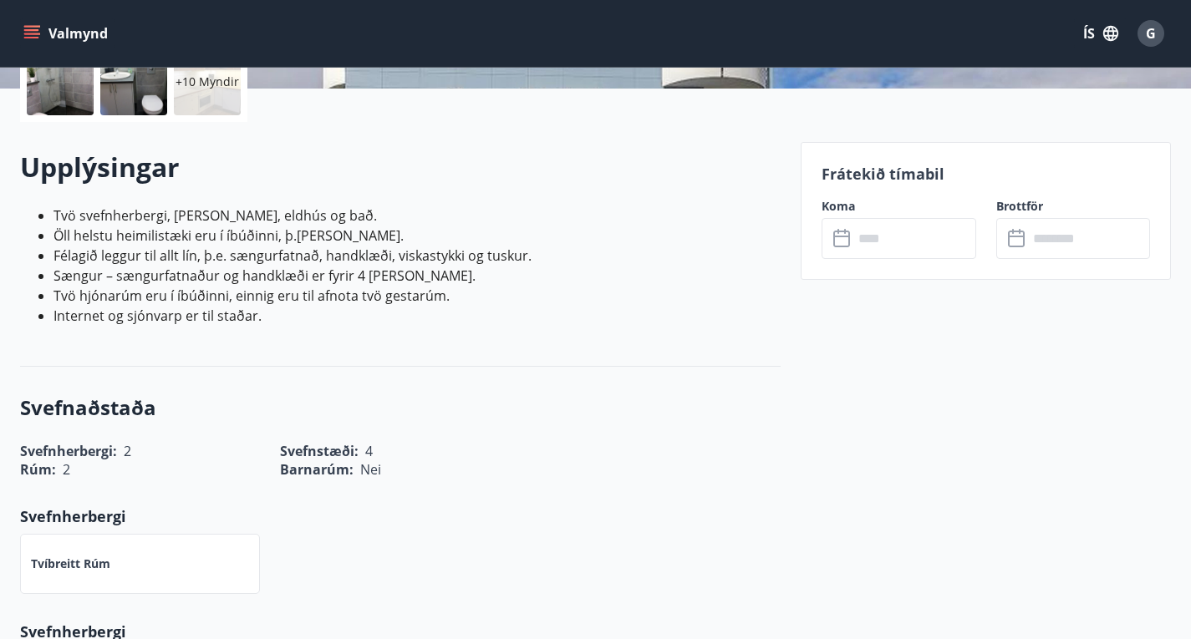
scroll to position [415, 0]
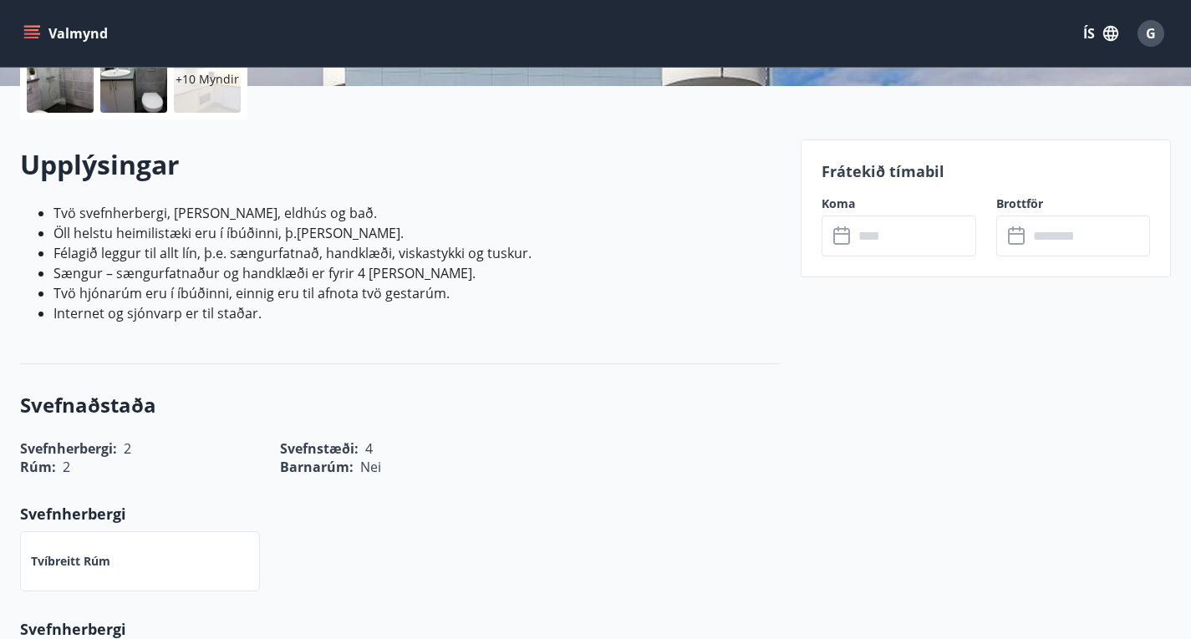
click at [828, 231] on div "​ ​" at bounding box center [898, 236] width 155 height 41
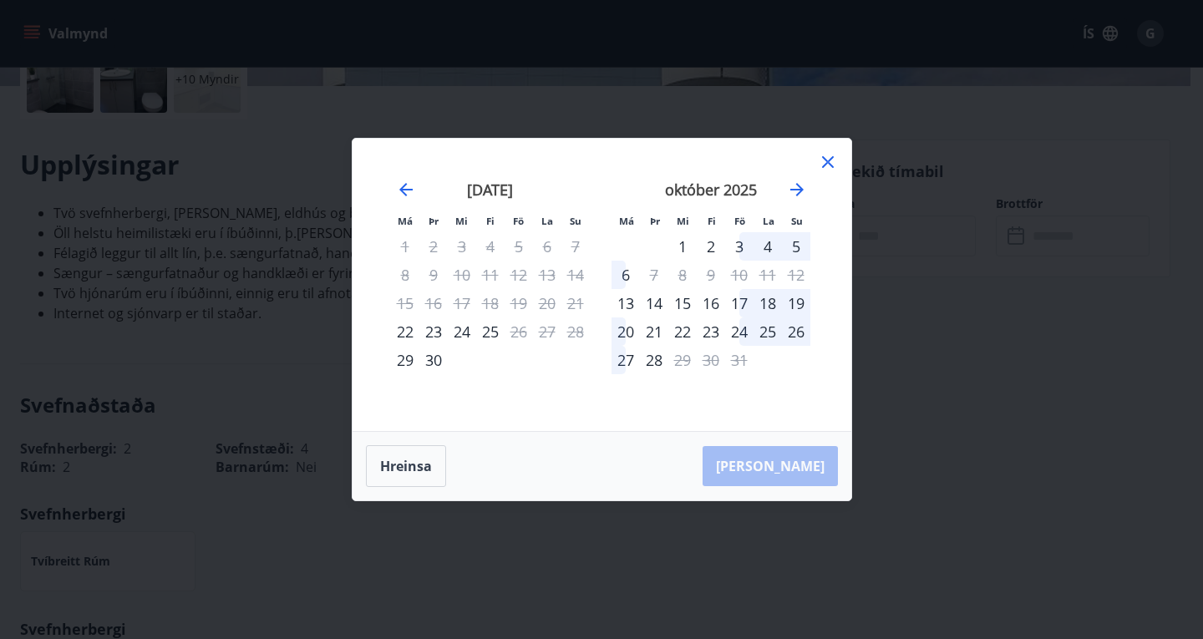
click at [826, 170] on icon at bounding box center [828, 162] width 20 height 20
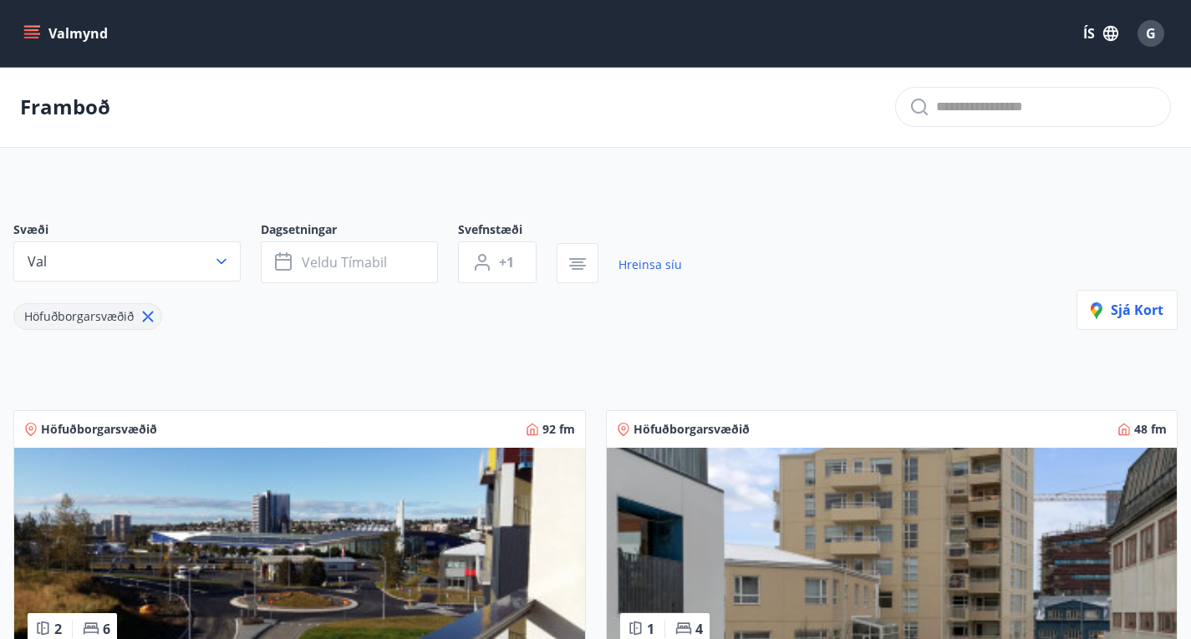
click at [607, 542] on img at bounding box center [892, 553] width 571 height 211
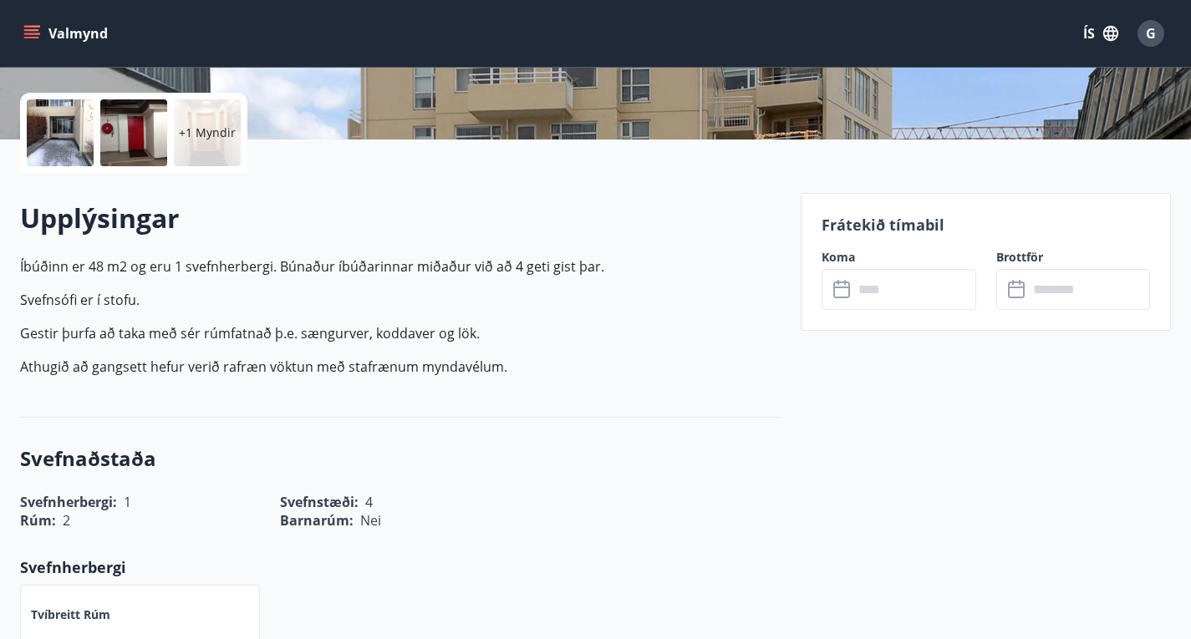
scroll to position [363, 0]
click at [880, 285] on input "text" at bounding box center [914, 288] width 123 height 41
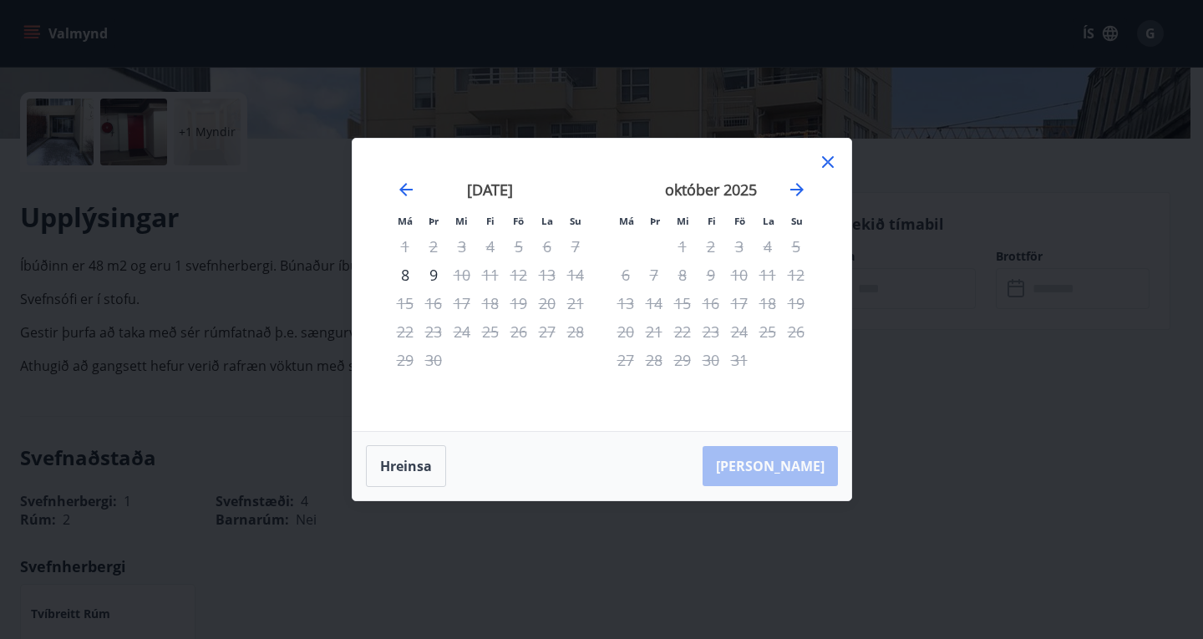
click at [831, 168] on icon at bounding box center [828, 162] width 20 height 20
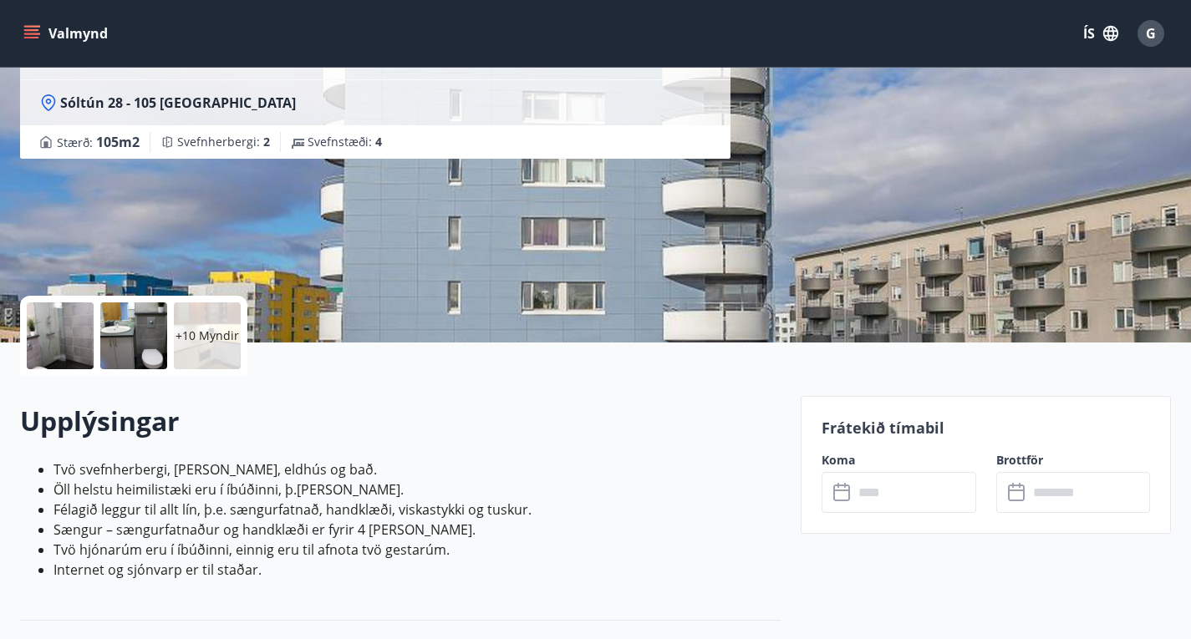
scroll to position [168, 0]
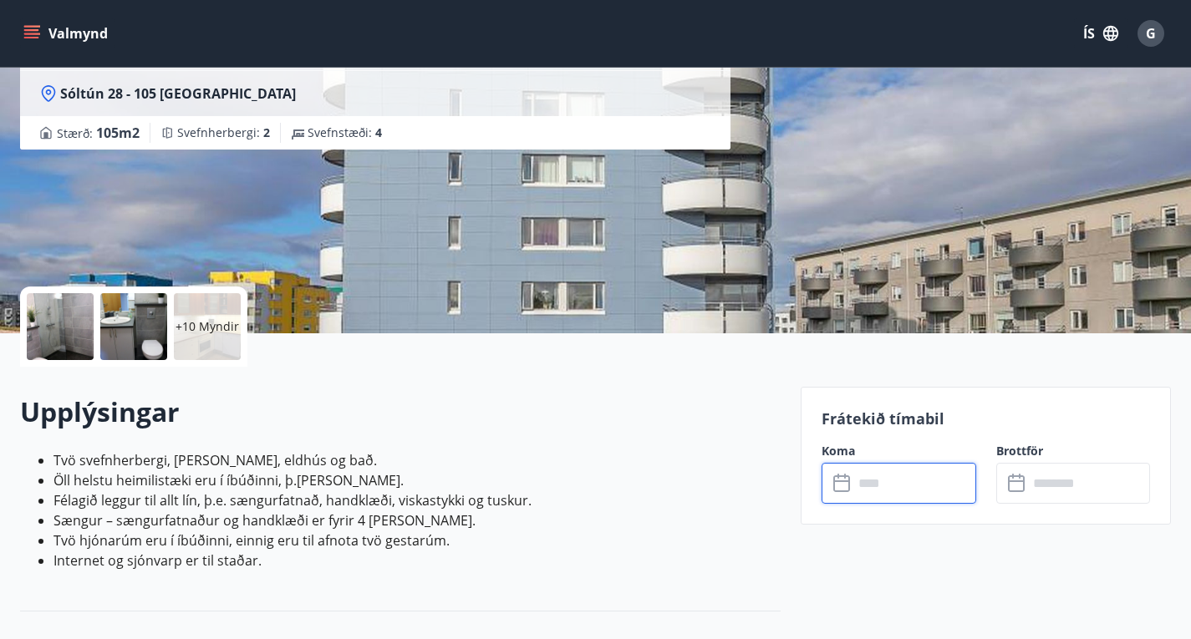
click at [953, 485] on input "text" at bounding box center [914, 483] width 123 height 41
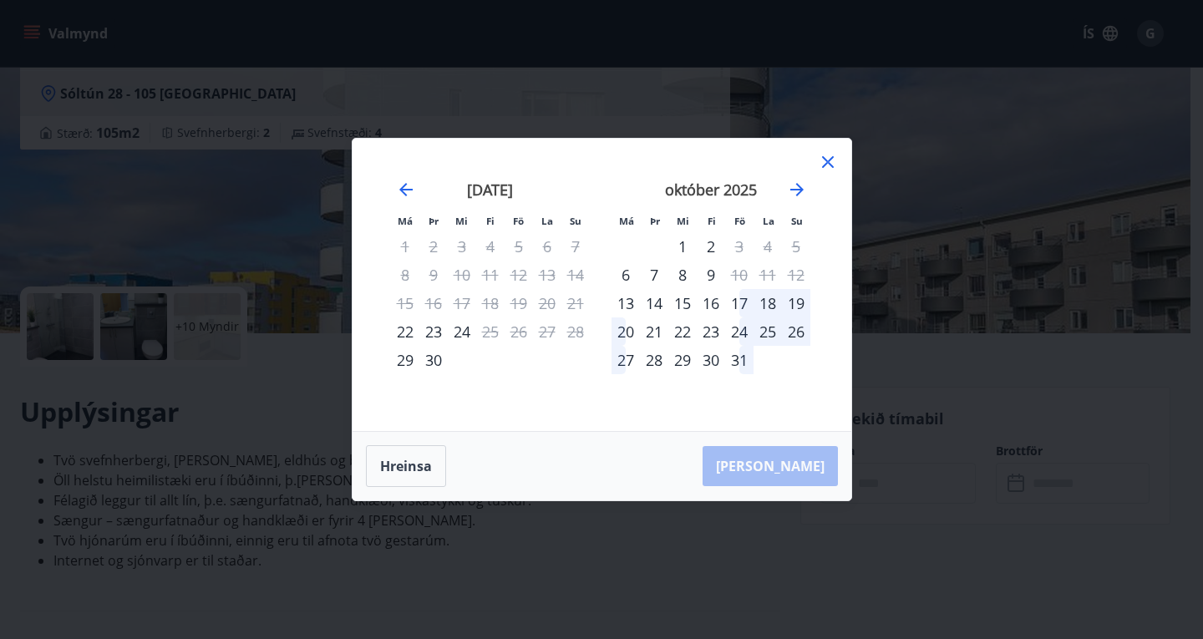
click at [831, 161] on icon at bounding box center [828, 162] width 20 height 20
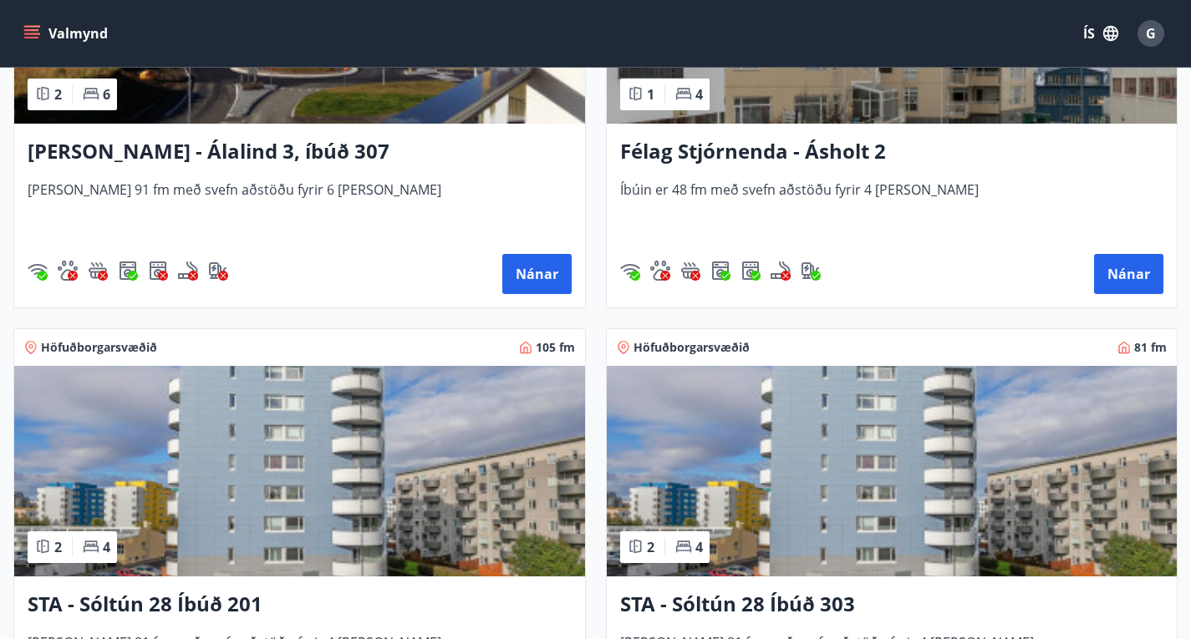
scroll to position [539, 0]
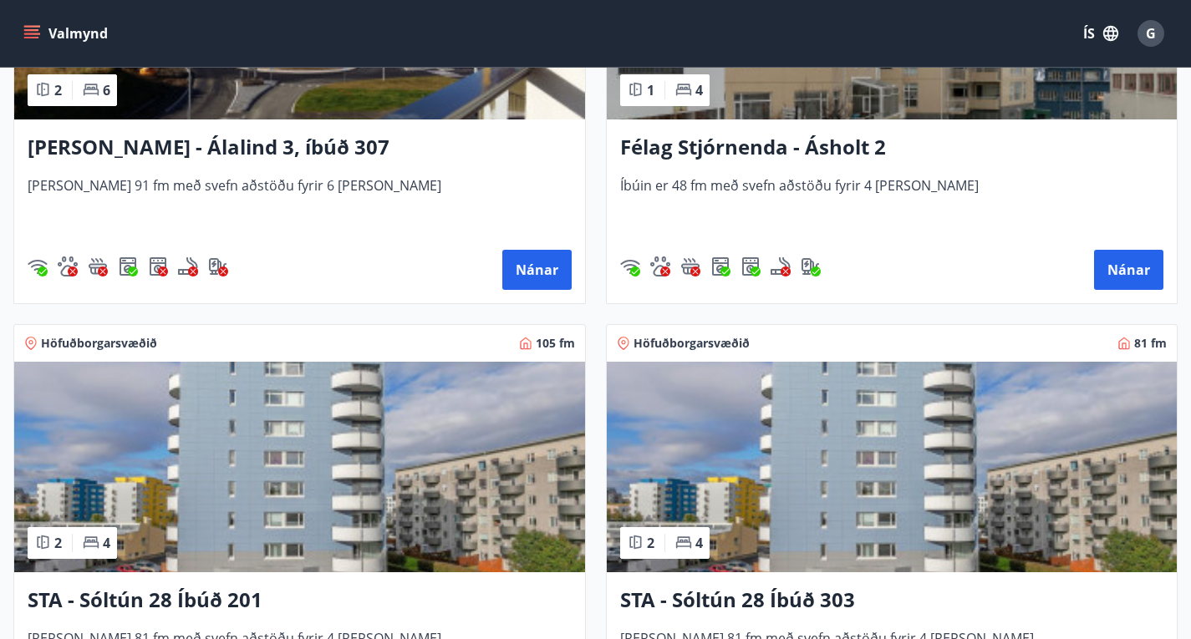
click at [607, 458] on img at bounding box center [892, 467] width 571 height 211
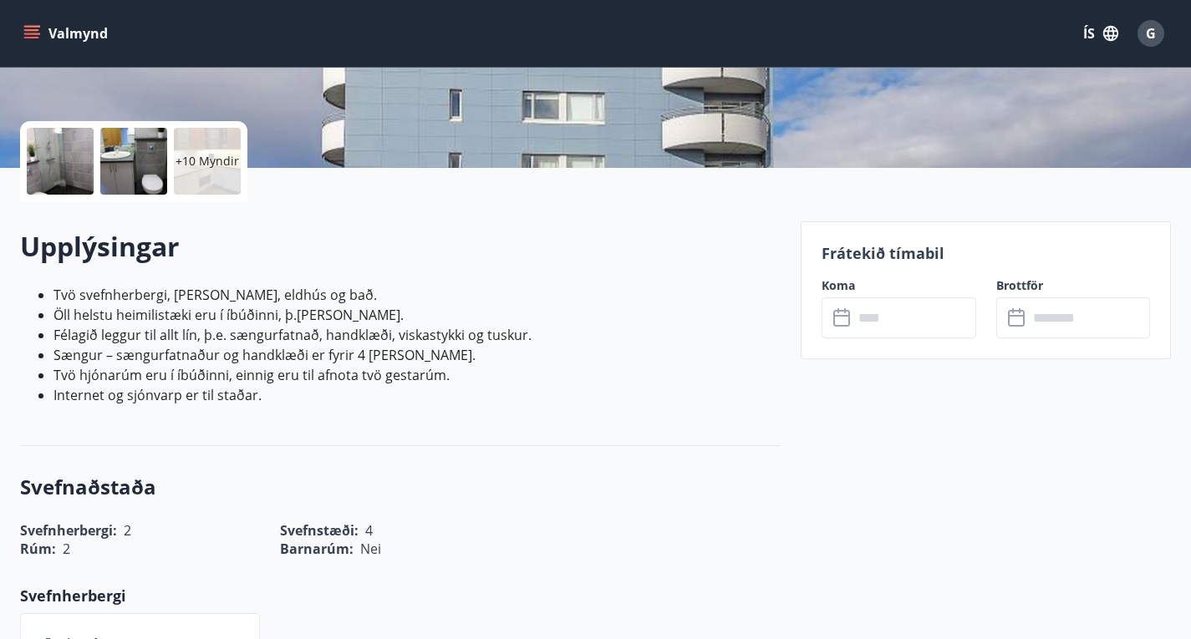
scroll to position [336, 0]
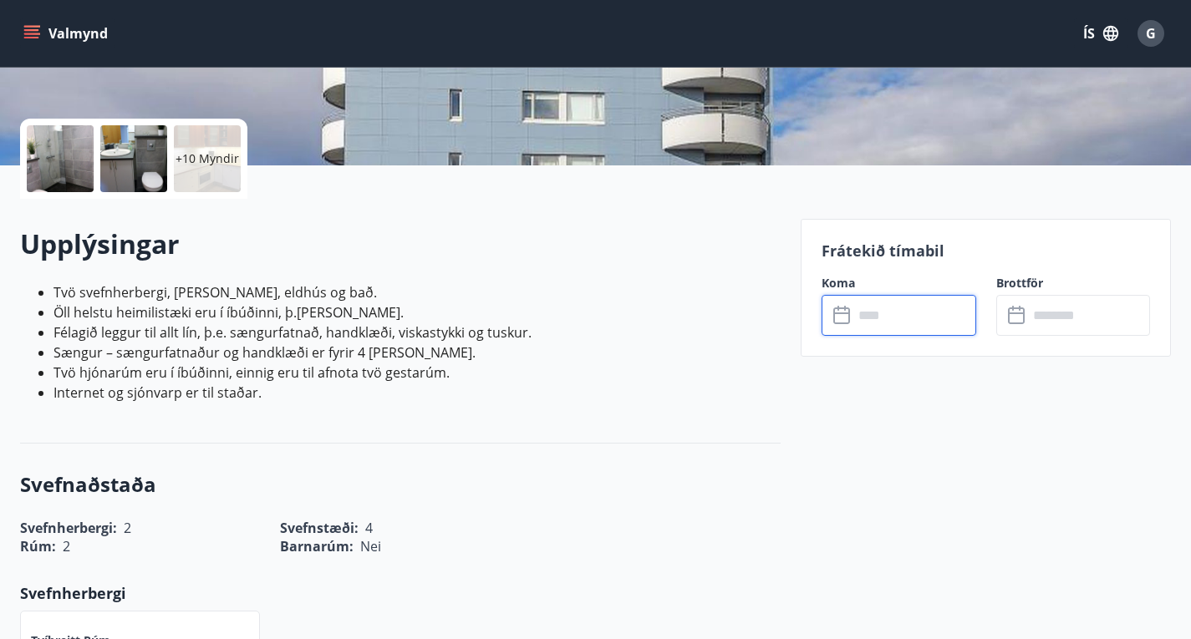
click at [897, 323] on input "text" at bounding box center [914, 315] width 123 height 41
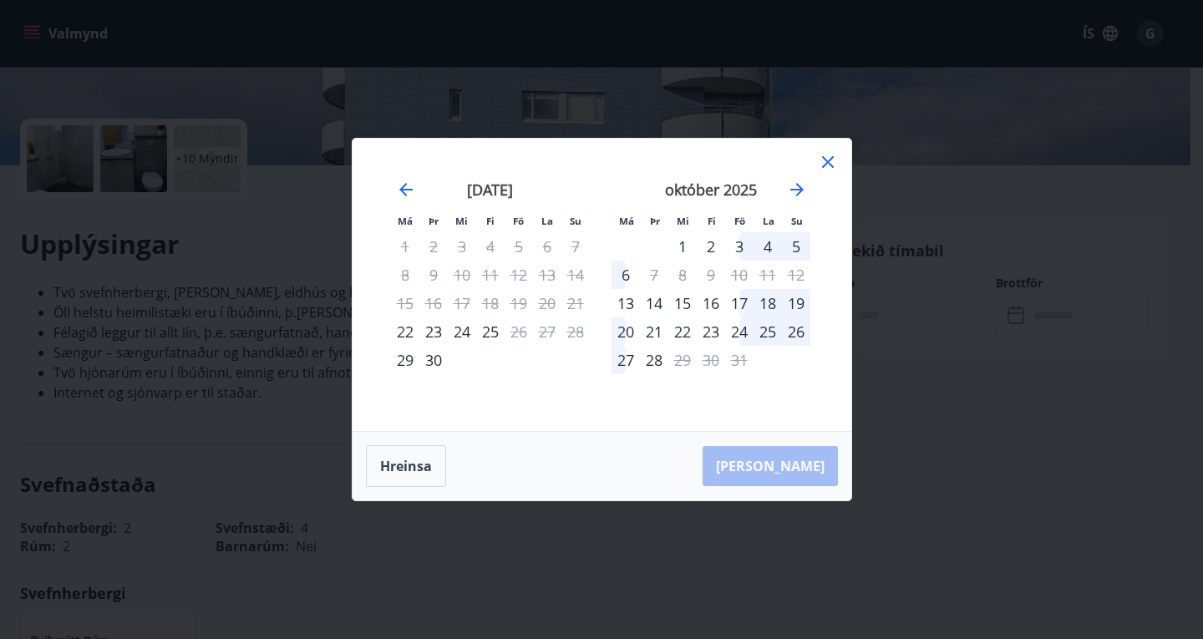
click at [822, 154] on icon at bounding box center [828, 162] width 20 height 20
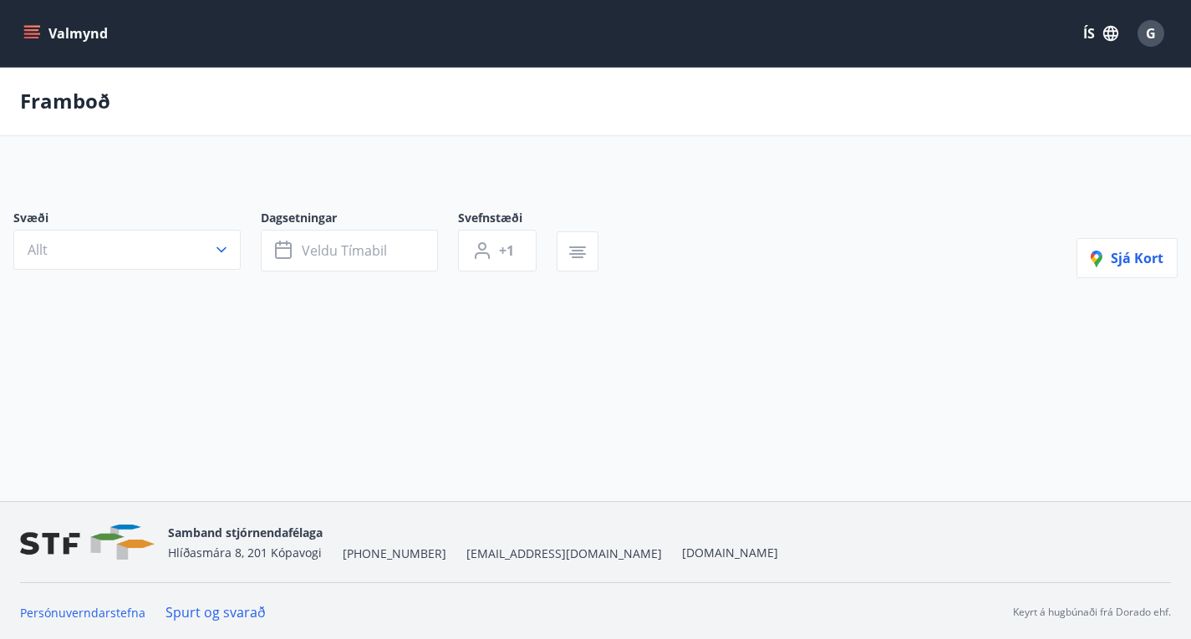
scroll to position [3, 0]
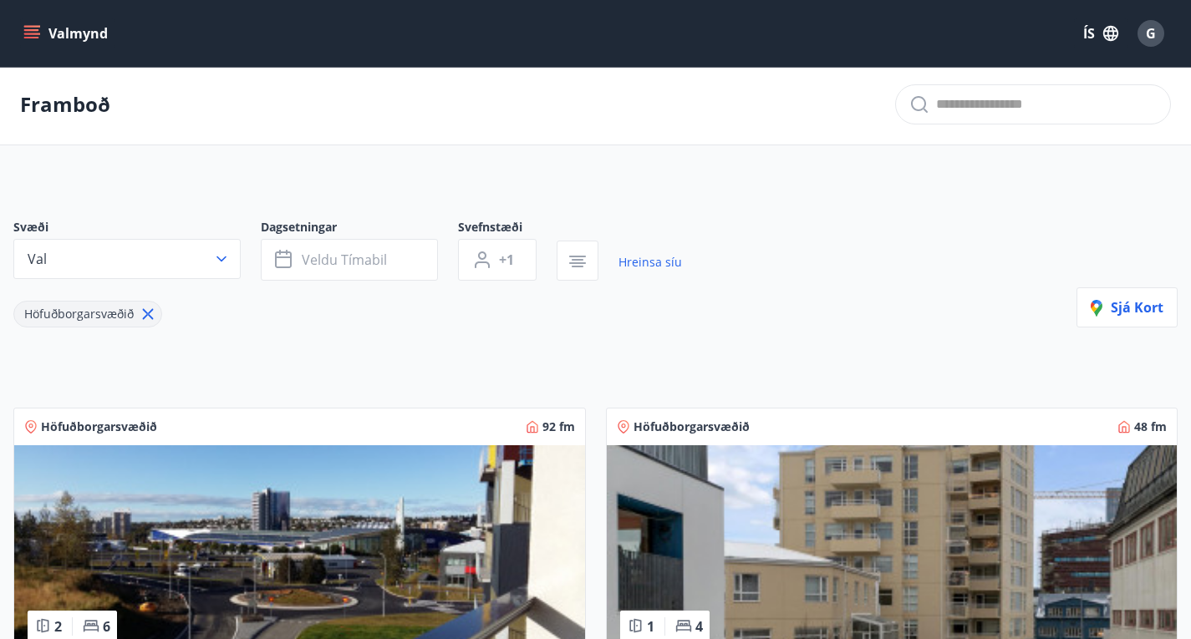
click at [0, 503] on div "Höfuðborgarsvæðið 92 fm 2 6 Berg - Álalind 3, íbúð 307 Húsið er 91 fm með svefn…" at bounding box center [289, 614] width 592 height 453
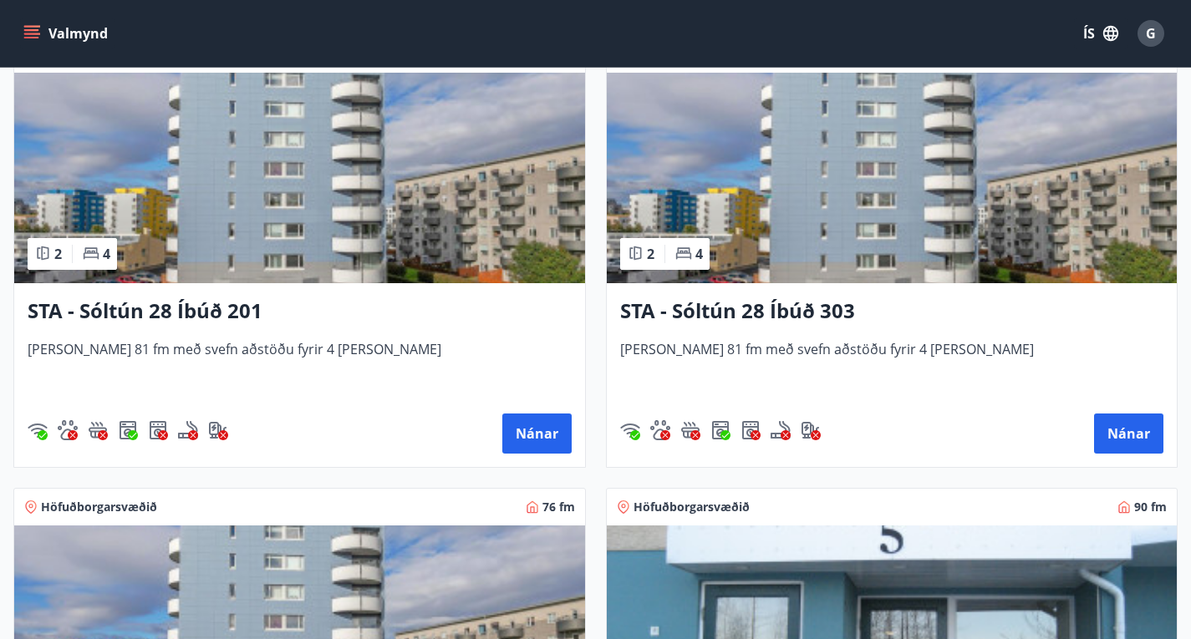
scroll to position [831, 0]
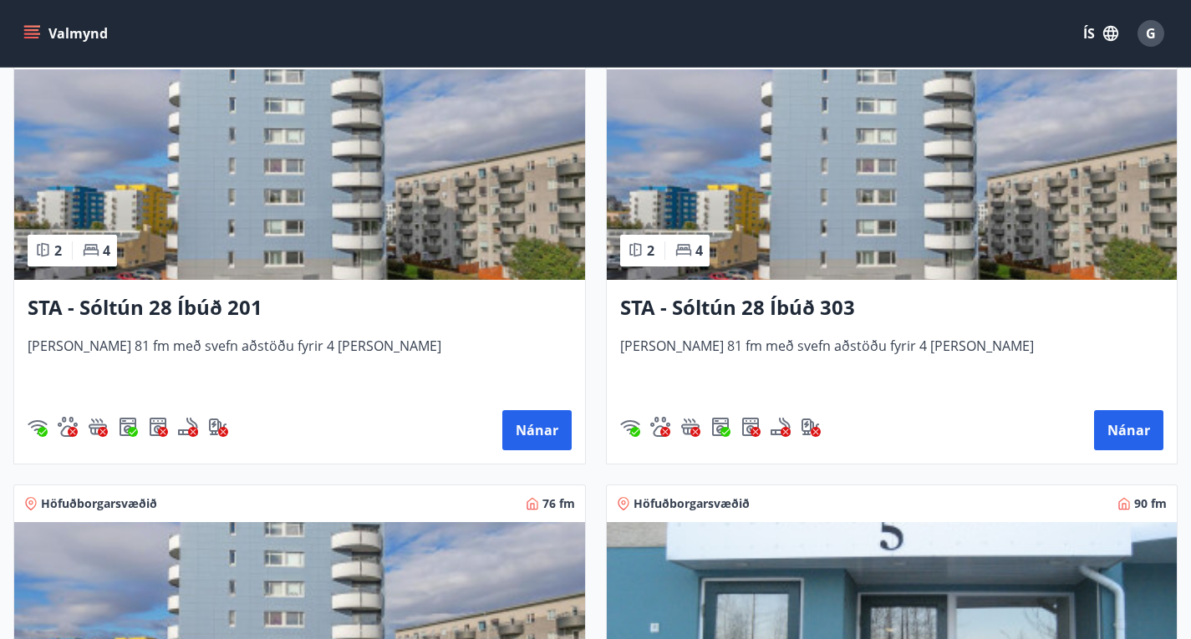
click at [585, 522] on img at bounding box center [299, 627] width 571 height 211
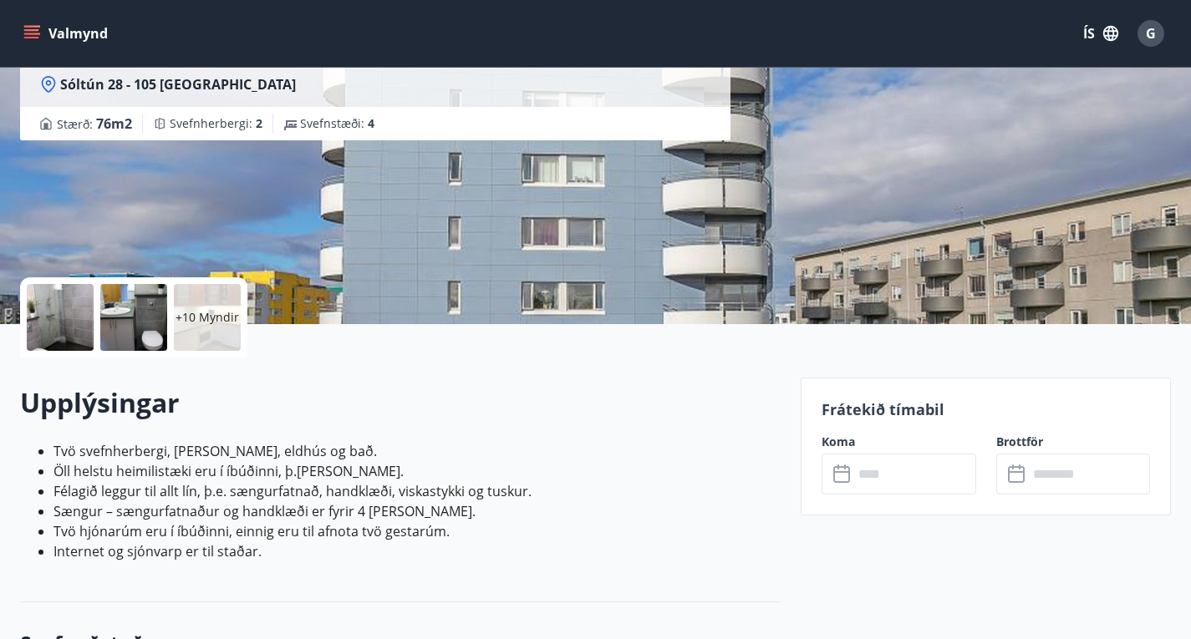
scroll to position [276, 0]
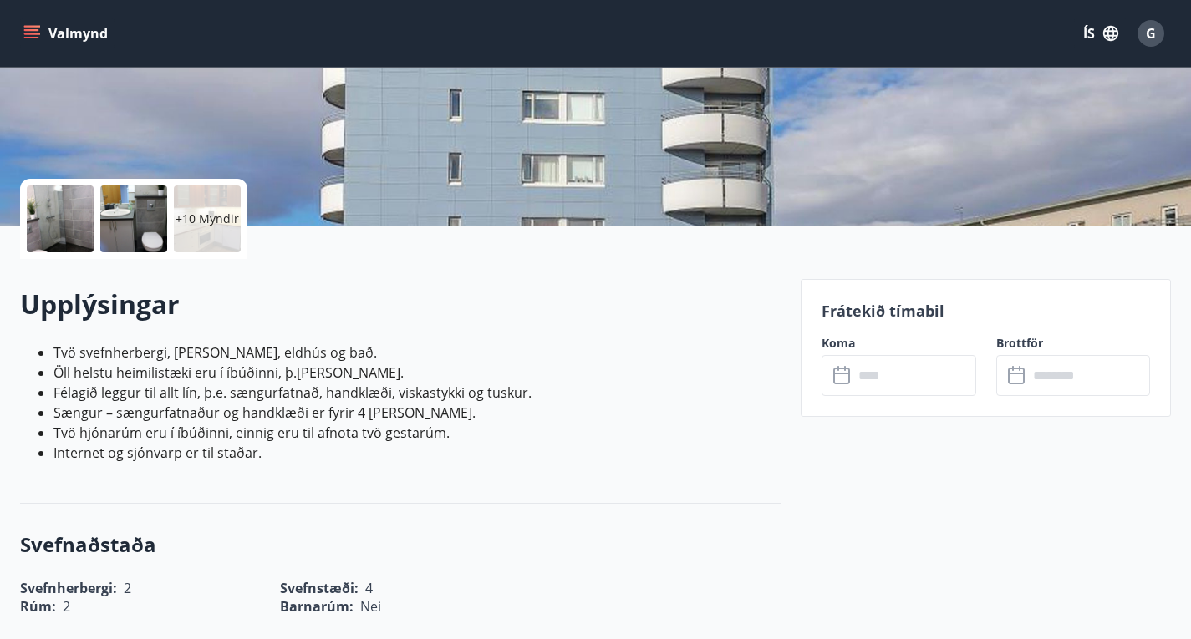
click at [886, 390] on input "text" at bounding box center [914, 375] width 123 height 41
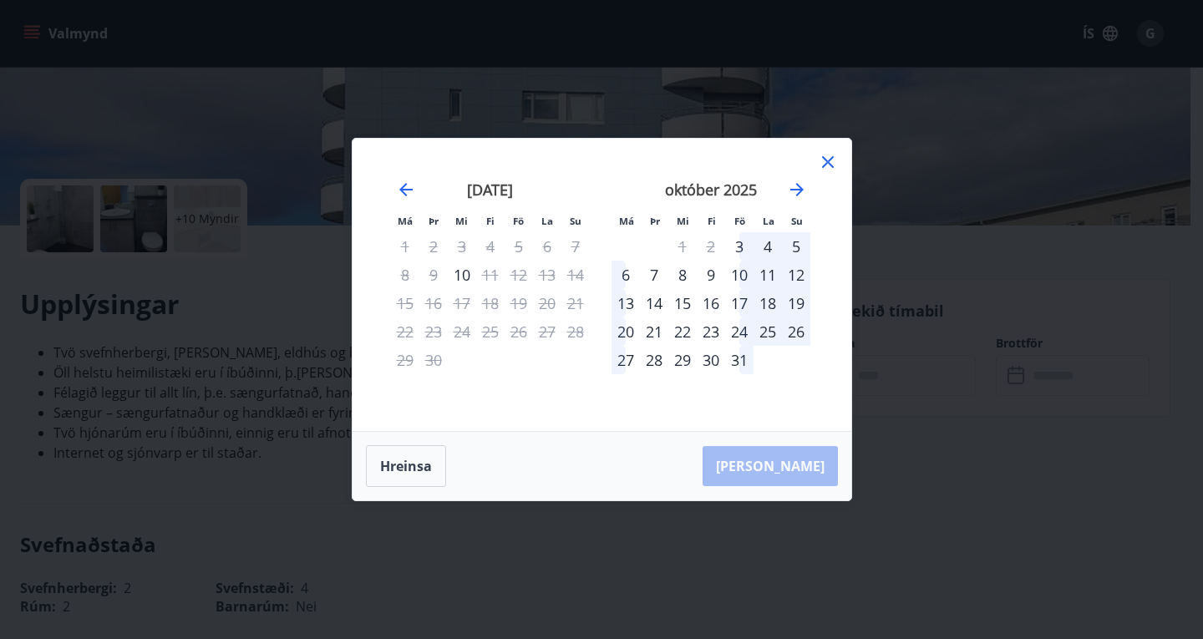
click at [742, 276] on div "10" at bounding box center [739, 275] width 28 height 28
click at [825, 167] on icon at bounding box center [828, 162] width 20 height 20
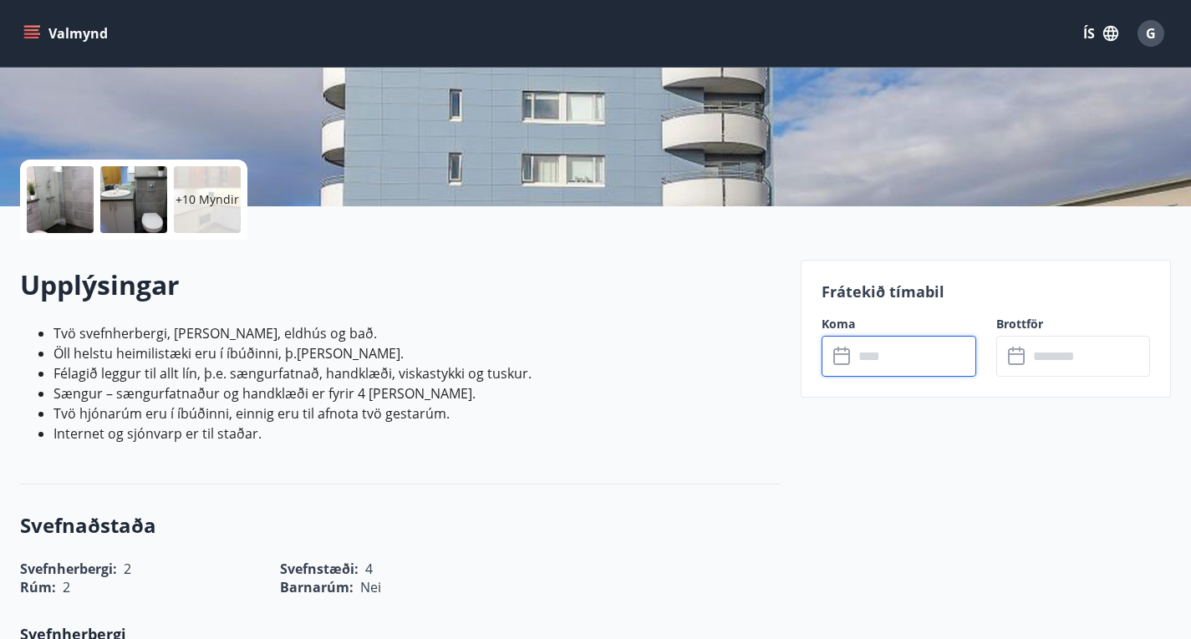
scroll to position [262, 0]
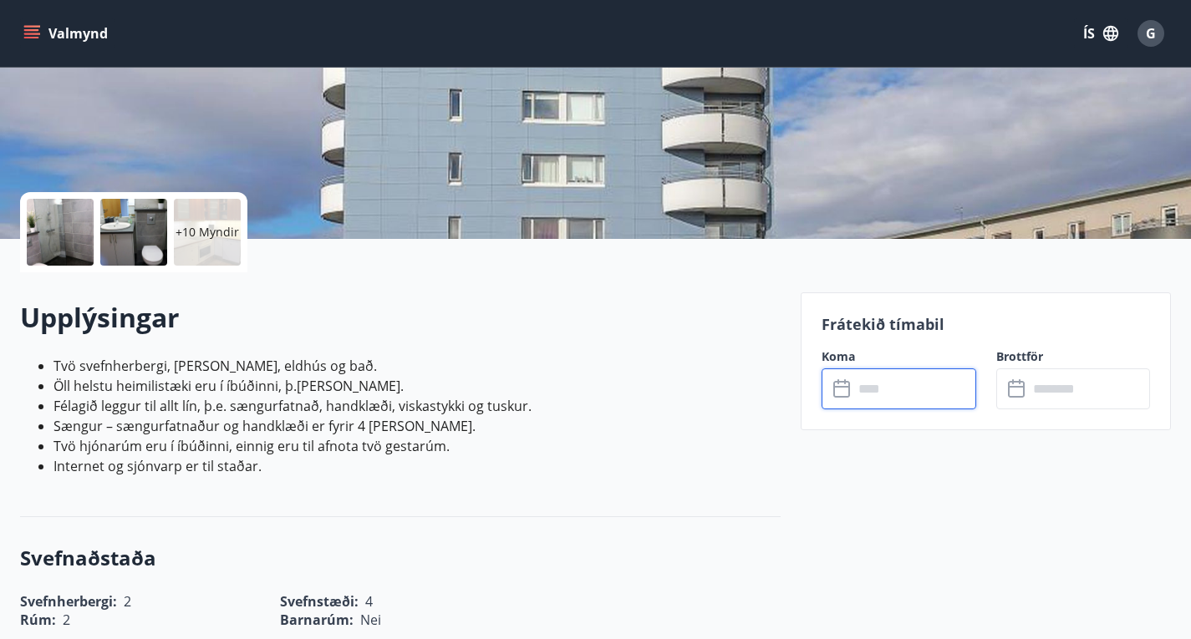
click at [902, 381] on input "text" at bounding box center [914, 388] width 123 height 41
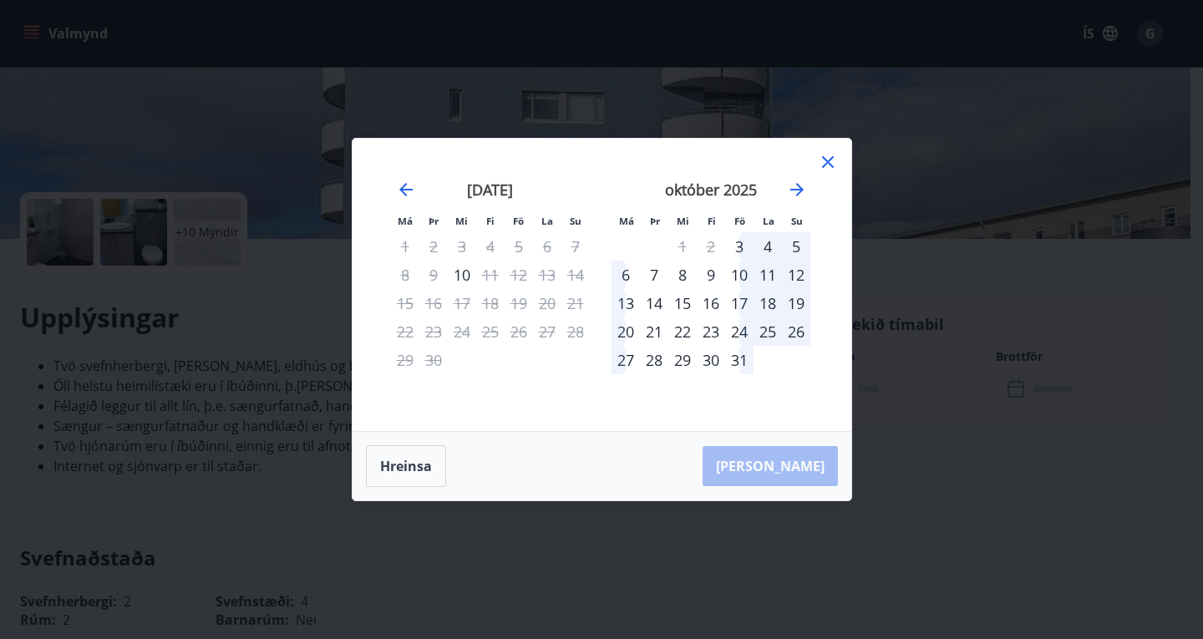
click at [745, 274] on div "10" at bounding box center [739, 275] width 28 height 28
click at [647, 305] on div "14" at bounding box center [654, 303] width 28 height 28
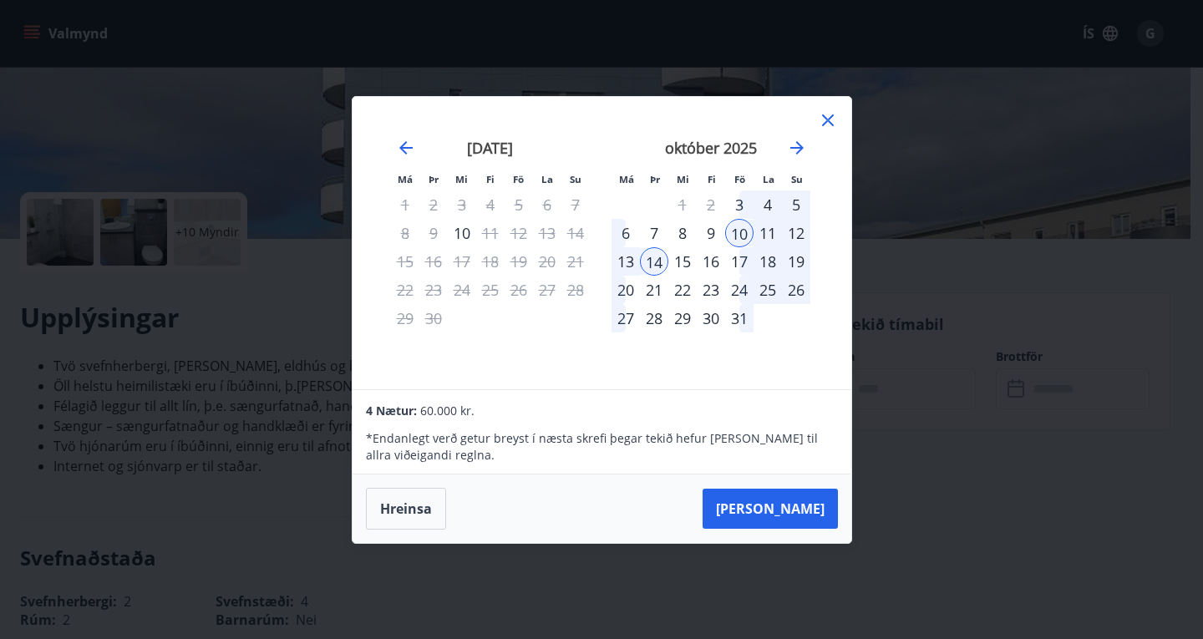
click at [831, 127] on icon at bounding box center [828, 120] width 20 height 20
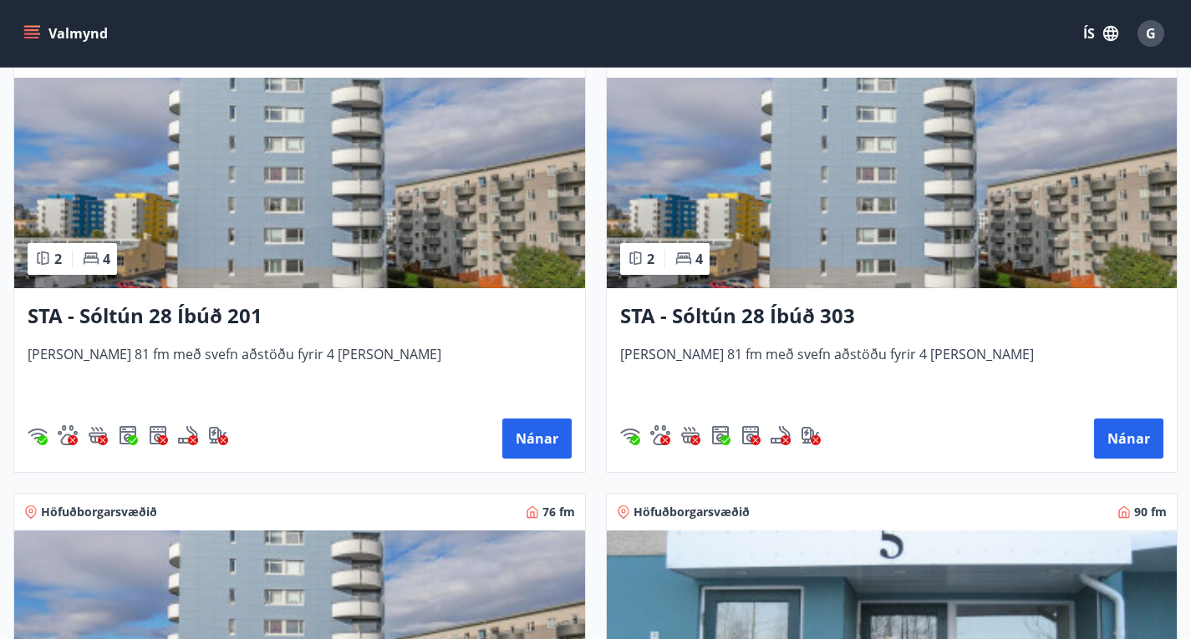
scroll to position [824, 0]
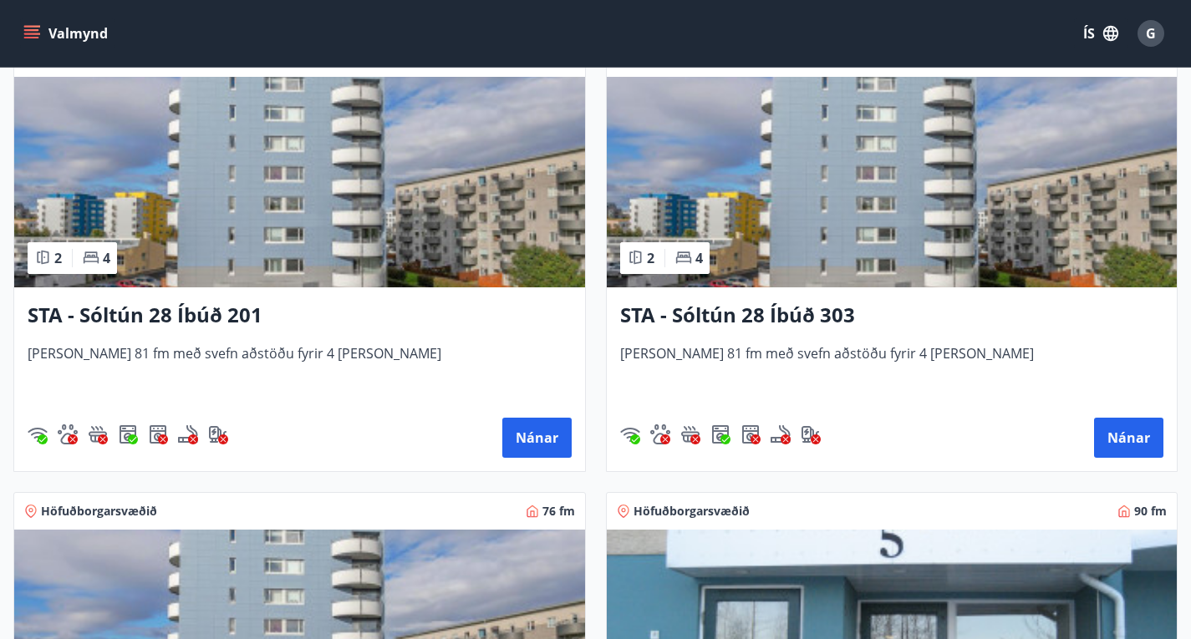
click at [917, 530] on img at bounding box center [892, 635] width 571 height 211
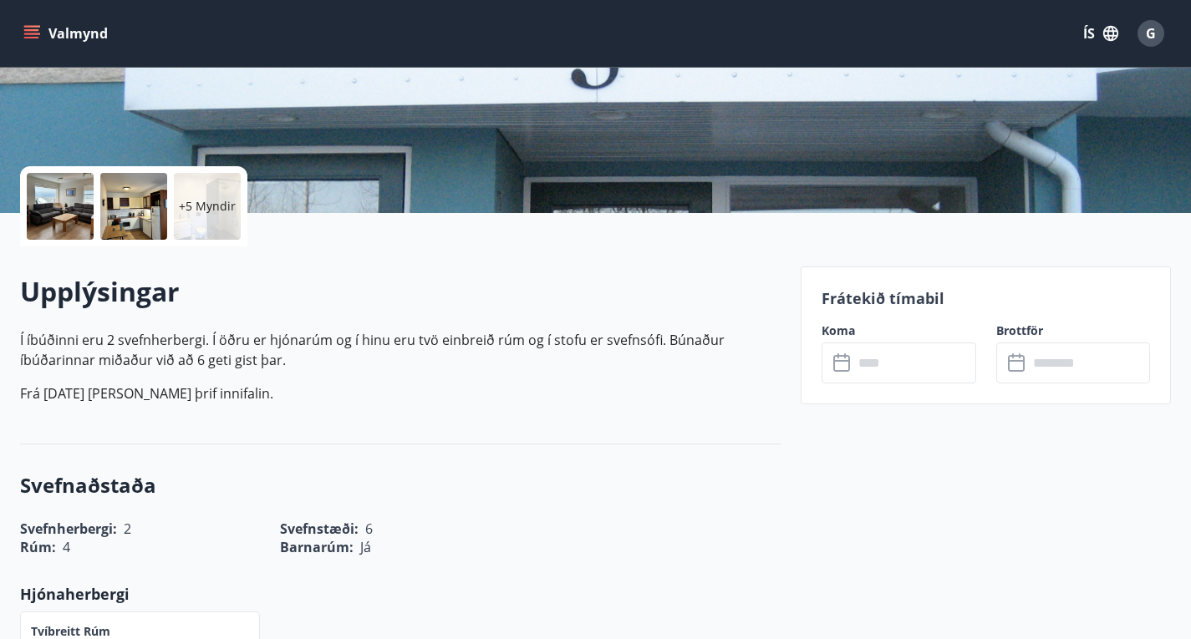
scroll to position [290, 0]
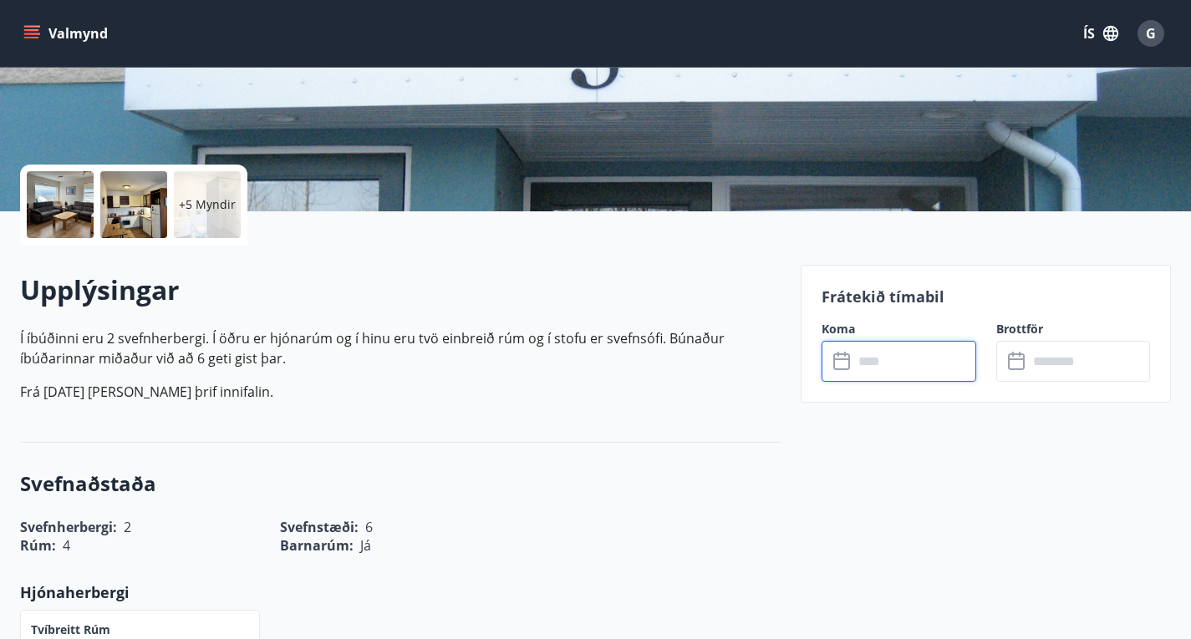
click at [910, 356] on input "text" at bounding box center [914, 361] width 123 height 41
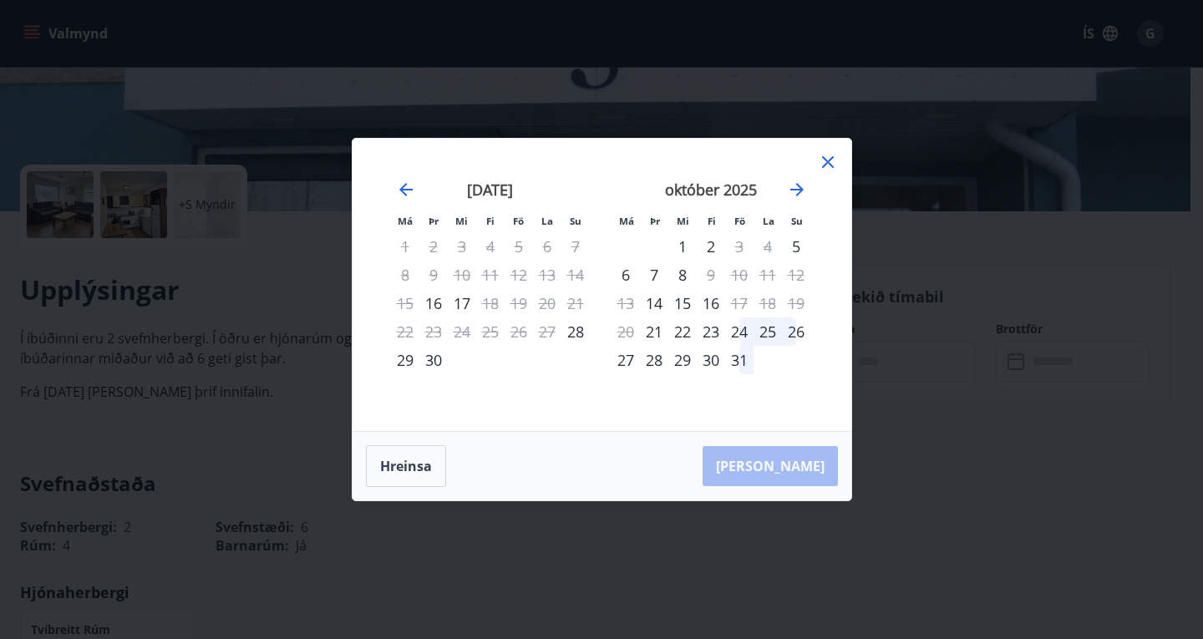
click at [823, 166] on icon at bounding box center [828, 162] width 12 height 12
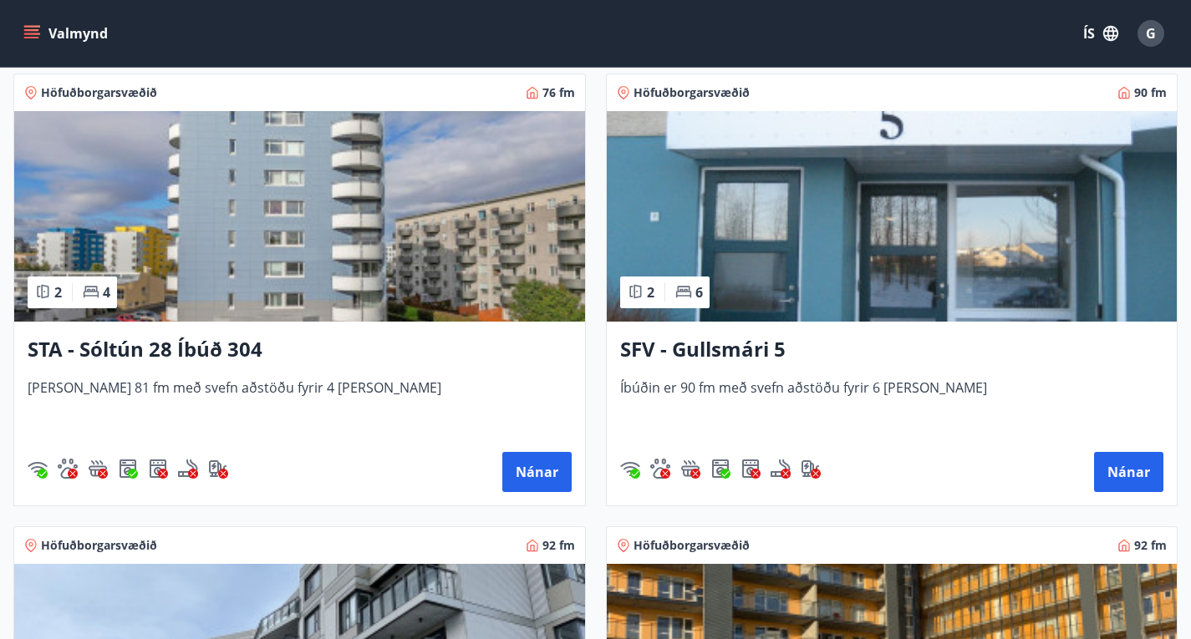
scroll to position [1237, 0]
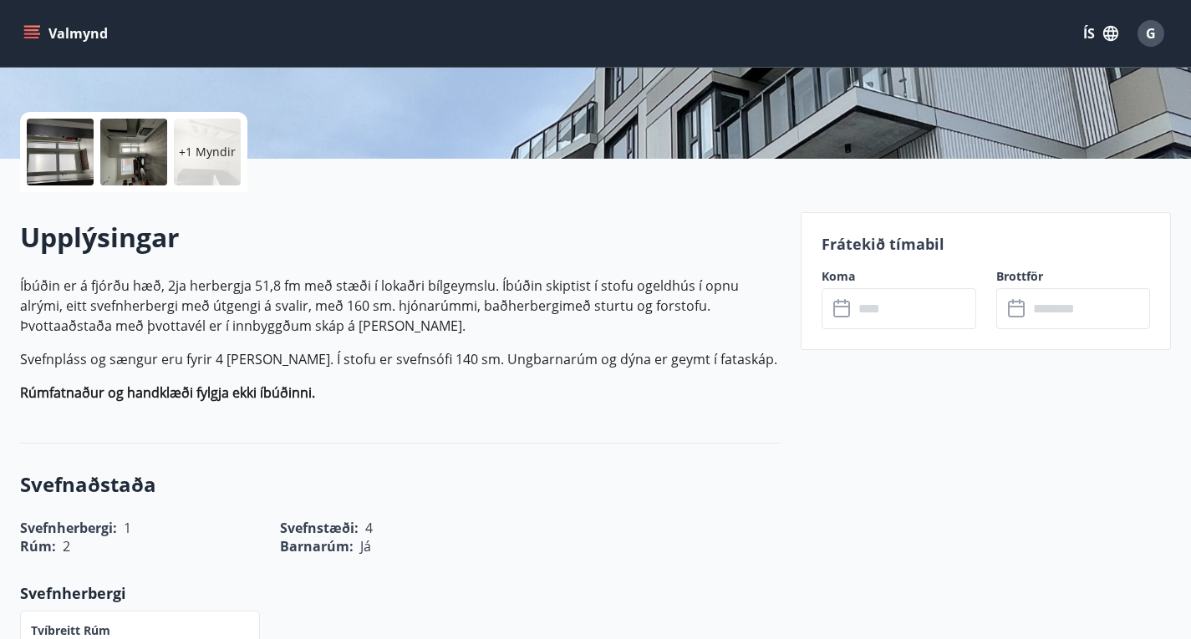
scroll to position [343, 0]
click at [870, 302] on input "text" at bounding box center [914, 307] width 123 height 41
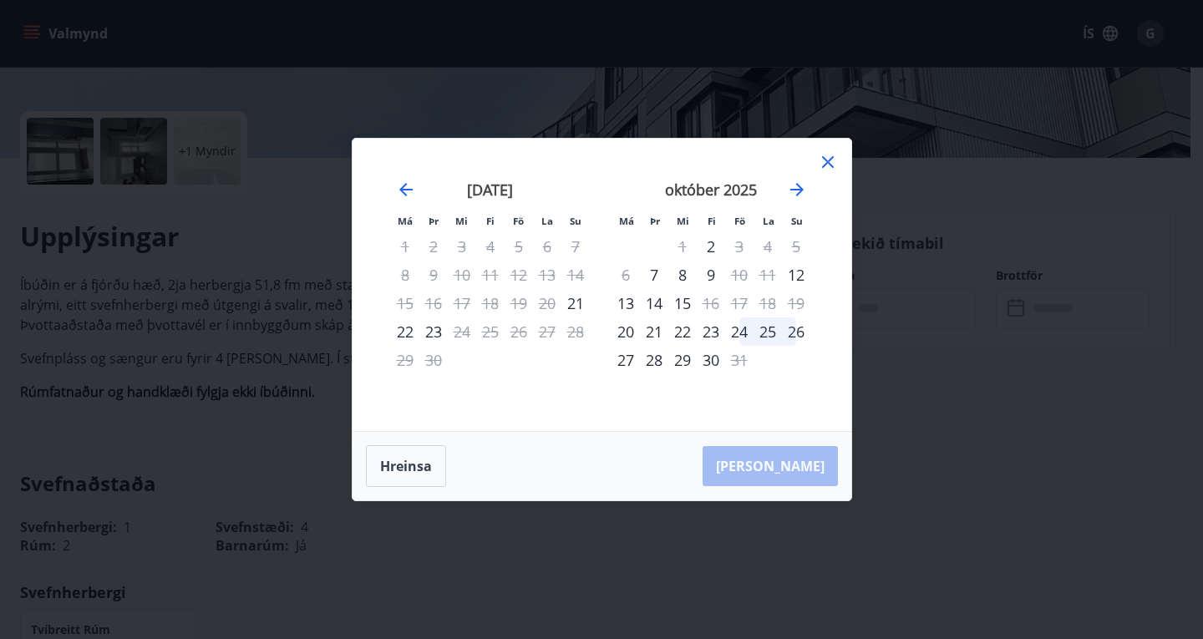
click at [826, 165] on icon at bounding box center [828, 162] width 20 height 20
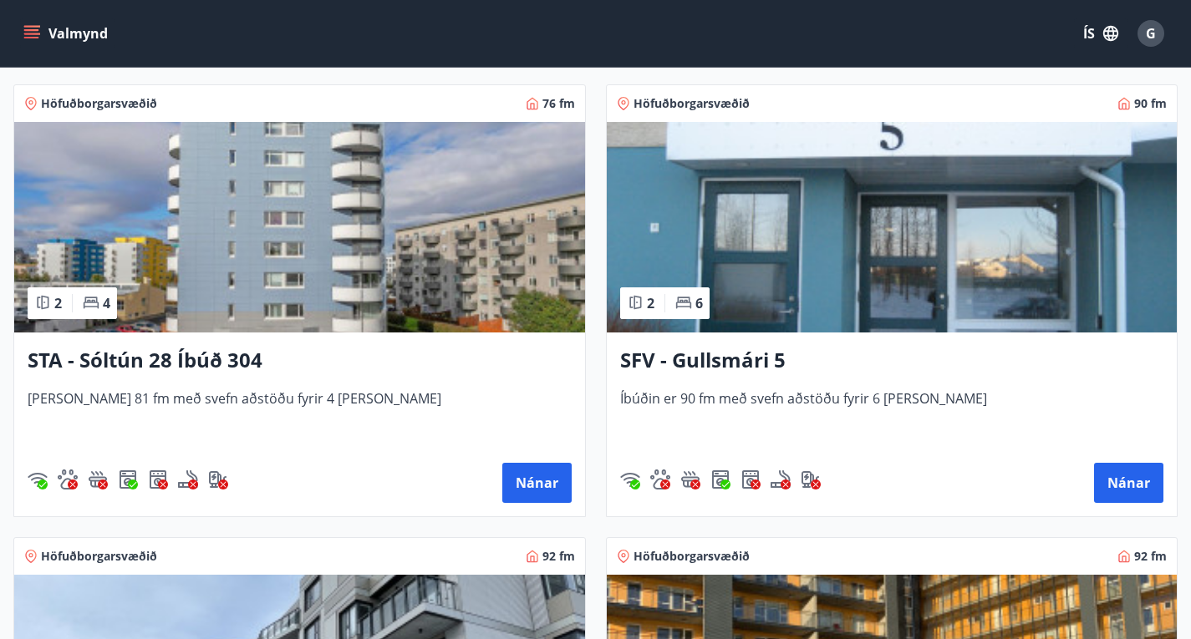
scroll to position [1344, 0]
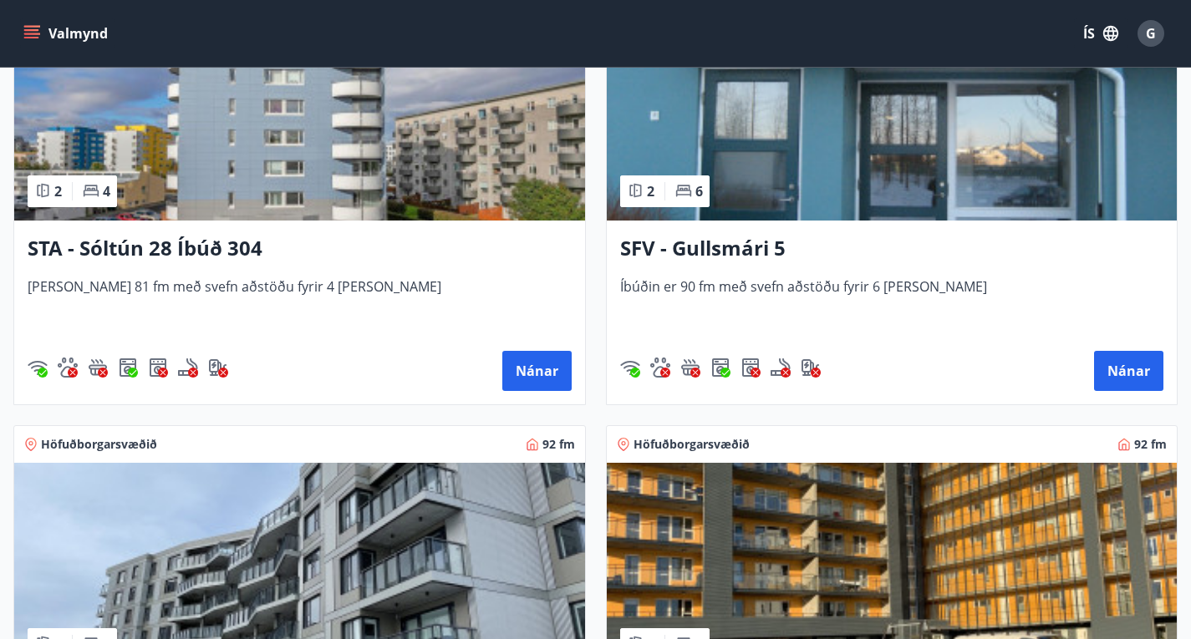
click at [607, 463] on img at bounding box center [892, 568] width 571 height 211
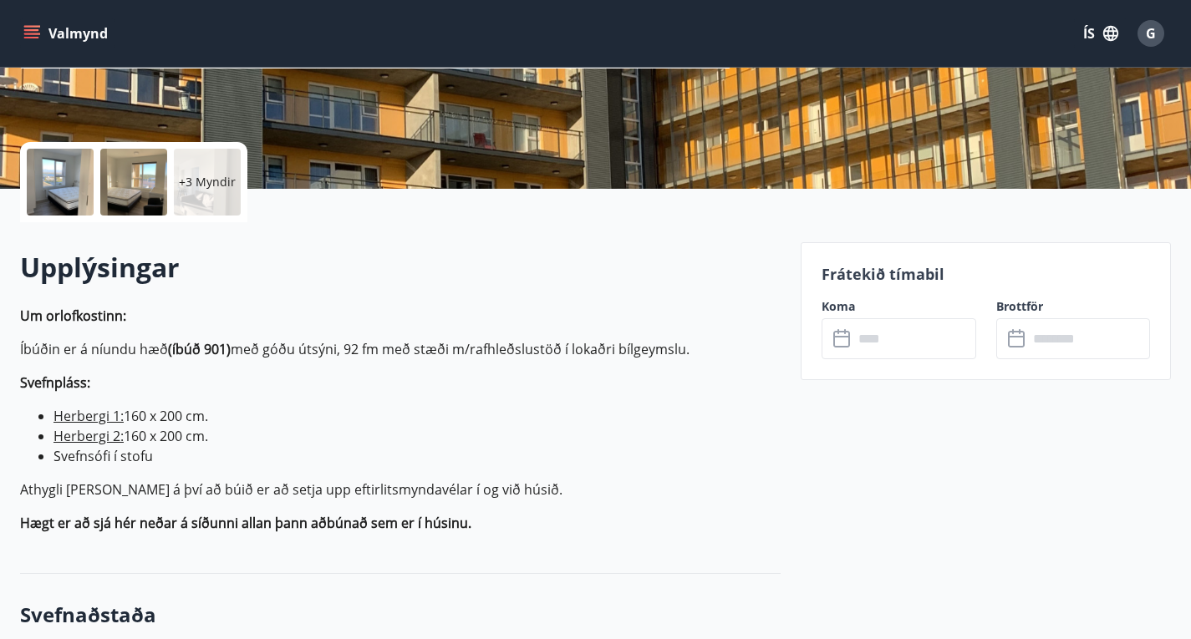
scroll to position [313, 0]
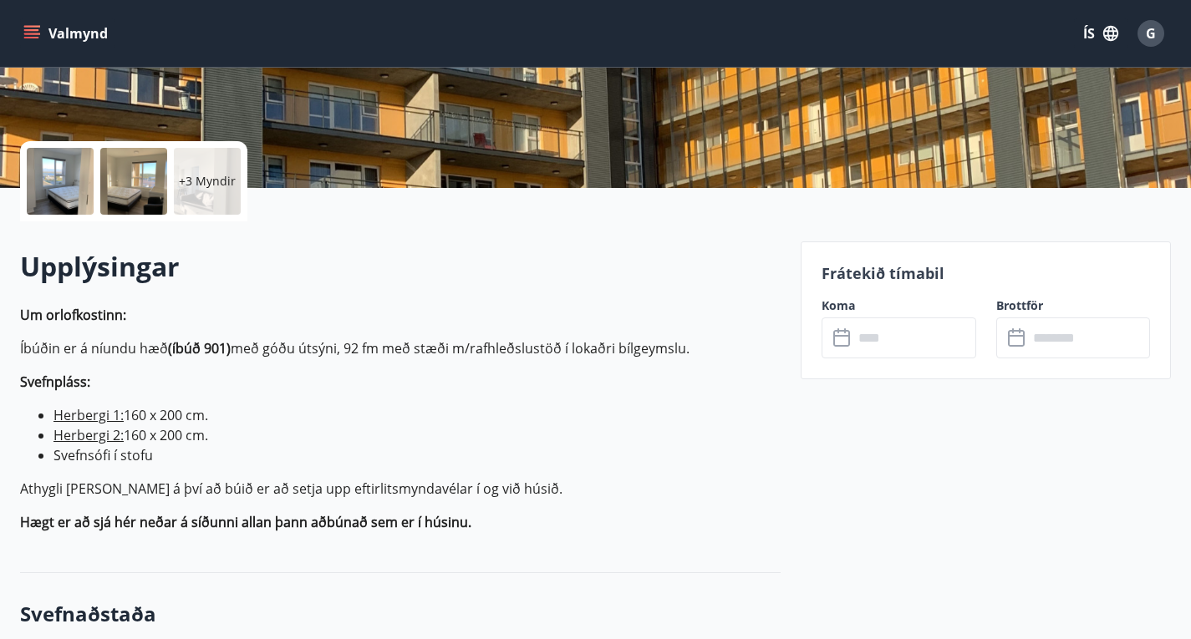
click at [914, 347] on input "text" at bounding box center [914, 337] width 123 height 41
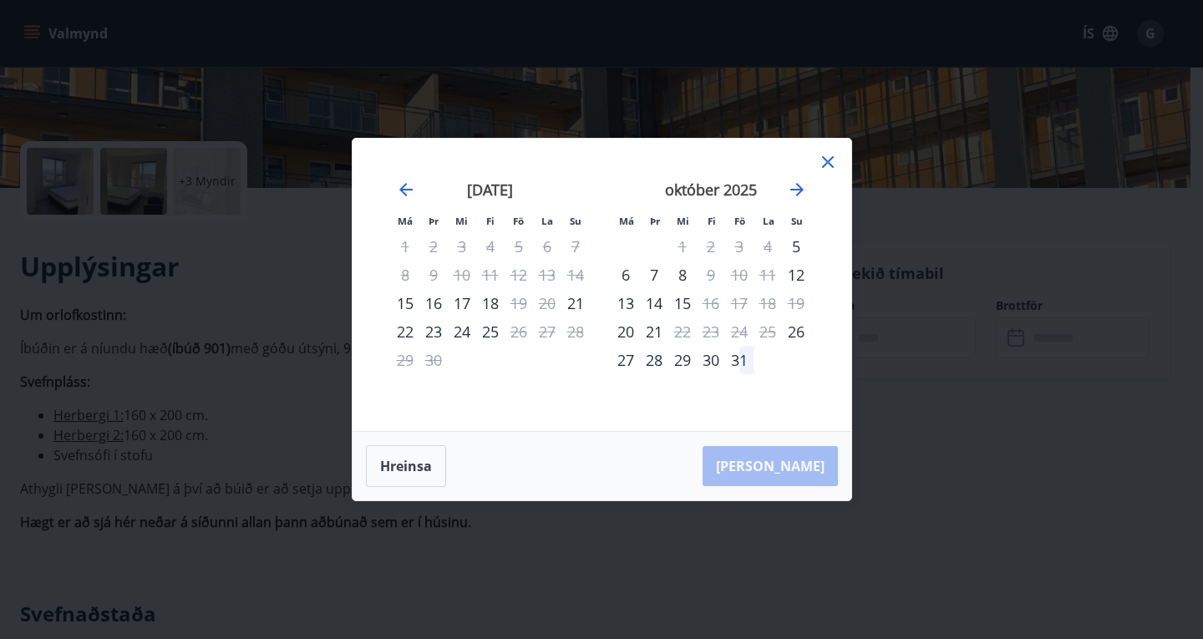
click at [831, 157] on icon at bounding box center [828, 162] width 20 height 20
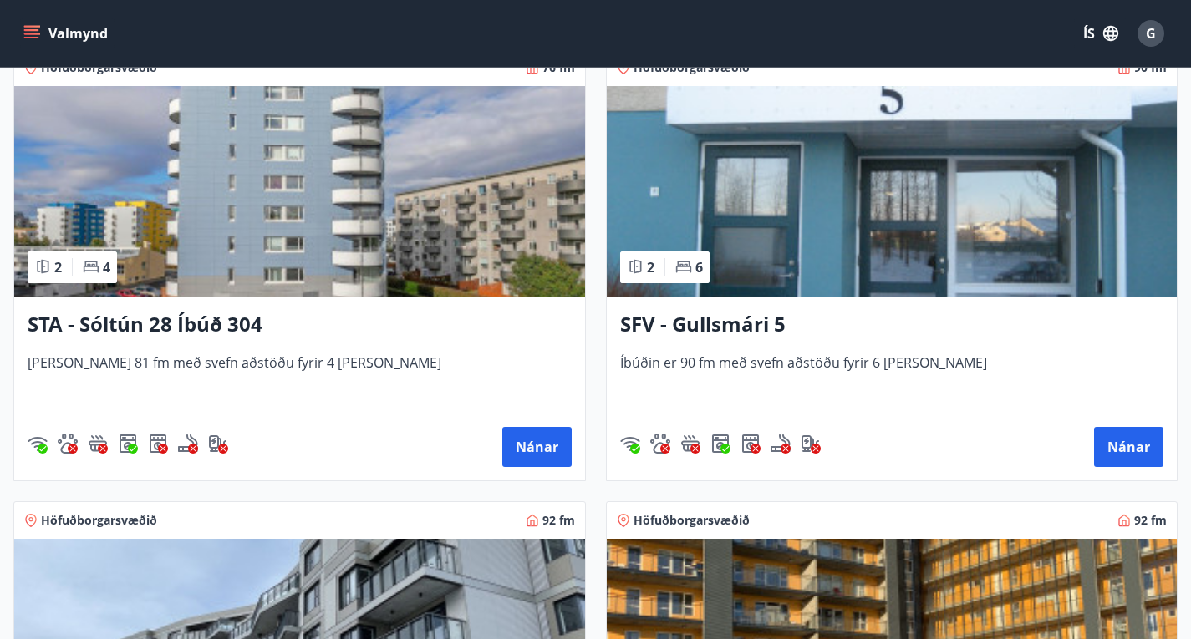
scroll to position [1344, 0]
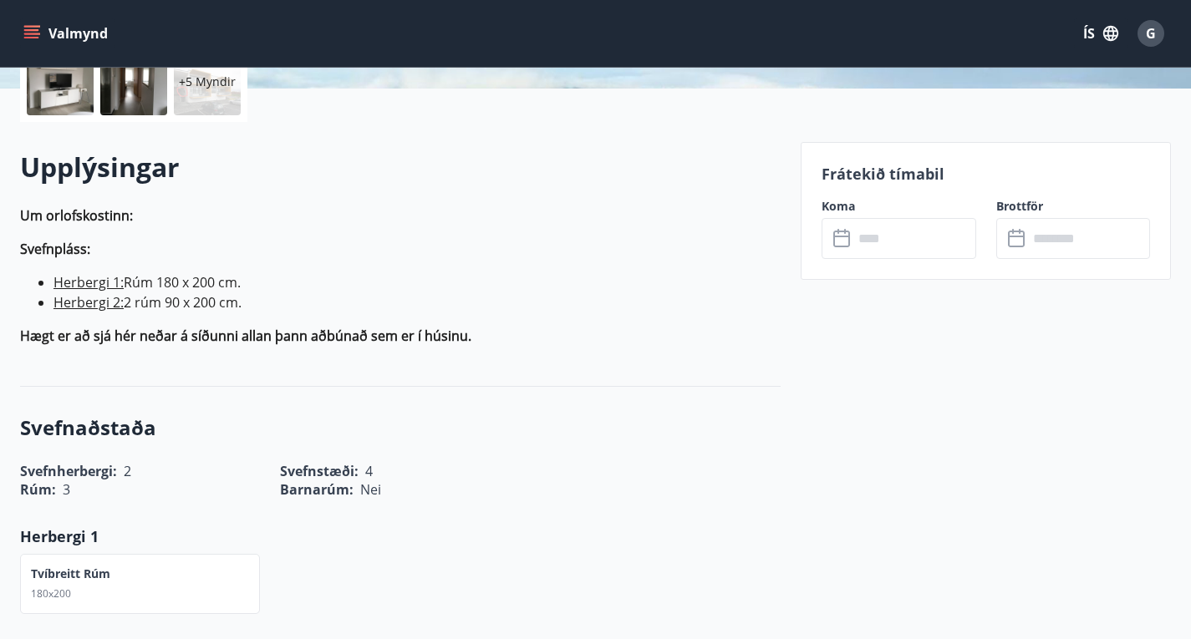
scroll to position [416, 0]
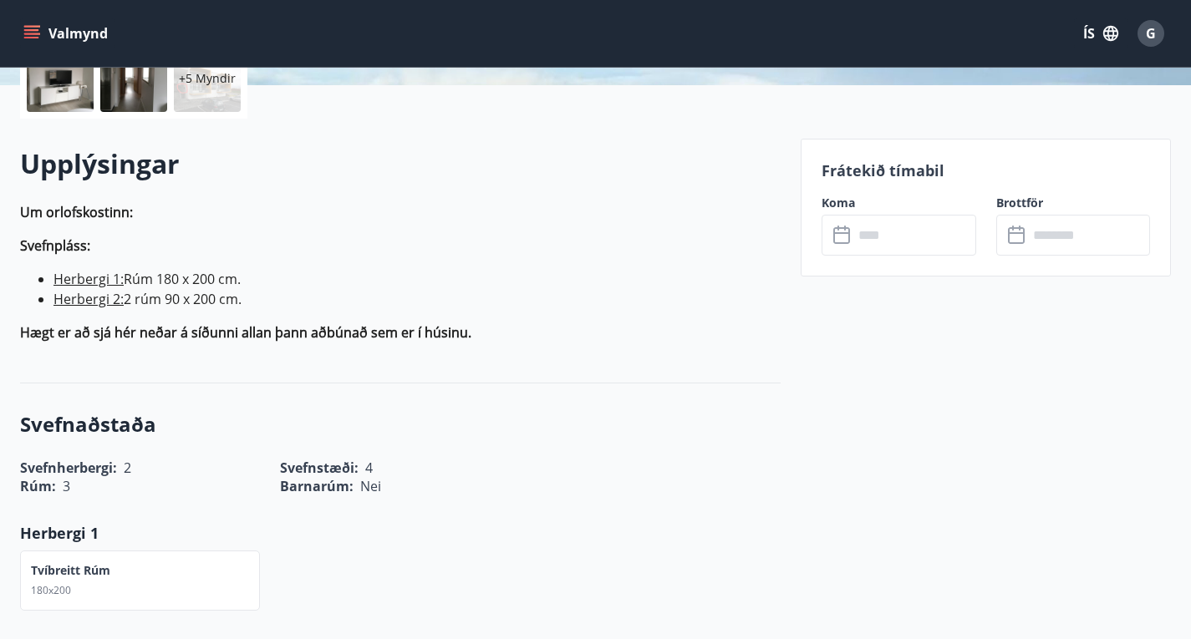
click at [955, 235] on input "text" at bounding box center [914, 235] width 123 height 41
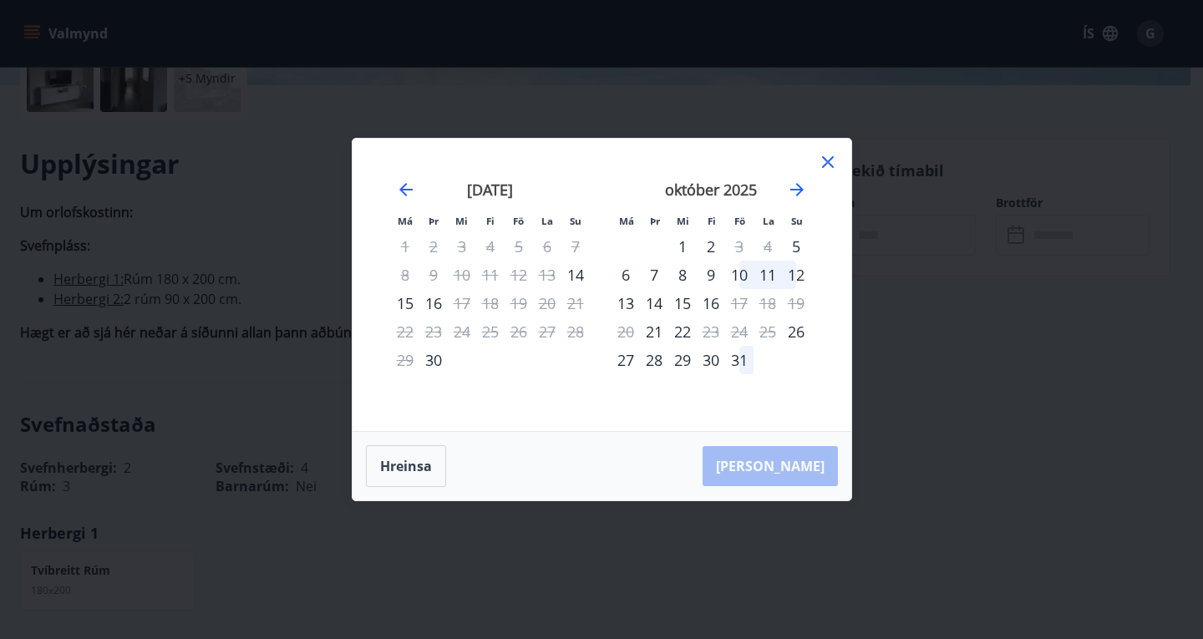
click at [744, 276] on div "10" at bounding box center [739, 275] width 28 height 28
click at [668, 303] on div "15" at bounding box center [682, 303] width 28 height 28
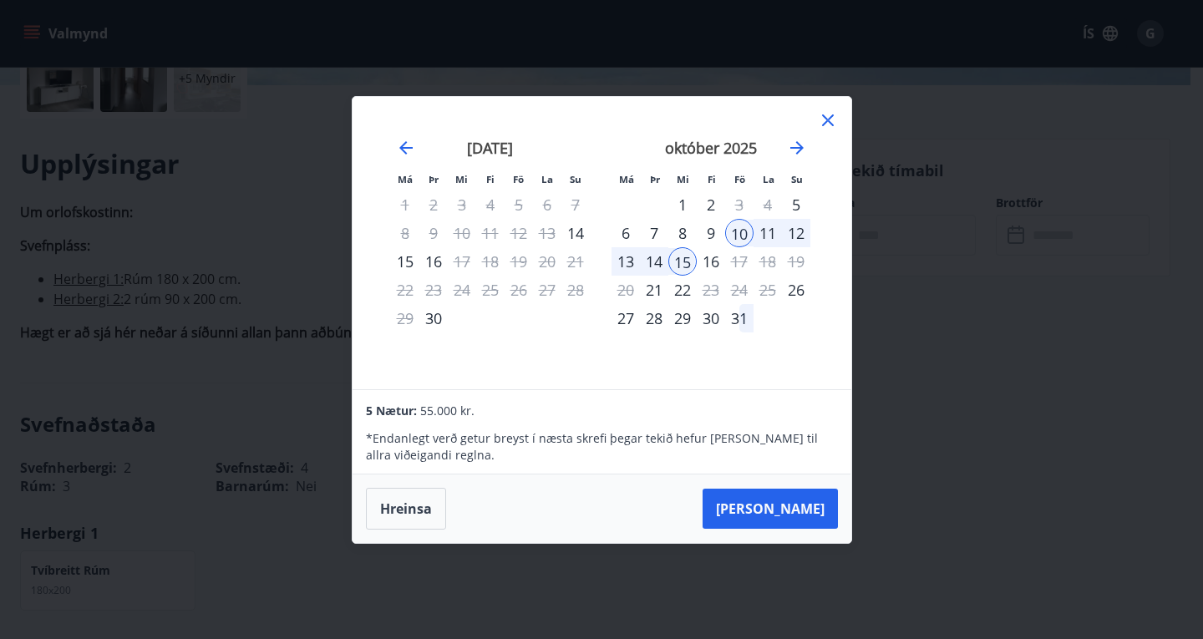
click at [653, 263] on div "14" at bounding box center [654, 261] width 28 height 28
click at [734, 230] on div "10" at bounding box center [739, 233] width 28 height 28
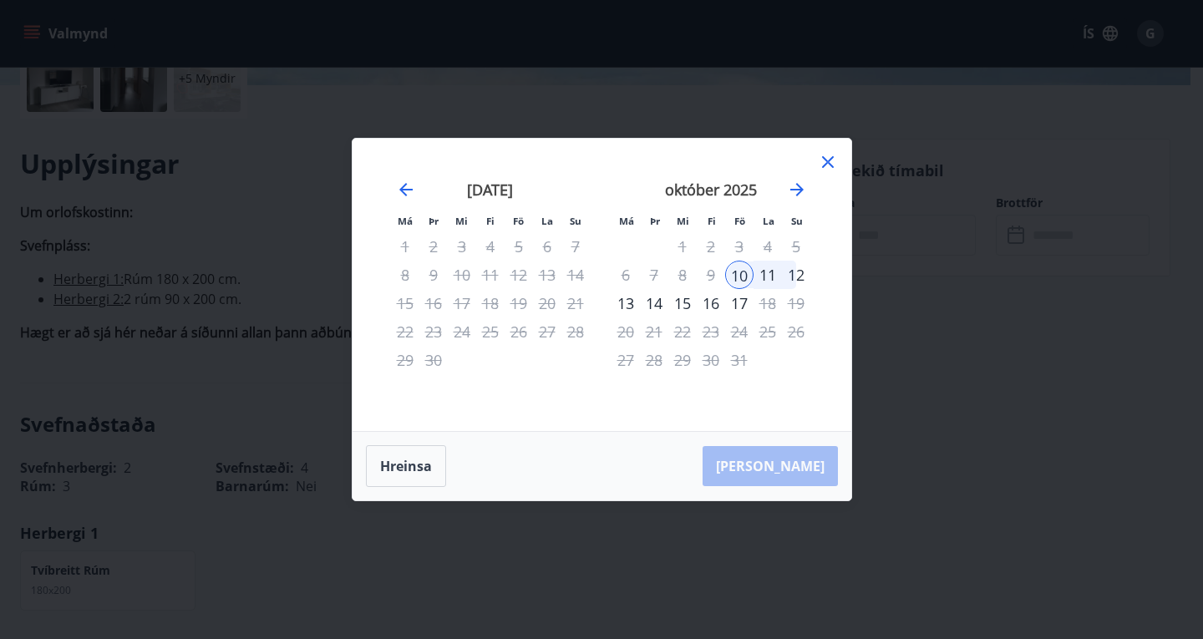
click at [659, 299] on div "14" at bounding box center [654, 303] width 28 height 28
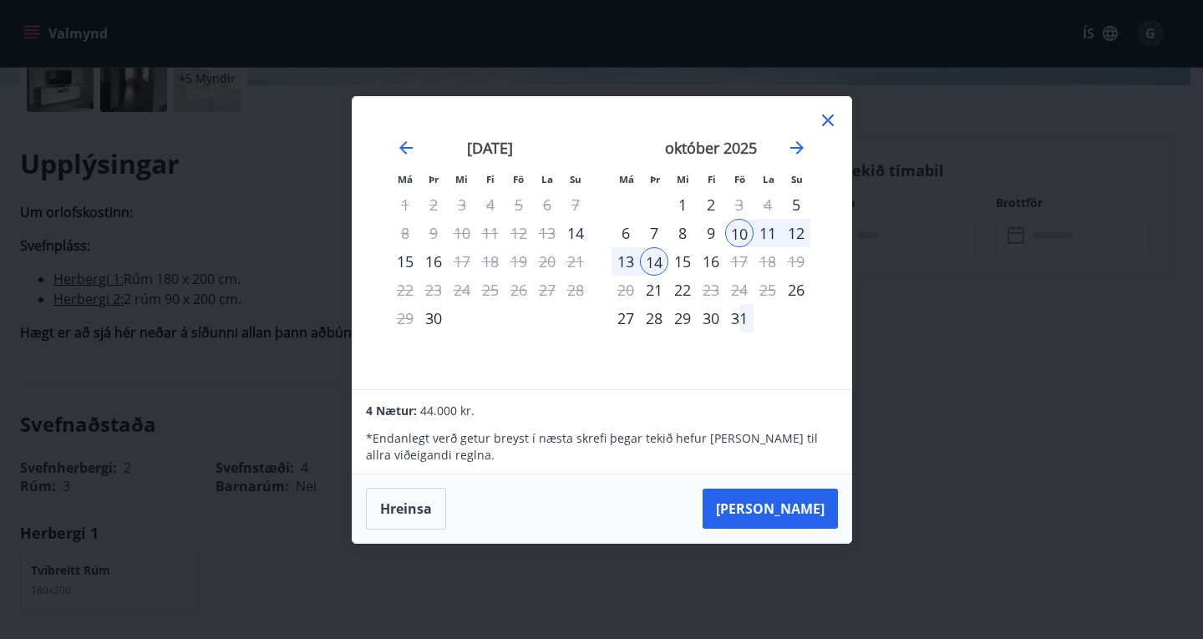
click at [831, 119] on icon at bounding box center [828, 120] width 20 height 20
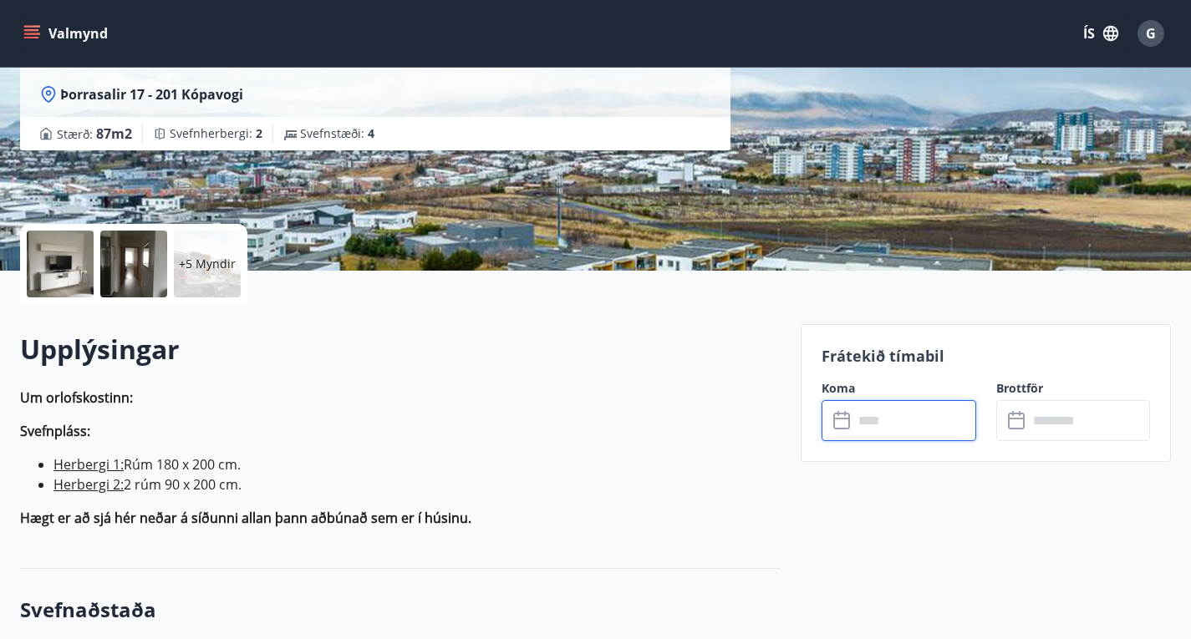
scroll to position [286, 0]
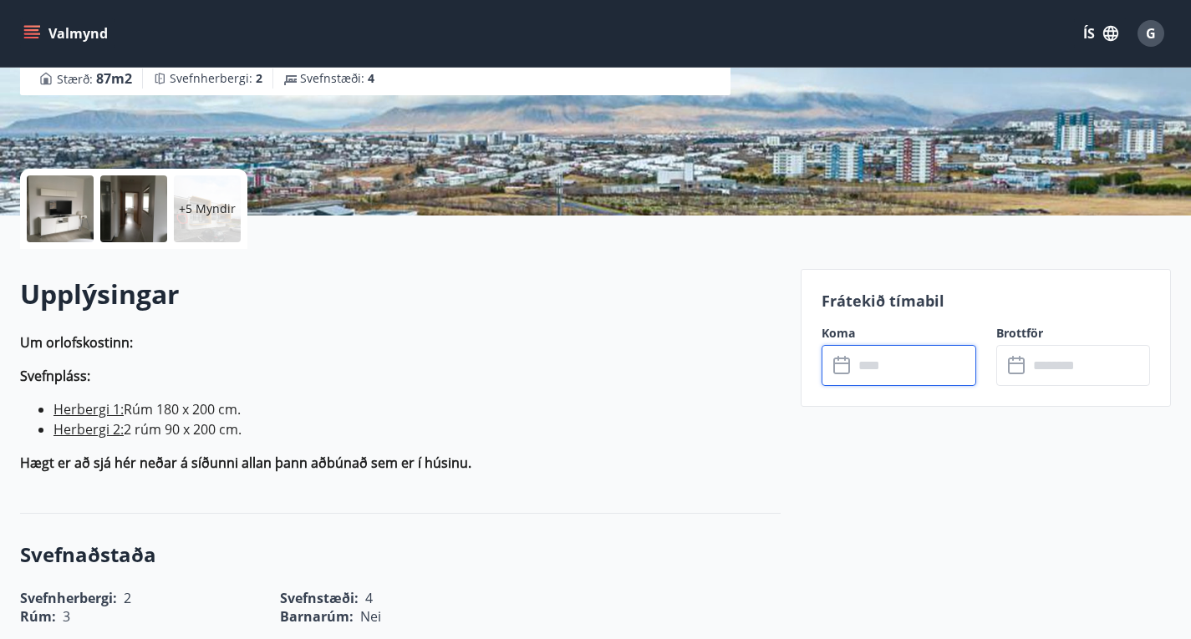
click at [881, 377] on input "text" at bounding box center [914, 365] width 123 height 41
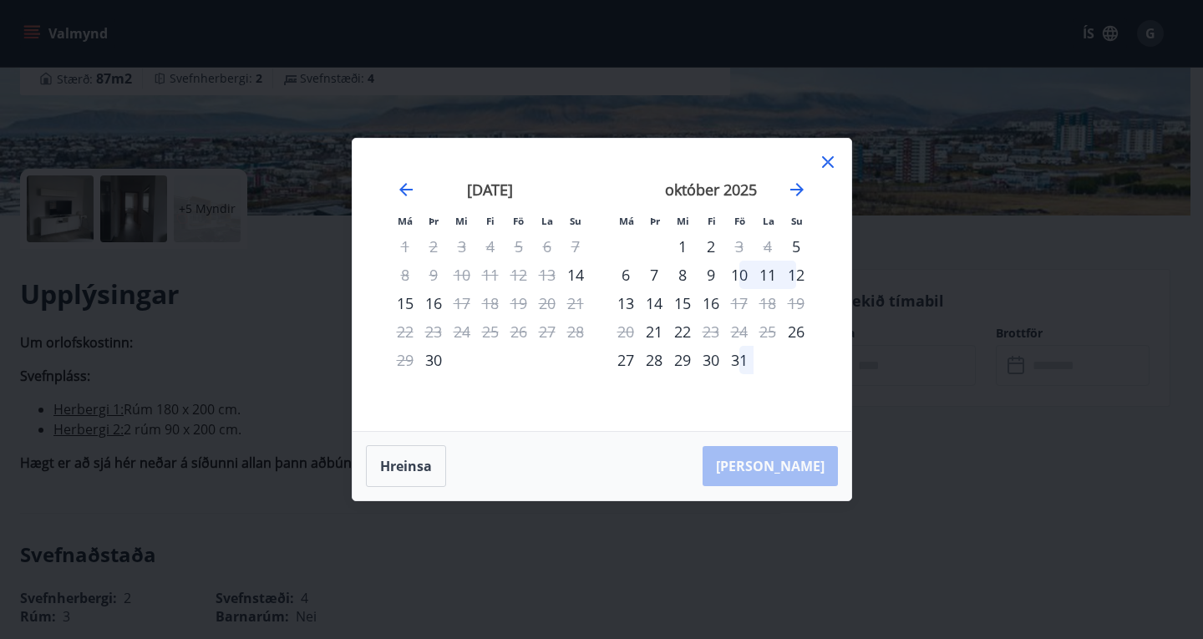
click at [740, 276] on div "10" at bounding box center [739, 275] width 28 height 28
click at [666, 307] on div "14" at bounding box center [654, 303] width 28 height 28
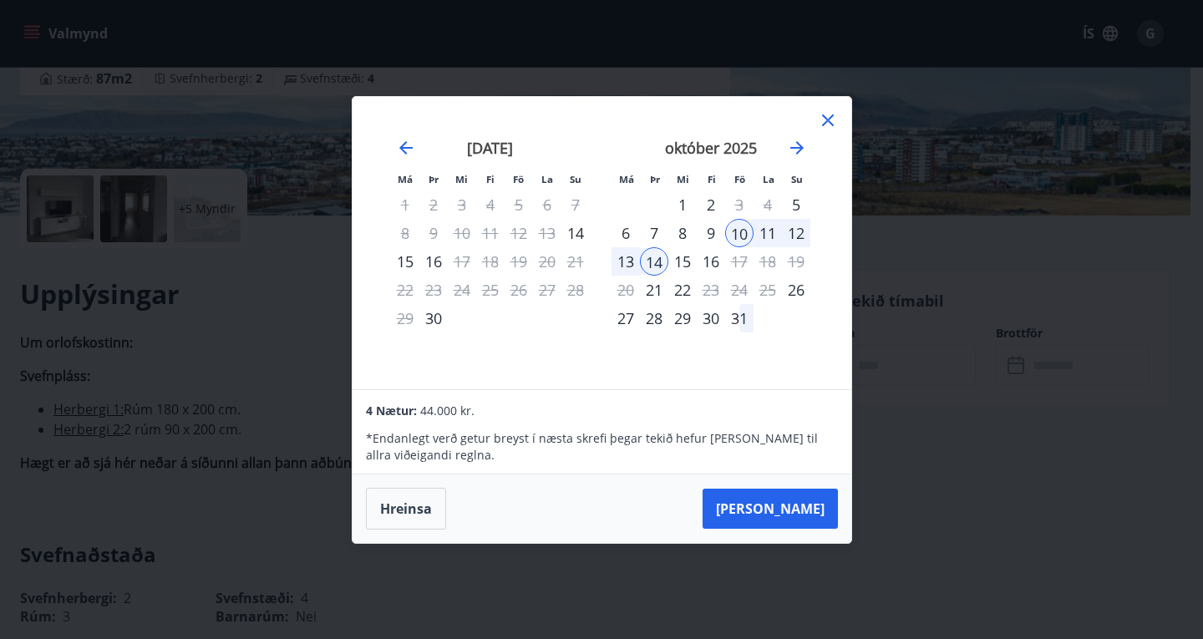
click at [823, 121] on icon at bounding box center [828, 120] width 20 height 20
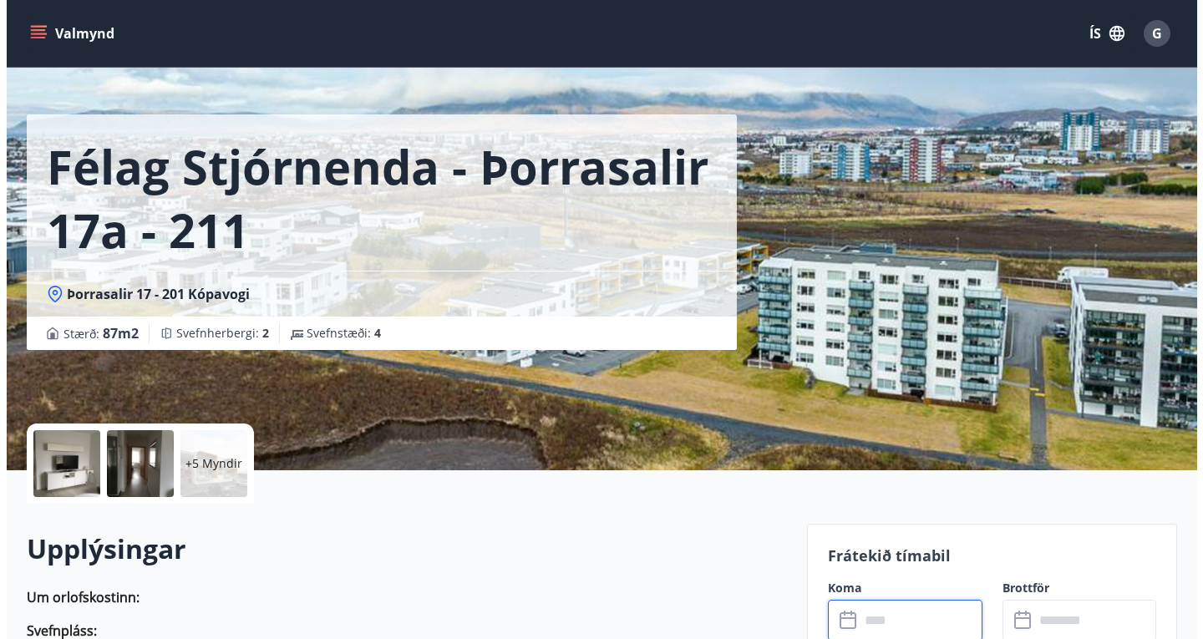
scroll to position [28, 0]
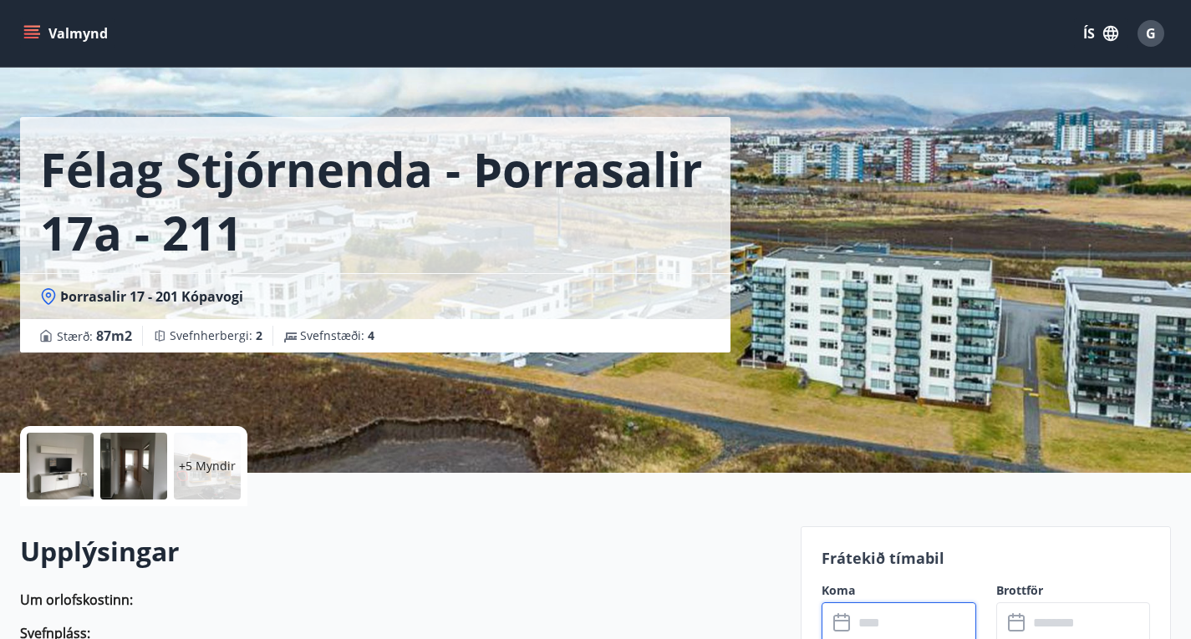
click at [206, 469] on p "+5 Myndir" at bounding box center [207, 466] width 57 height 17
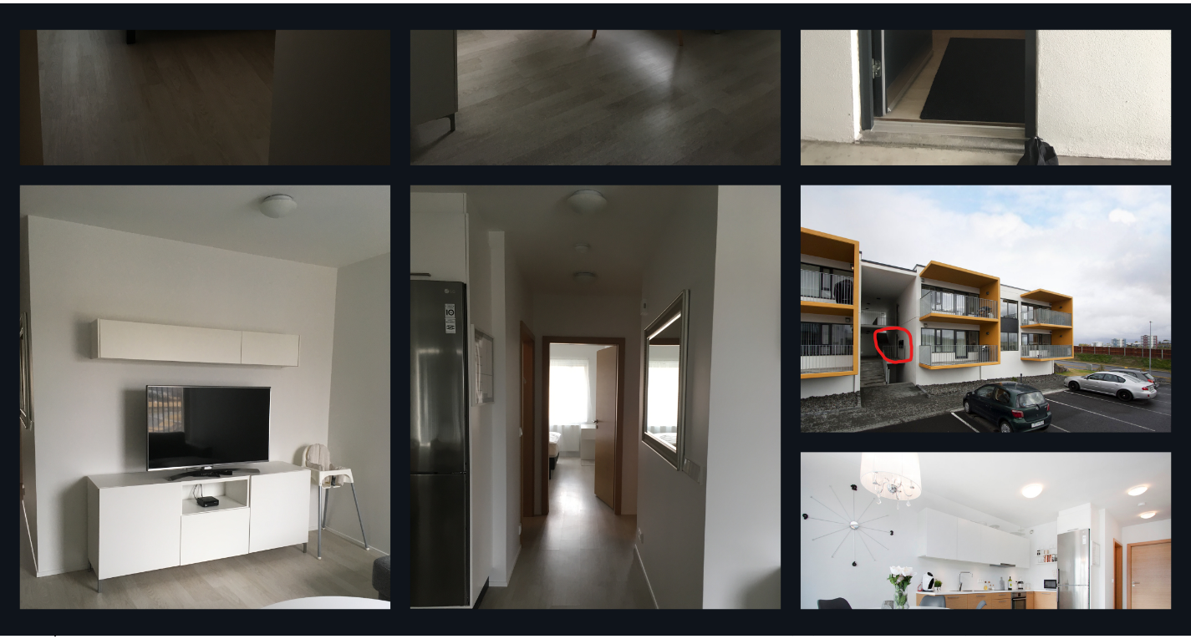
scroll to position [0, 0]
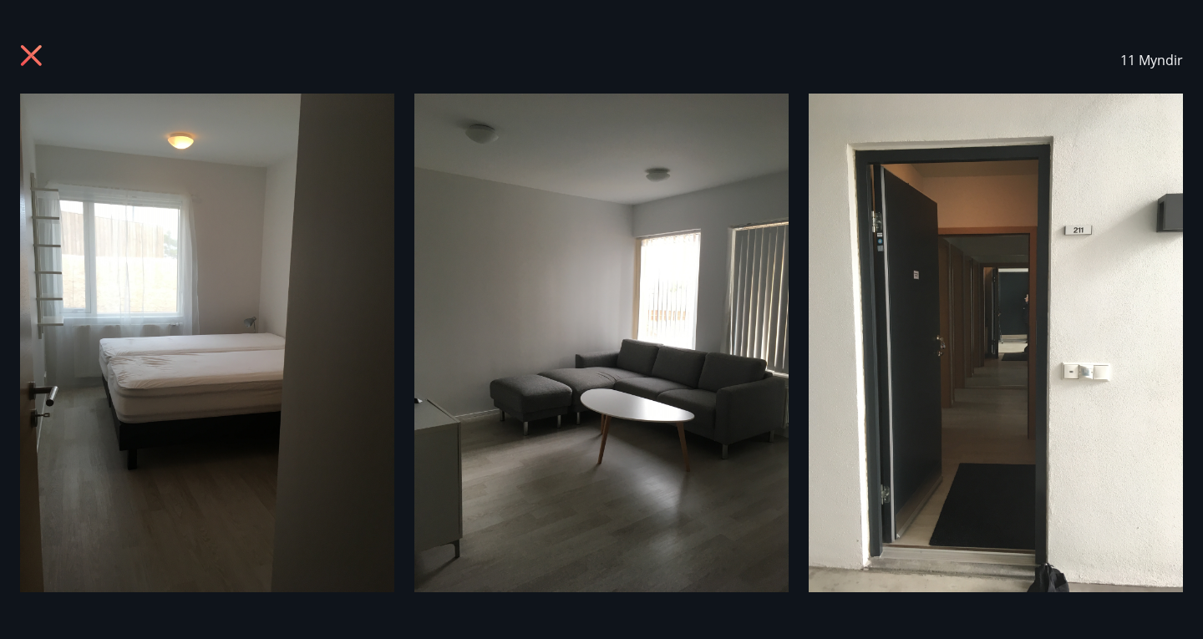
click at [36, 46] on icon at bounding box center [33, 57] width 27 height 27
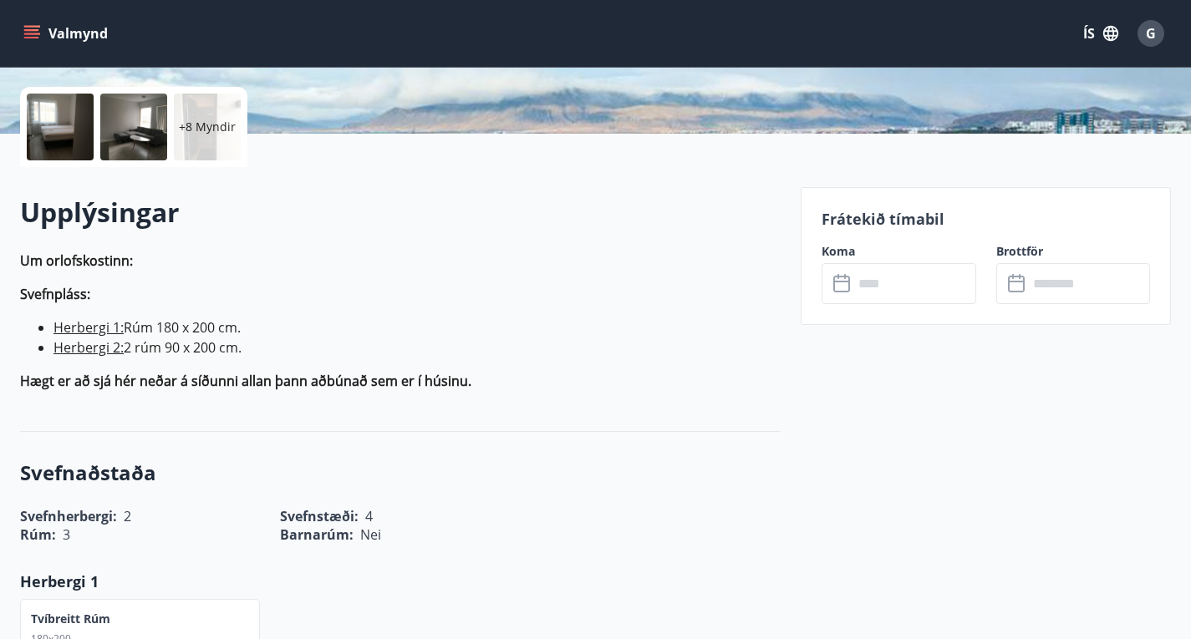
scroll to position [259, 0]
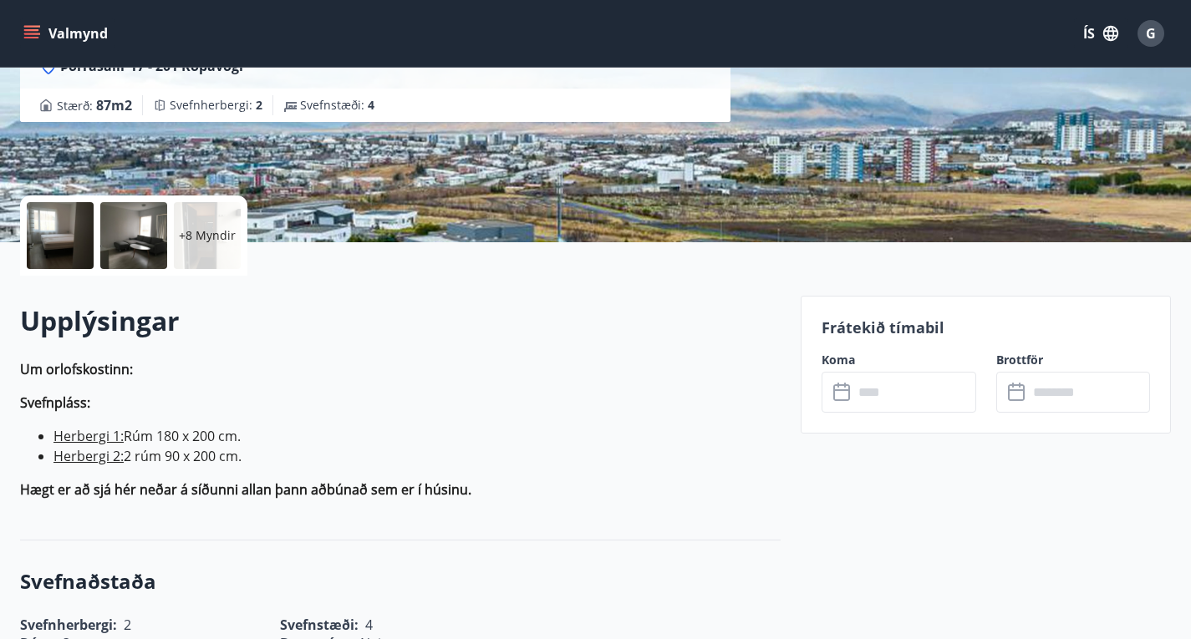
click at [43, 29] on button "Valmynd" at bounding box center [67, 33] width 94 height 30
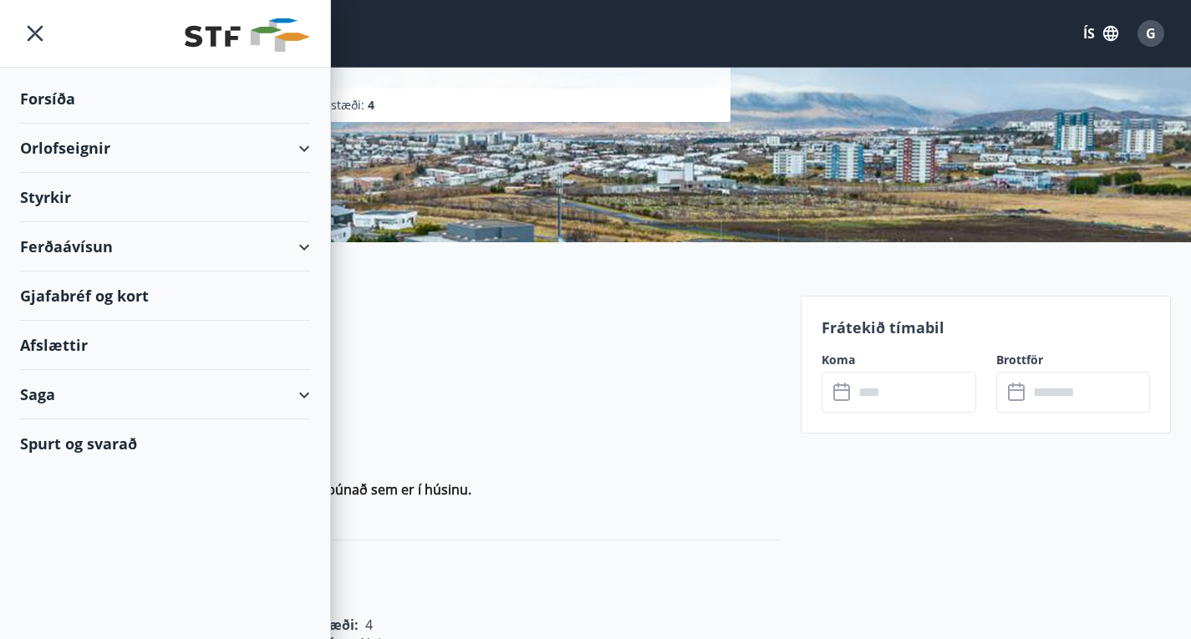
click at [42, 358] on div "Afslættir" at bounding box center [165, 345] width 290 height 49
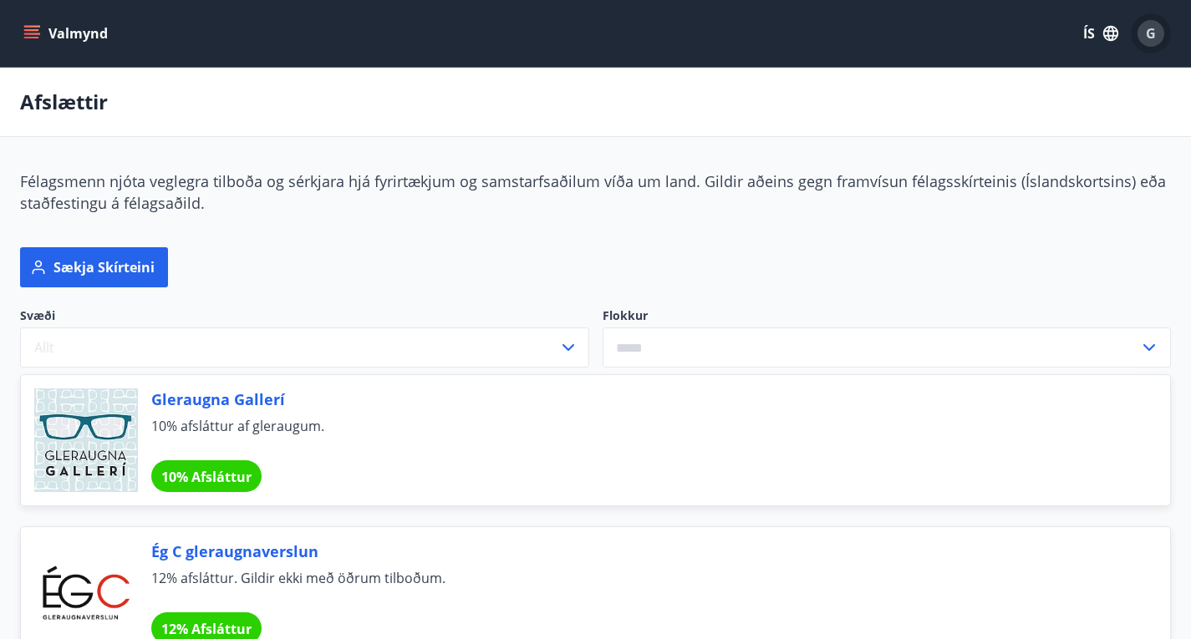
click at [1142, 31] on div "G" at bounding box center [1150, 33] width 27 height 27
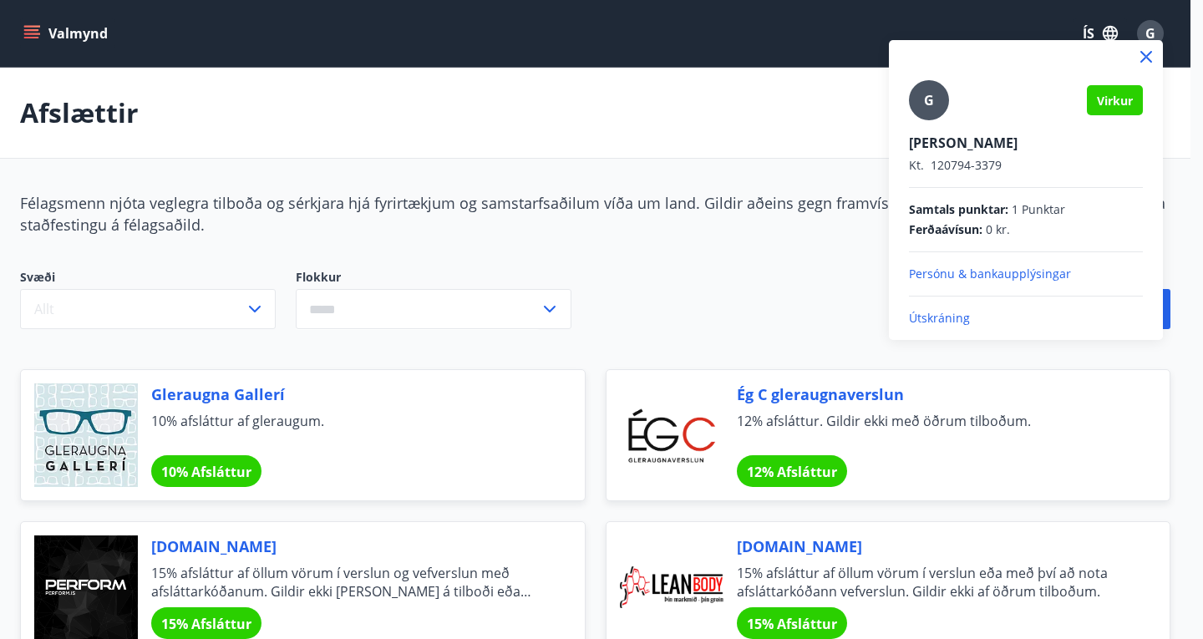
click at [934, 275] on p "Persónu & bankaupplýsingar" at bounding box center [1026, 274] width 234 height 17
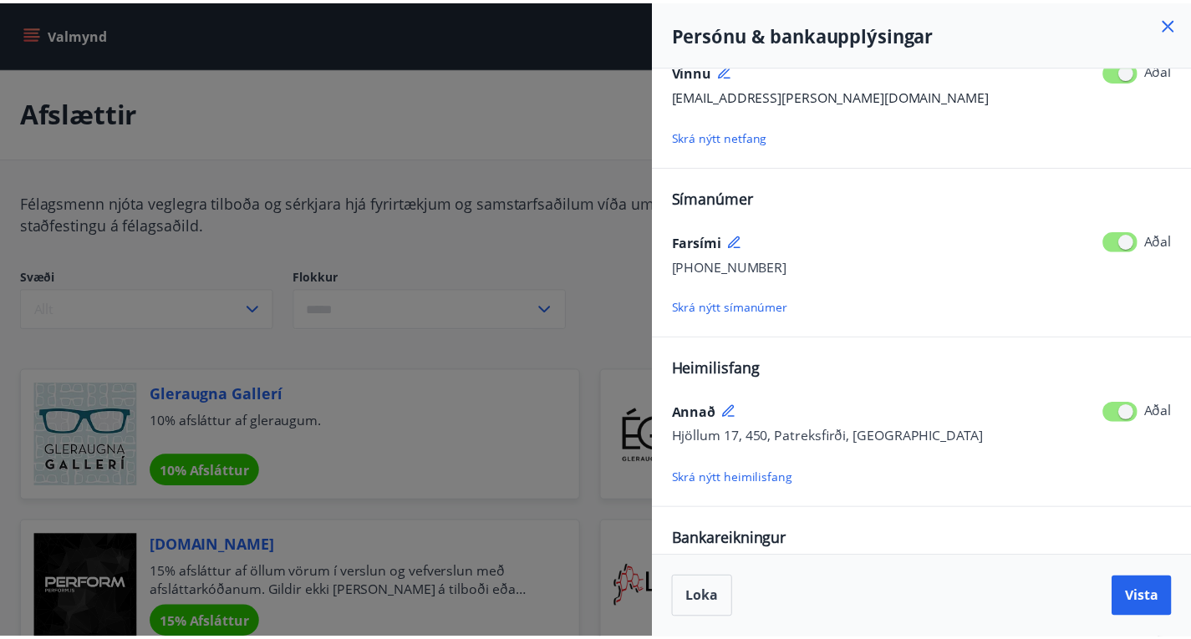
scroll to position [131, 0]
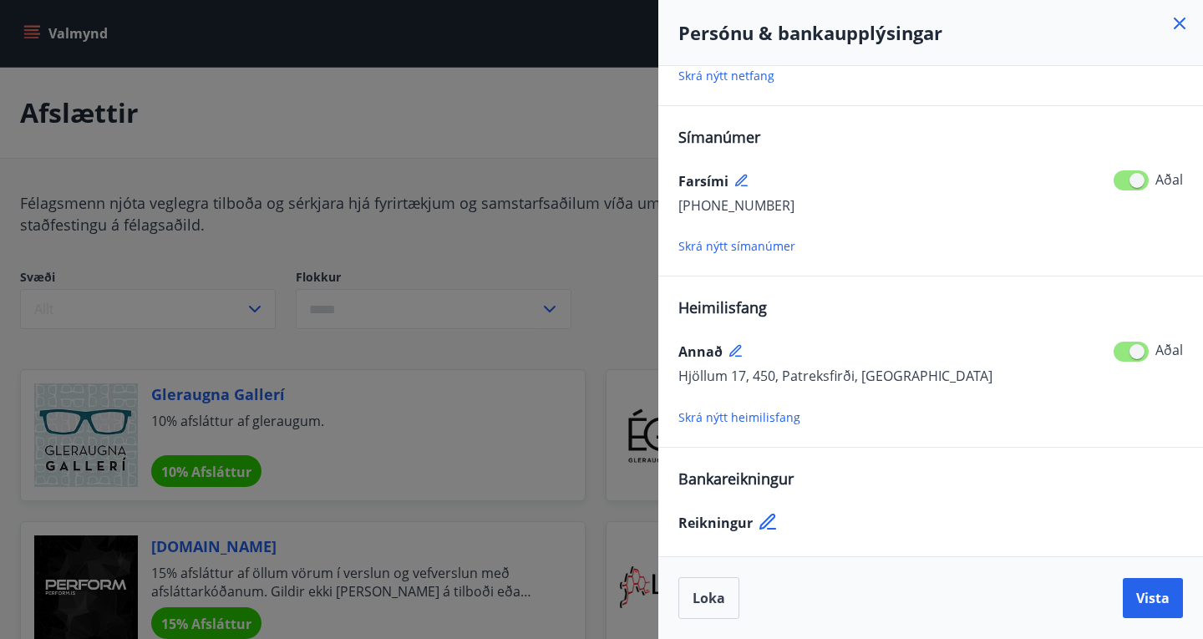
click at [1181, 25] on icon at bounding box center [1180, 24] width 12 height 12
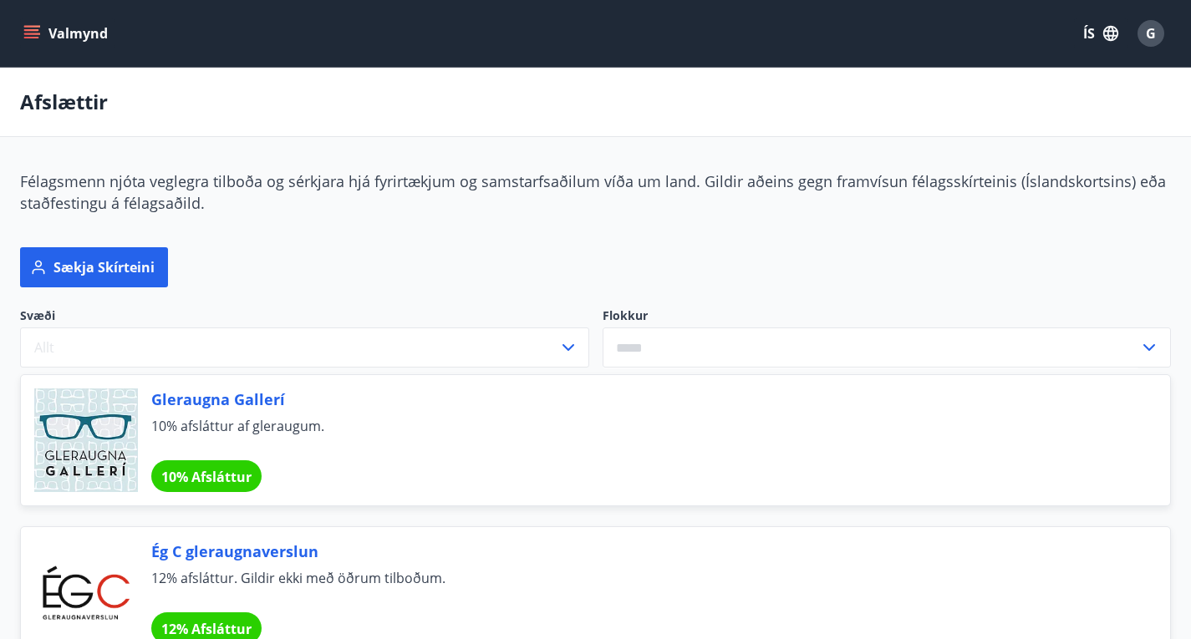
click at [27, 32] on icon "menu" at bounding box center [31, 33] width 17 height 17
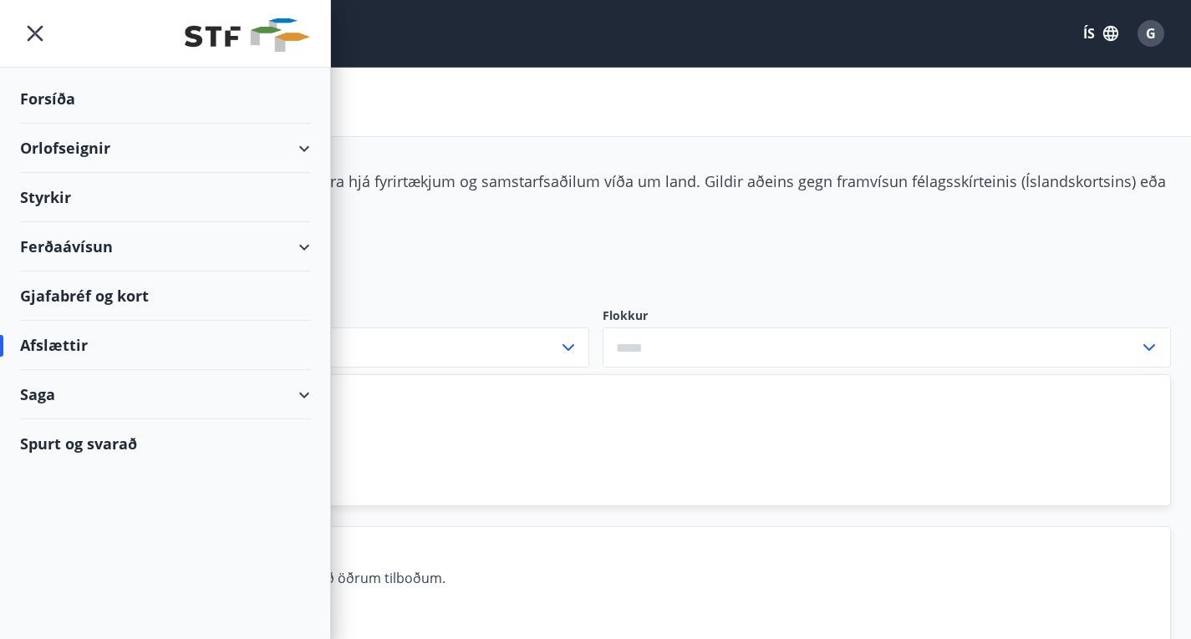
click at [140, 391] on div "Saga" at bounding box center [165, 394] width 290 height 49
click at [66, 543] on div "Punktar" at bounding box center [164, 542] width 263 height 35
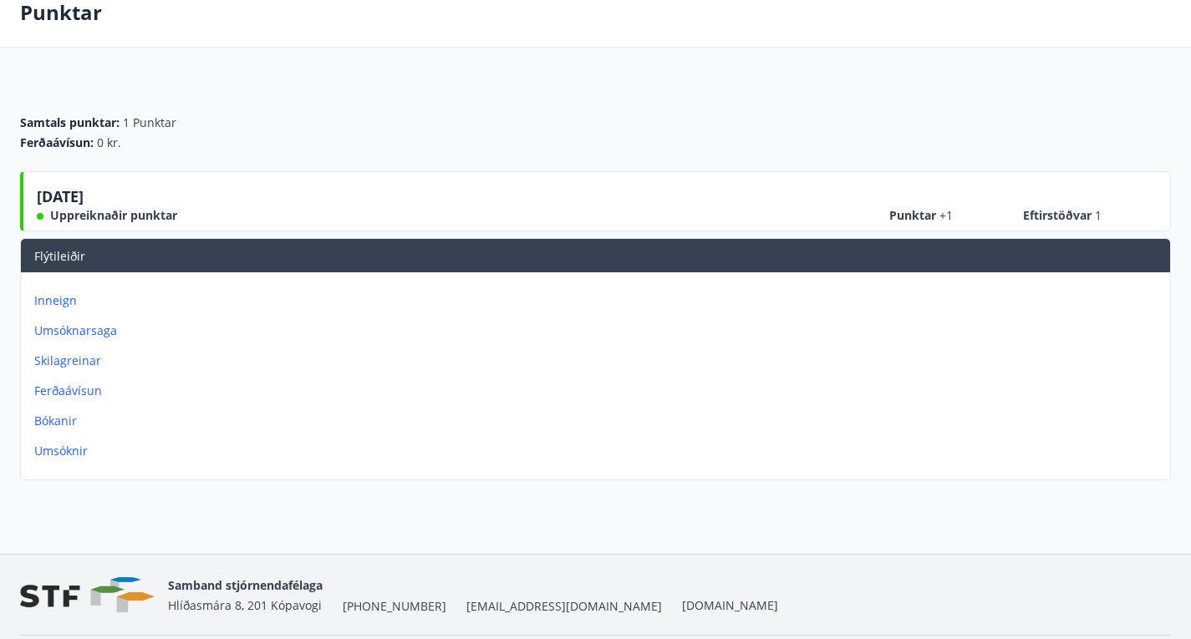
scroll to position [99, 0]
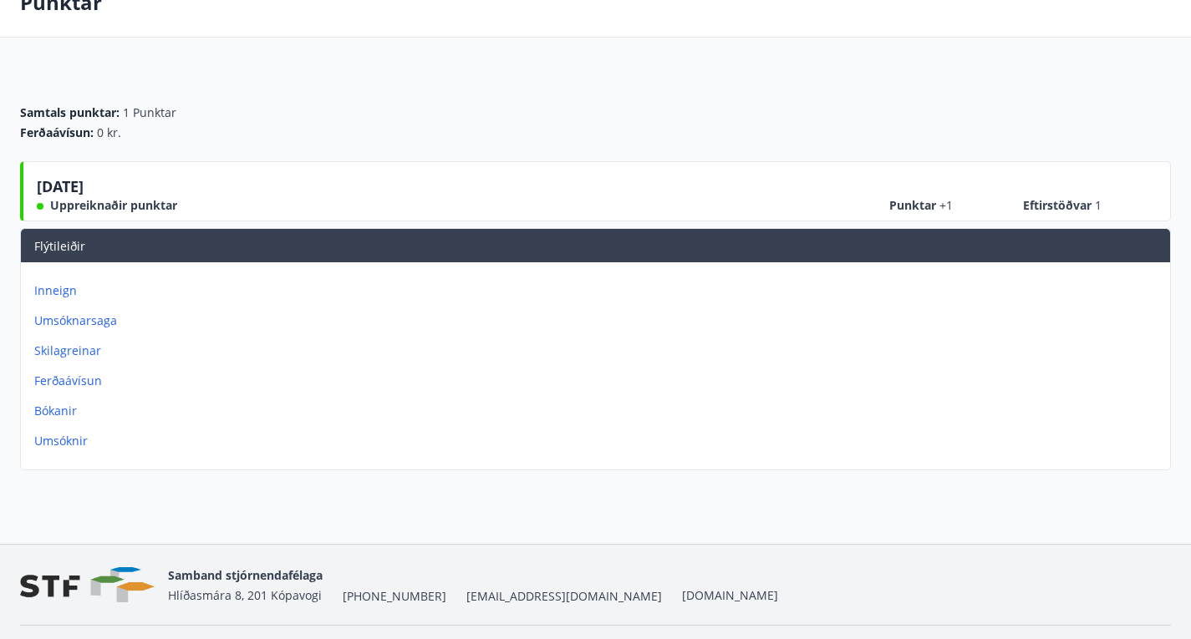
click at [840, 403] on p "Bókanir" at bounding box center [598, 411] width 1129 height 17
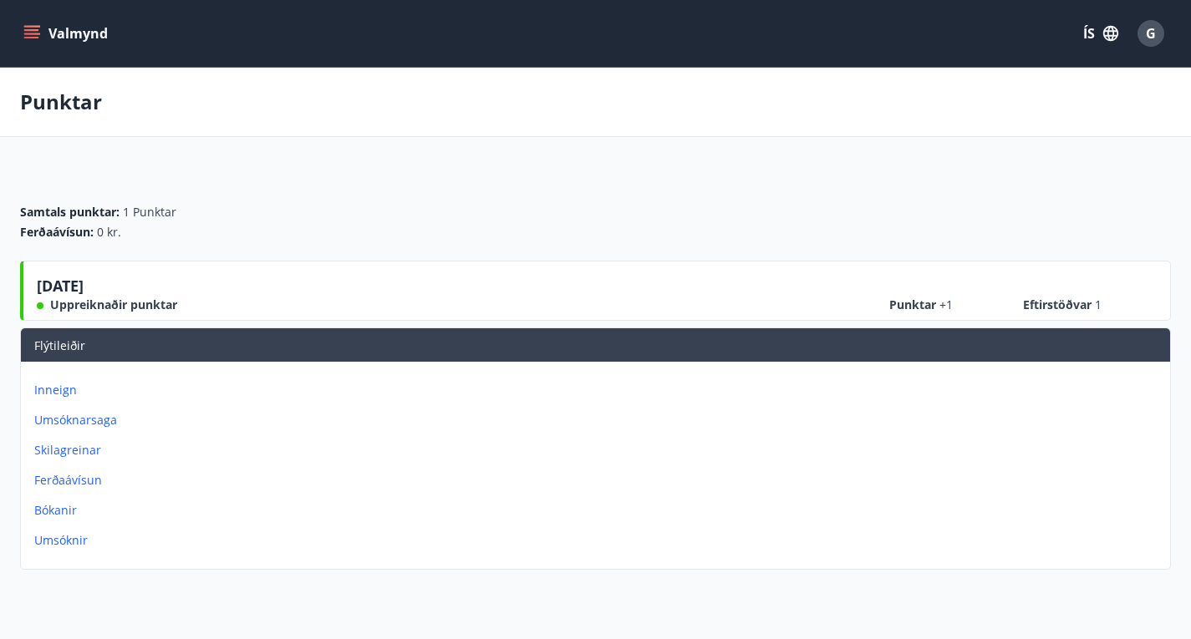
click at [26, 34] on icon "menu" at bounding box center [33, 34] width 18 height 2
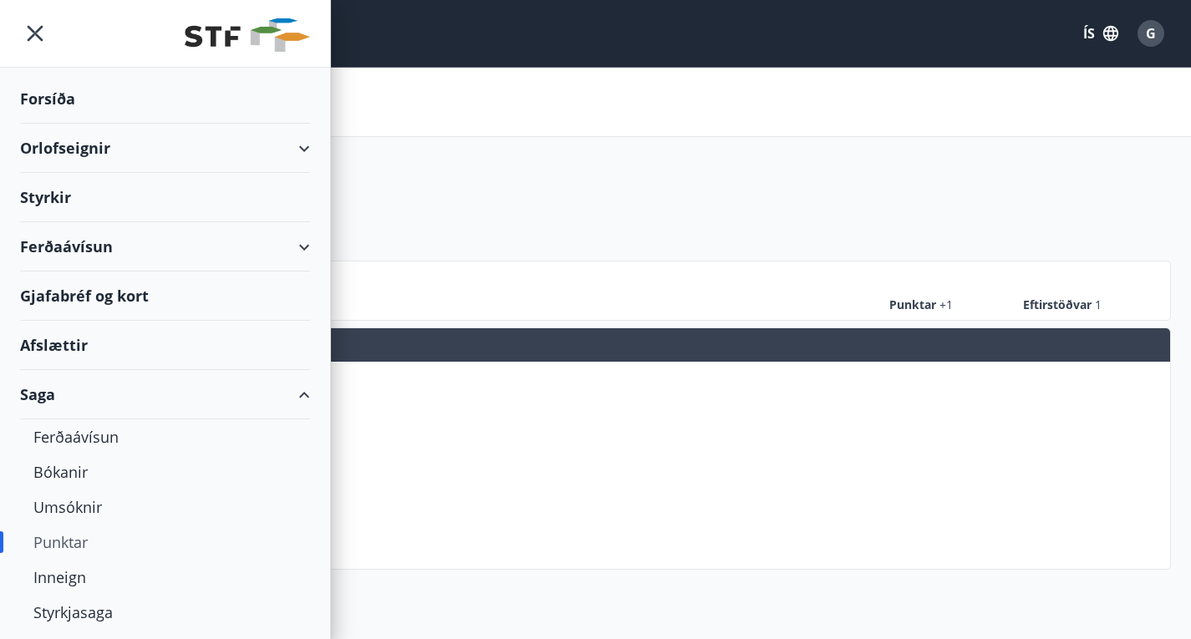
click at [88, 293] on div "Gjafabréf og kort" at bounding box center [165, 296] width 290 height 49
click at [114, 160] on div "Orlofseignir" at bounding box center [165, 148] width 290 height 49
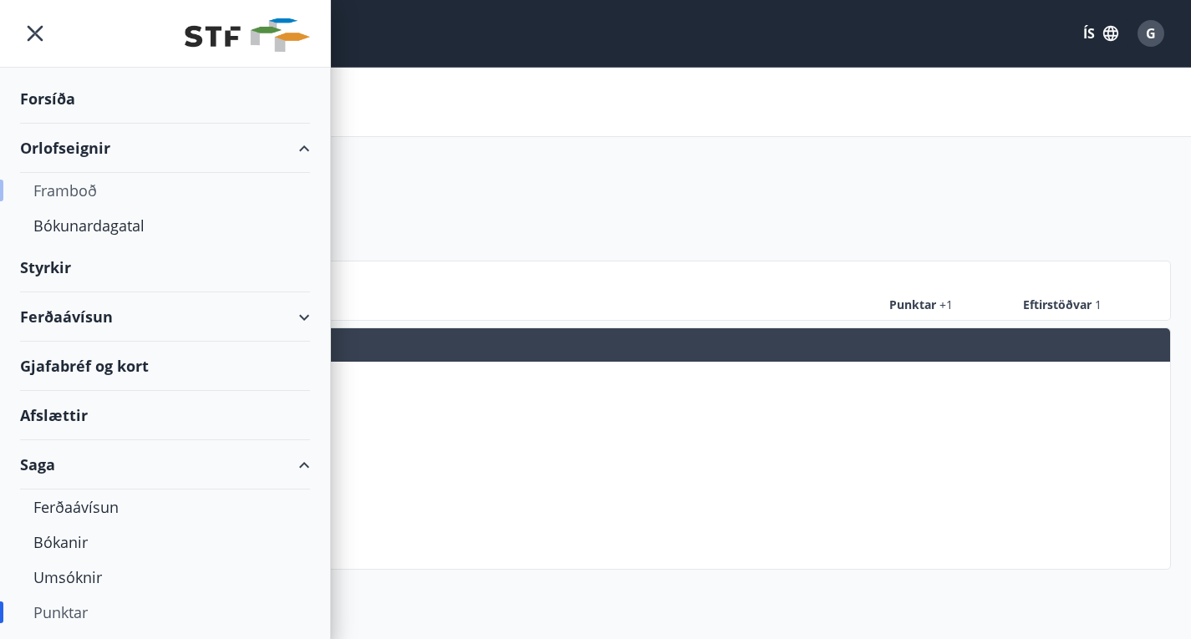
click at [74, 182] on div "Framboð" at bounding box center [164, 190] width 263 height 35
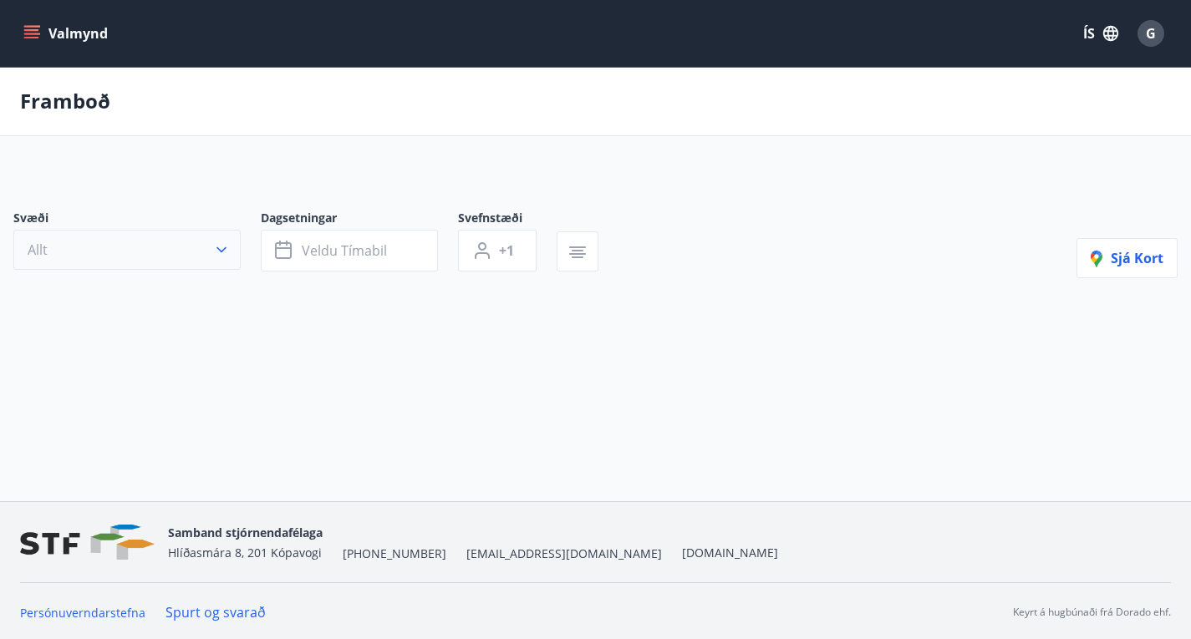
click at [147, 270] on button "Allt" at bounding box center [126, 250] width 227 height 40
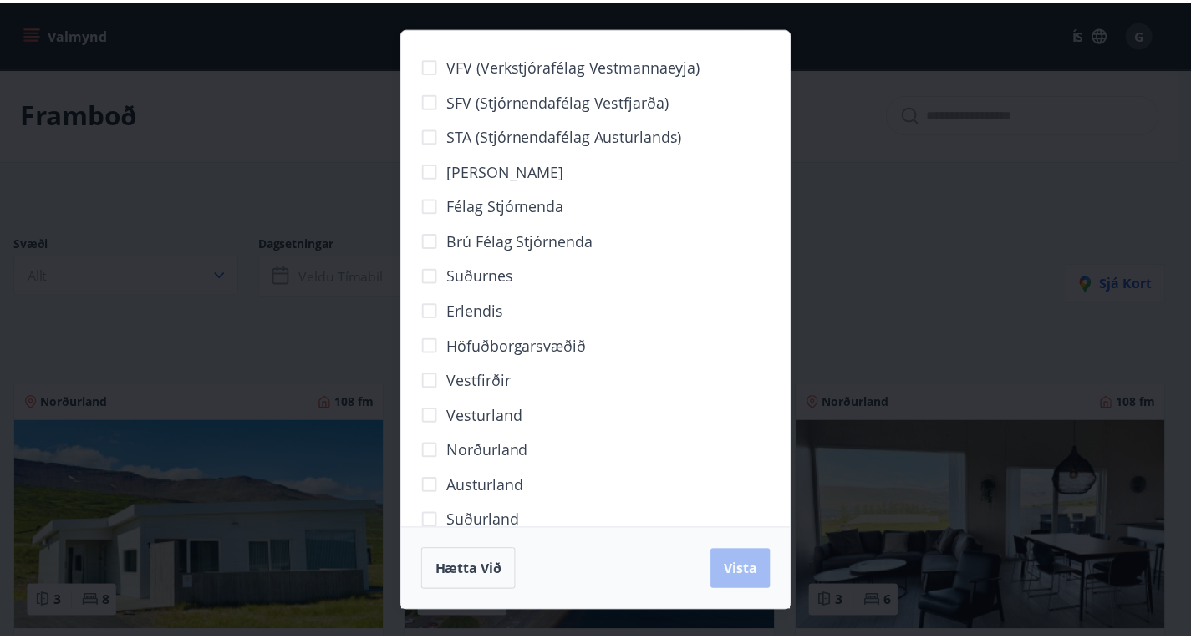
scroll to position [30, 0]
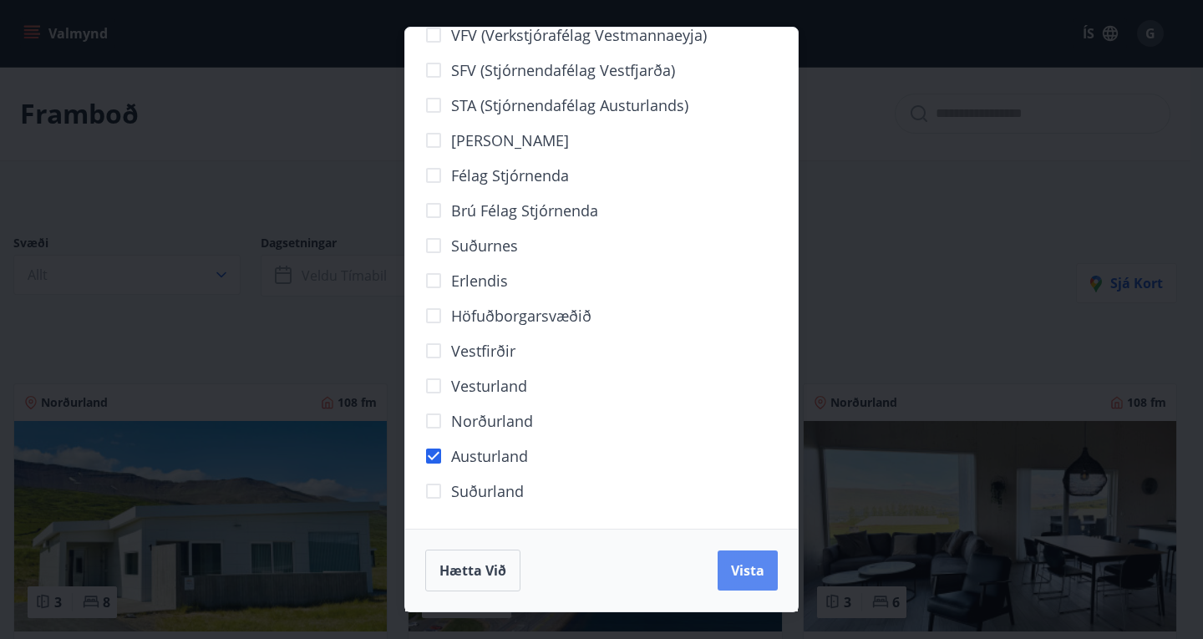
click at [753, 571] on span "Vista" at bounding box center [747, 570] width 33 height 18
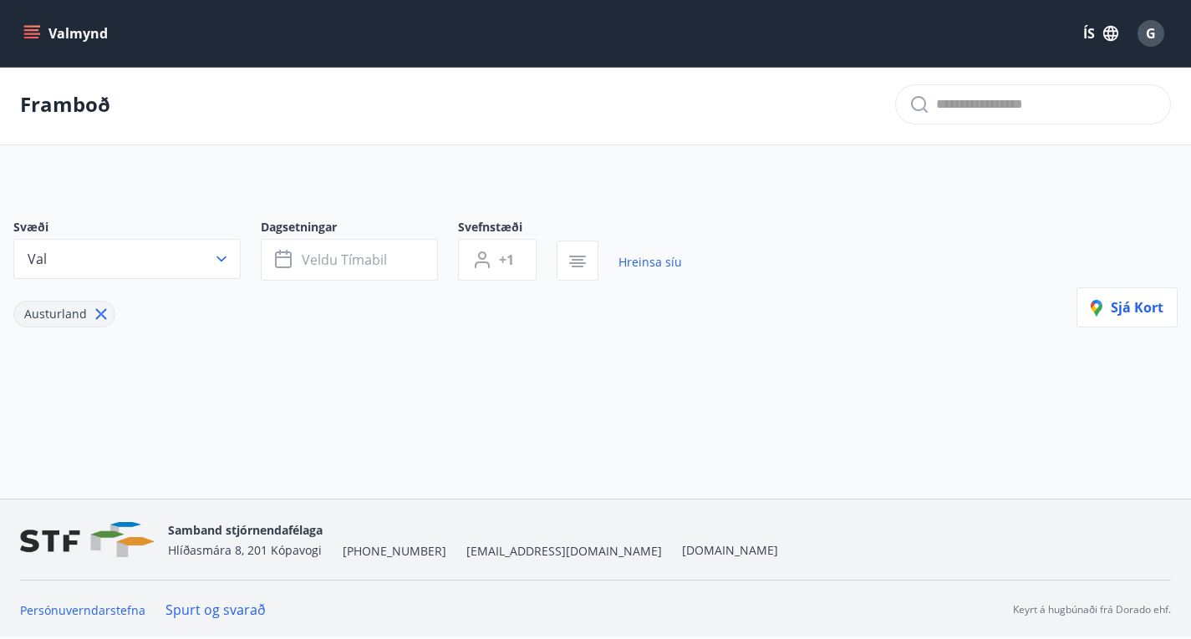
scroll to position [4, 0]
click at [99, 316] on div "Austurland" at bounding box center [64, 314] width 102 height 27
click at [100, 316] on div "Austurland" at bounding box center [64, 314] width 102 height 27
click at [102, 320] on icon at bounding box center [101, 314] width 11 height 11
click at [130, 277] on button "Val" at bounding box center [126, 259] width 227 height 40
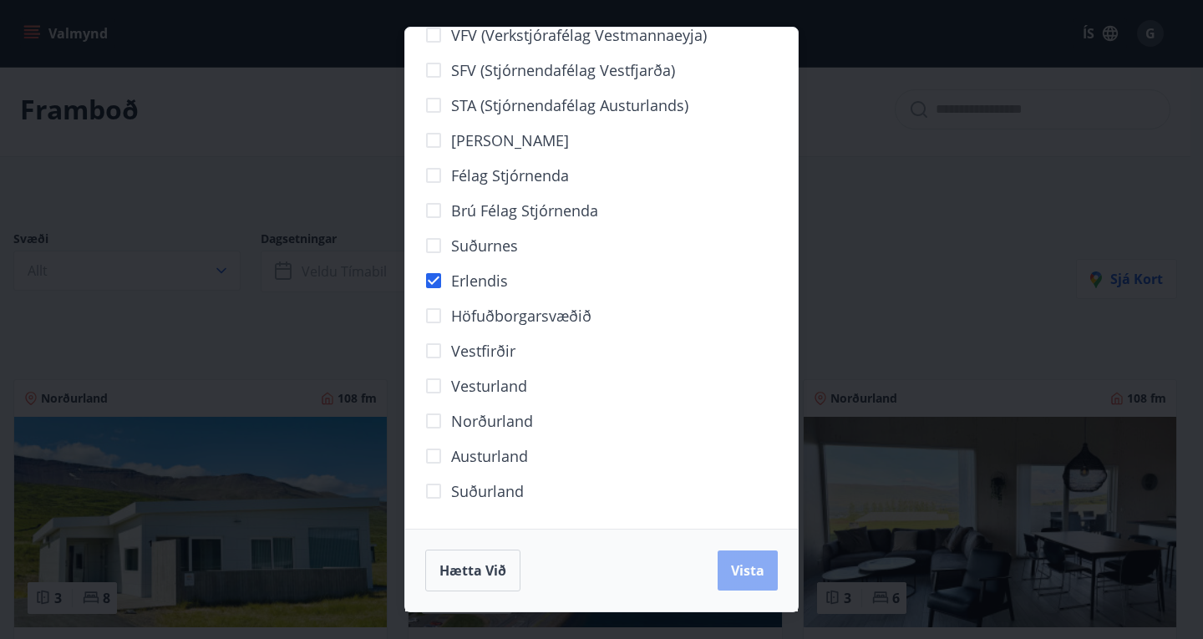
click at [750, 567] on span "Vista" at bounding box center [747, 570] width 33 height 18
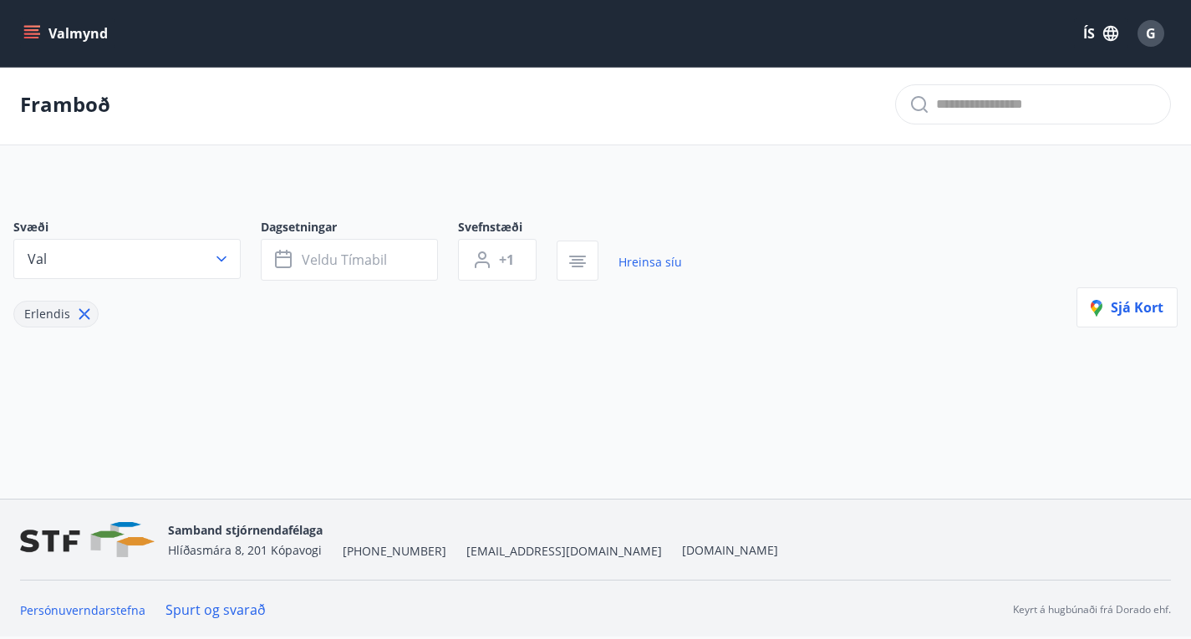
click at [85, 319] on icon at bounding box center [84, 314] width 18 height 18
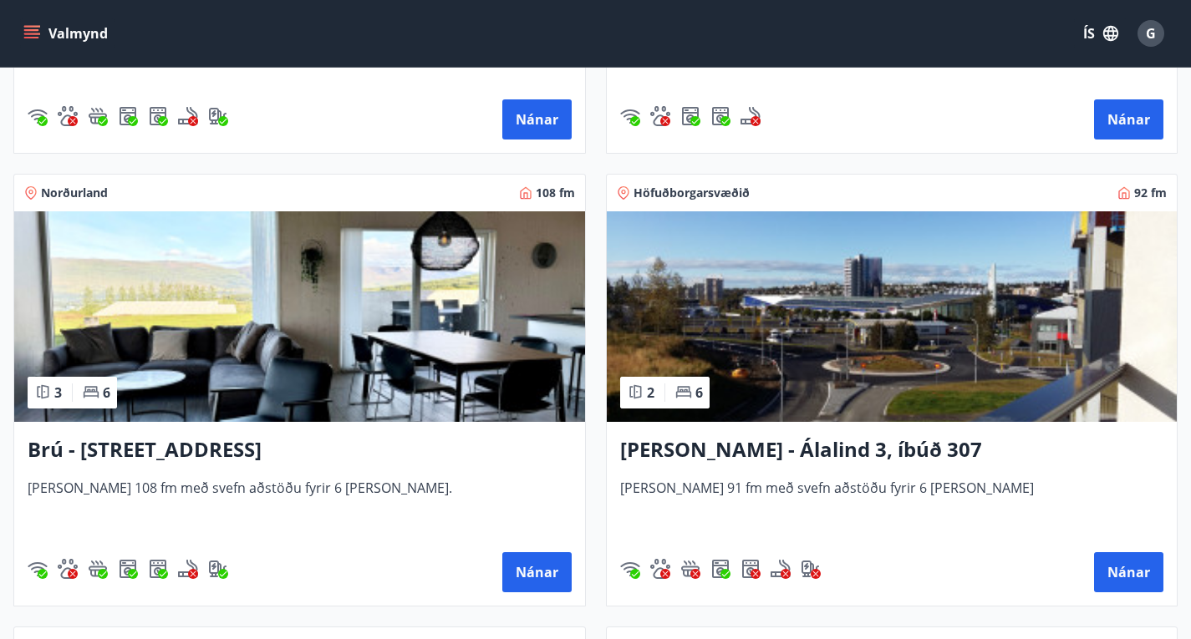
scroll to position [650, 0]
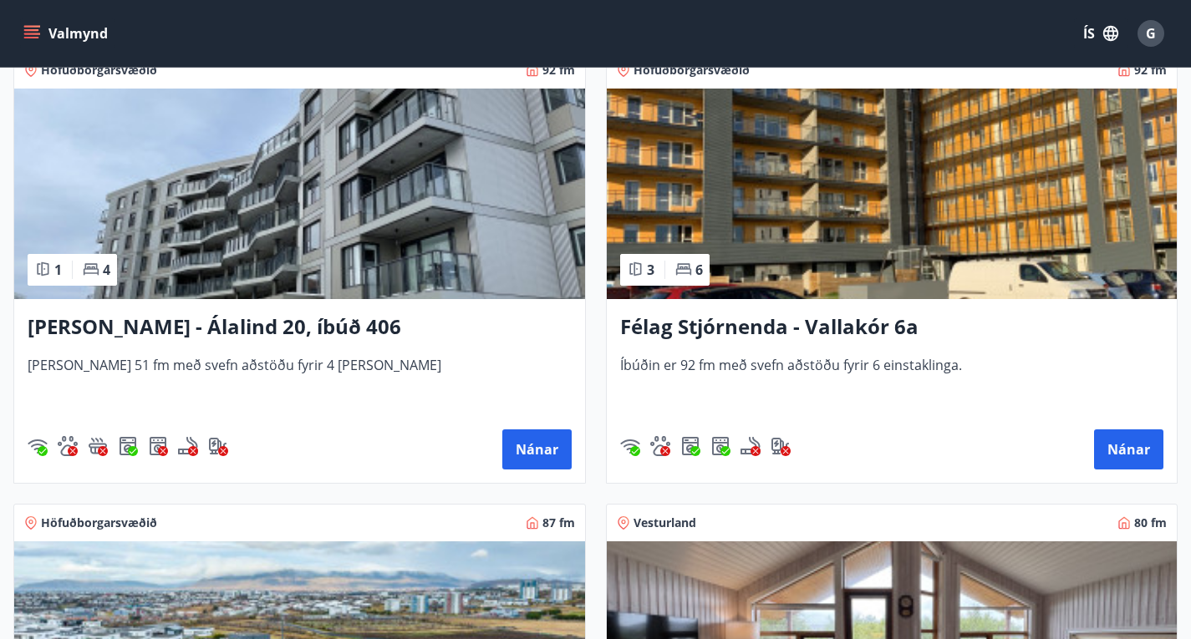
scroll to position [3487, 0]
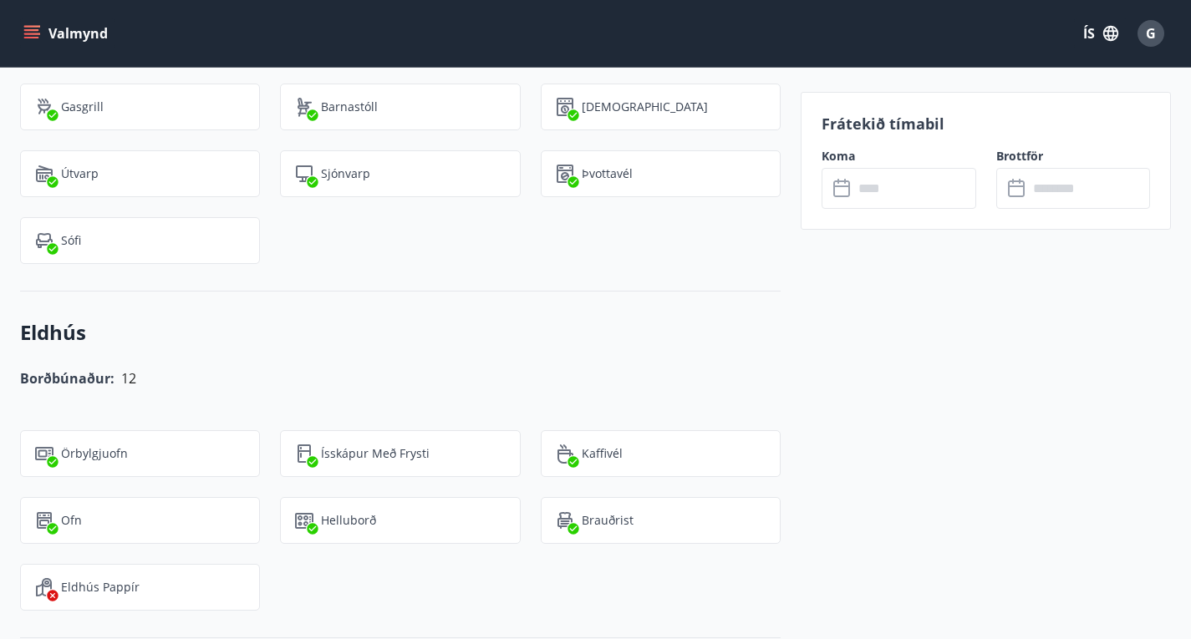
scroll to position [1722, 0]
click at [860, 210] on div "Frátekið tímabil Koma ​ ​ Brottför ​ ​" at bounding box center [985, 161] width 370 height 138
click at [864, 198] on input "text" at bounding box center [914, 188] width 123 height 41
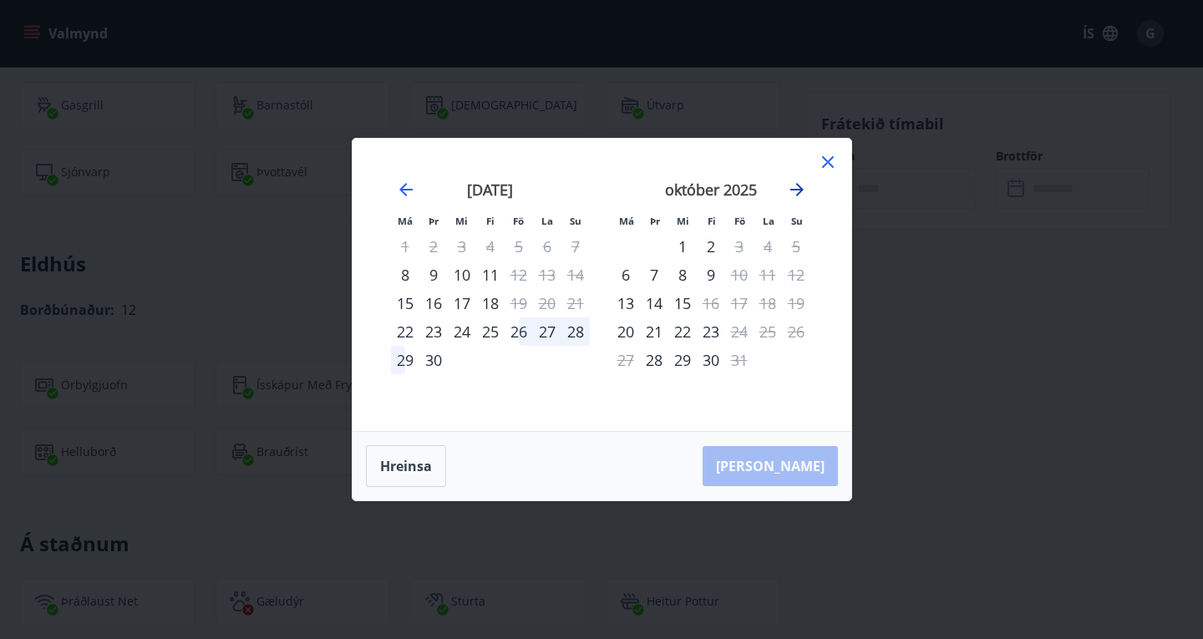
click at [800, 187] on icon "Move forward to switch to the next month." at bounding box center [796, 189] width 13 height 13
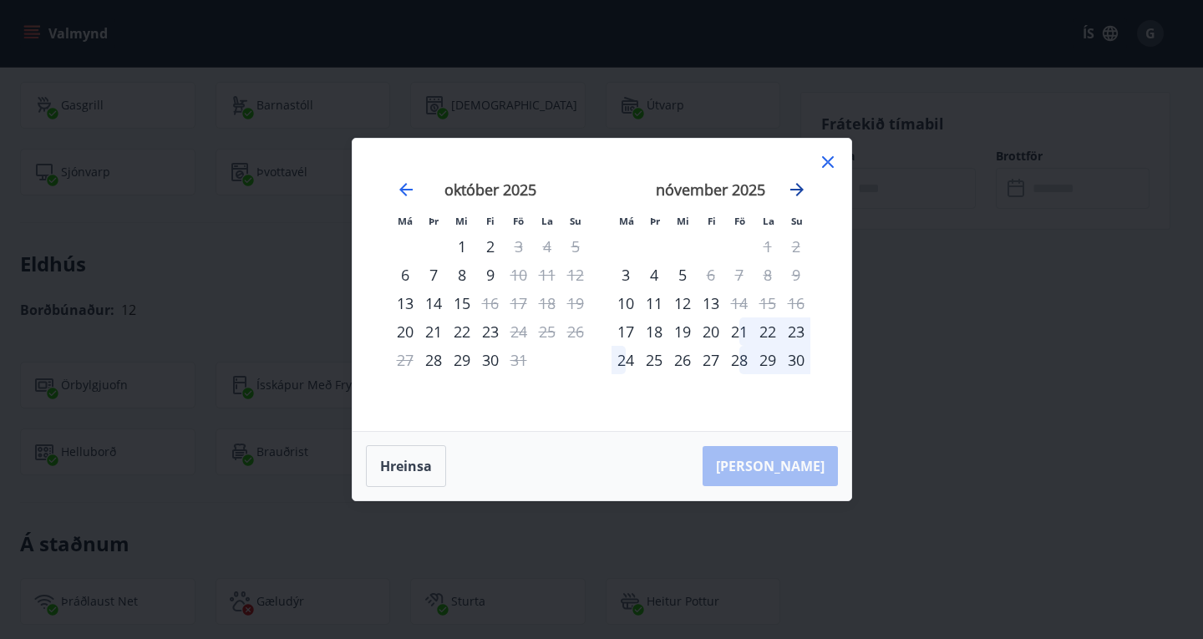
click at [800, 187] on icon "Move forward to switch to the next month." at bounding box center [796, 189] width 13 height 13
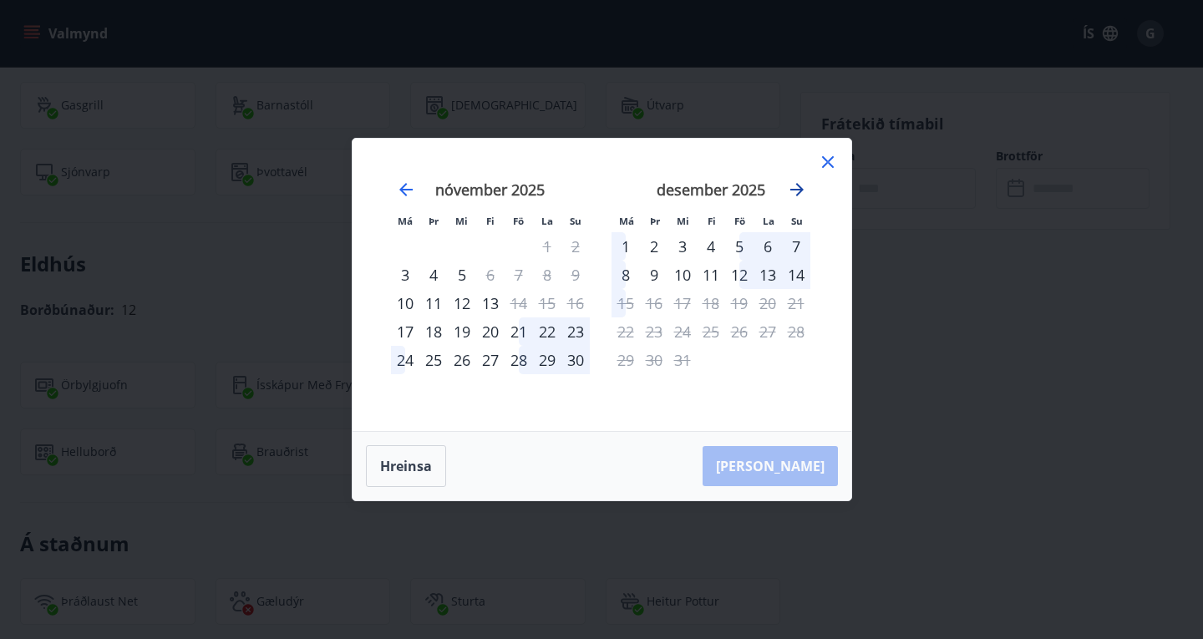
click at [800, 187] on icon "Move forward to switch to the next month." at bounding box center [796, 189] width 13 height 13
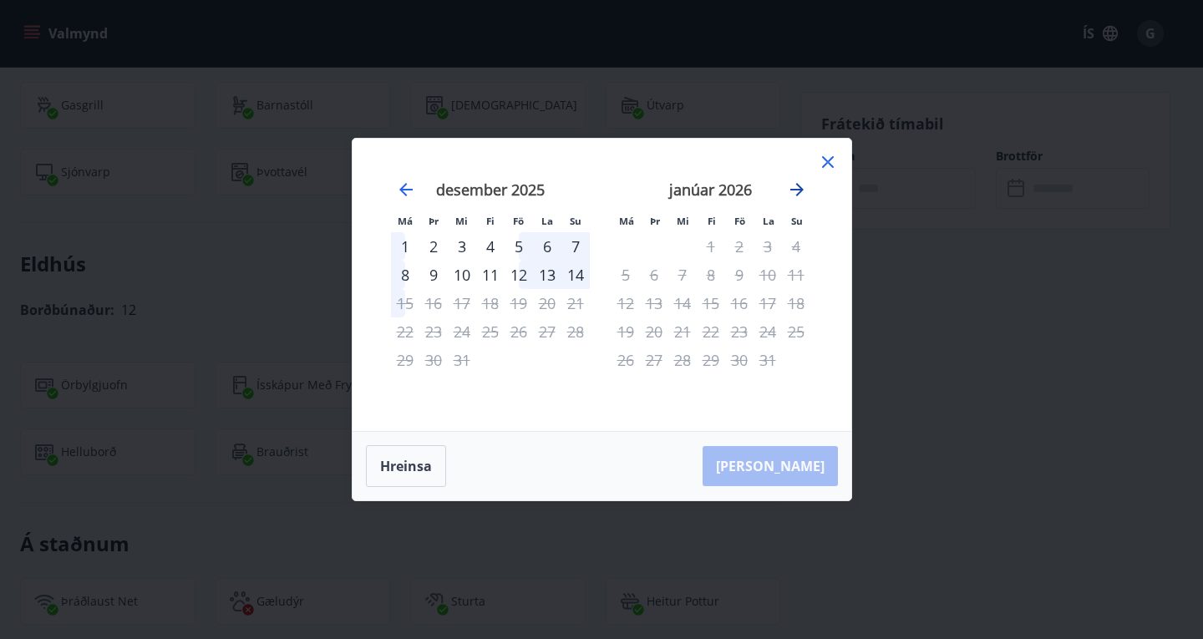
click at [800, 187] on icon "Move forward to switch to the next month." at bounding box center [796, 189] width 13 height 13
click at [828, 162] on icon at bounding box center [827, 162] width 3 height 3
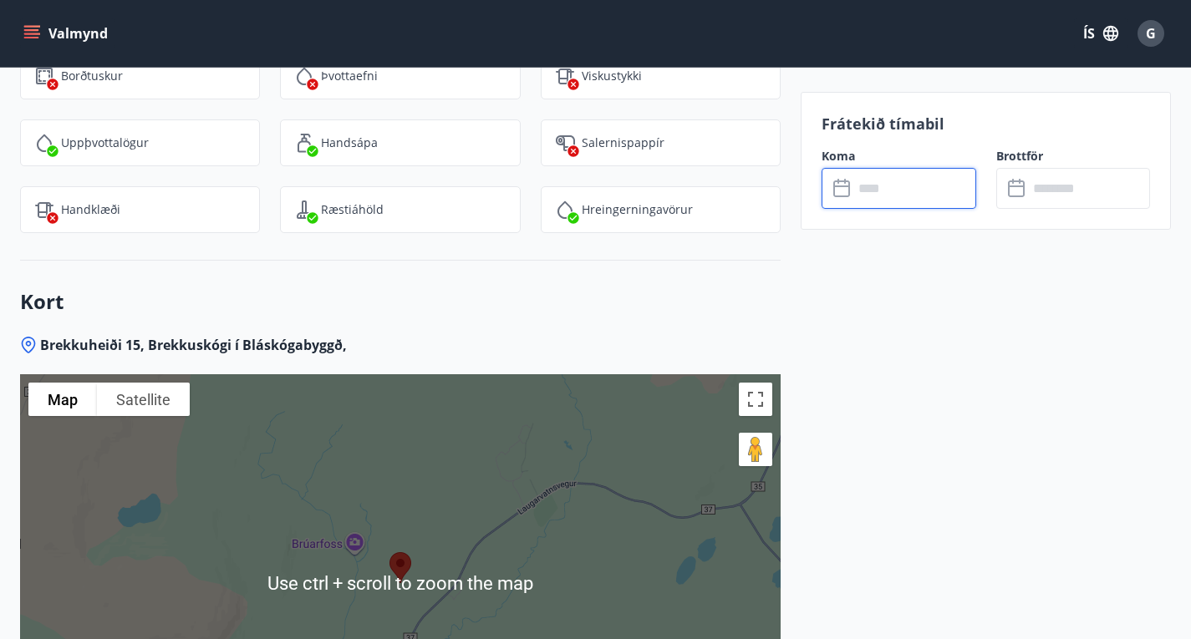
scroll to position [2623, 0]
